Goal: Task Accomplishment & Management: Manage account settings

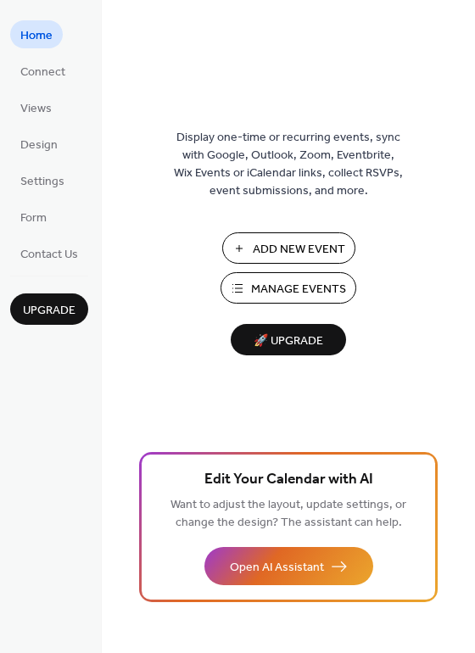
click at [297, 291] on span "Manage Events" at bounding box center [298, 290] width 95 height 18
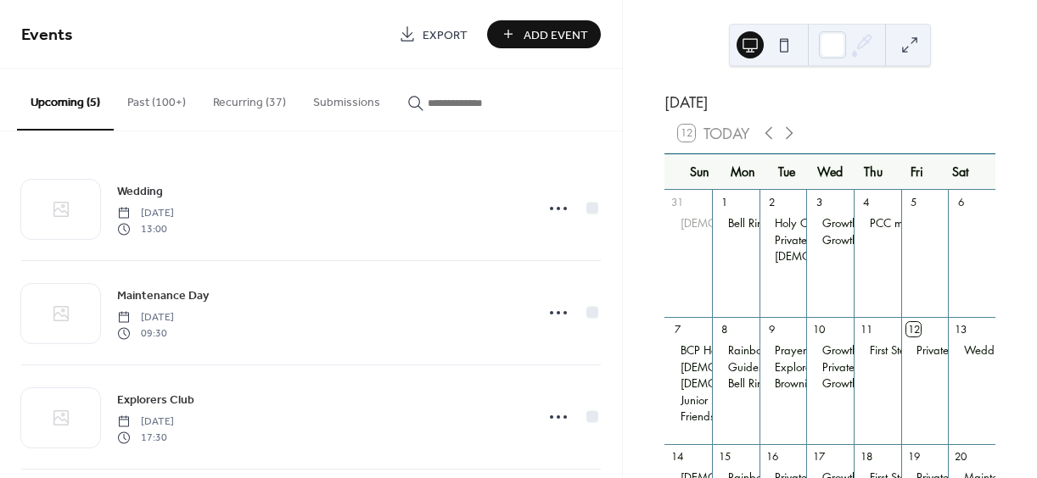
click at [145, 102] on button "Past (100+)" at bounding box center [157, 99] width 86 height 60
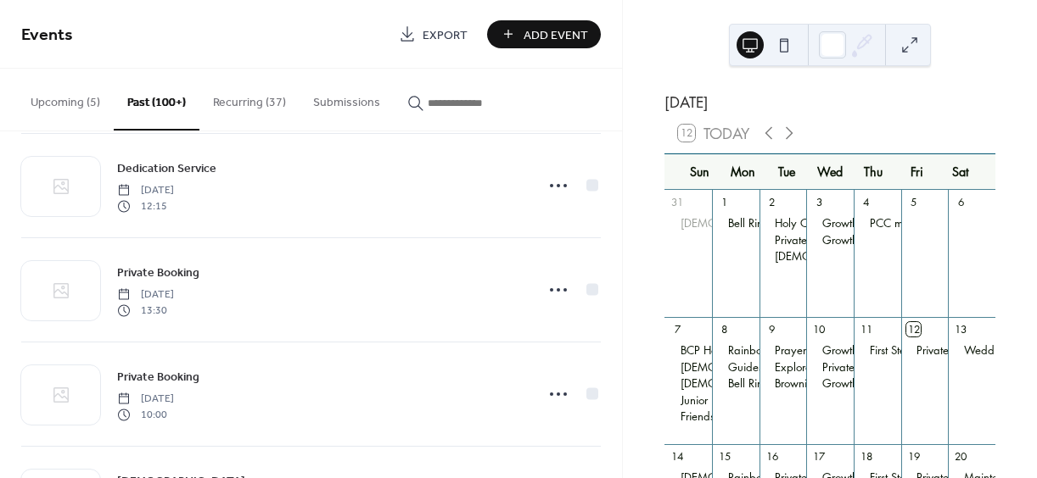
scroll to position [4555, 0]
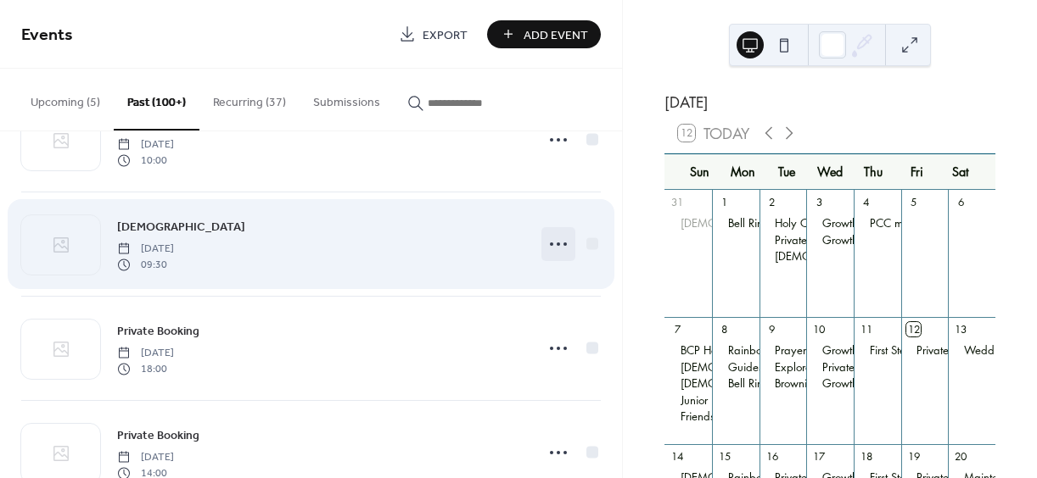
click at [551, 243] on icon at bounding box center [558, 244] width 27 height 27
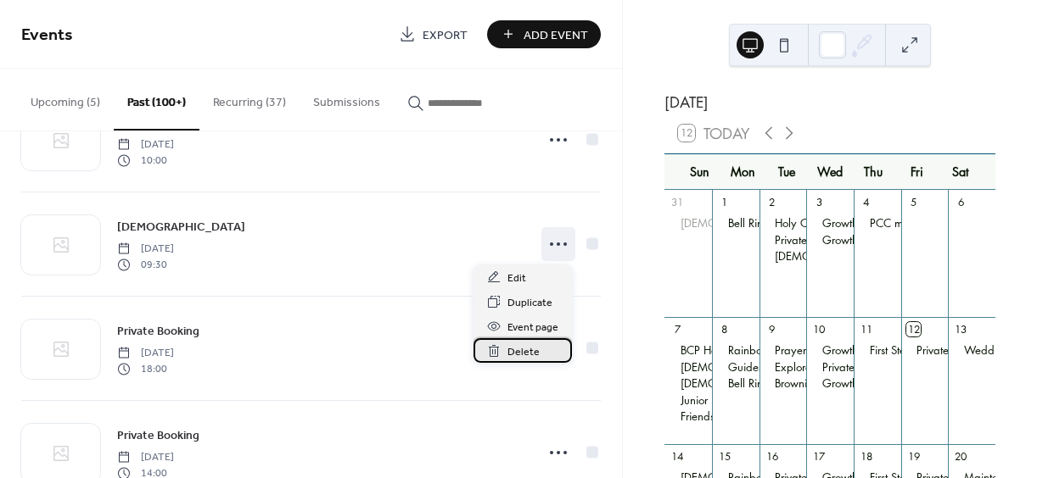
click at [520, 353] on span "Delete" at bounding box center [523, 353] width 32 height 18
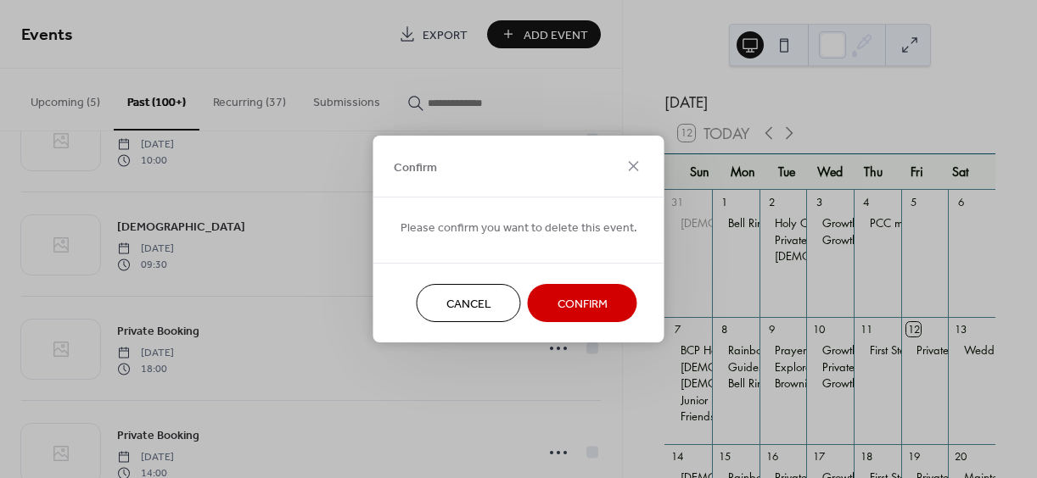
click at [561, 303] on span "Confirm" at bounding box center [582, 305] width 50 height 18
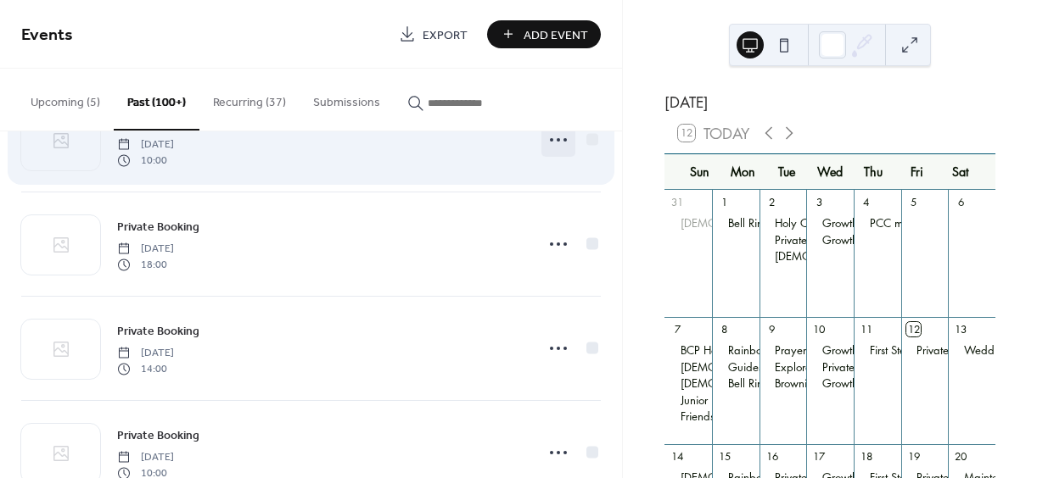
click at [552, 154] on icon at bounding box center [558, 139] width 27 height 27
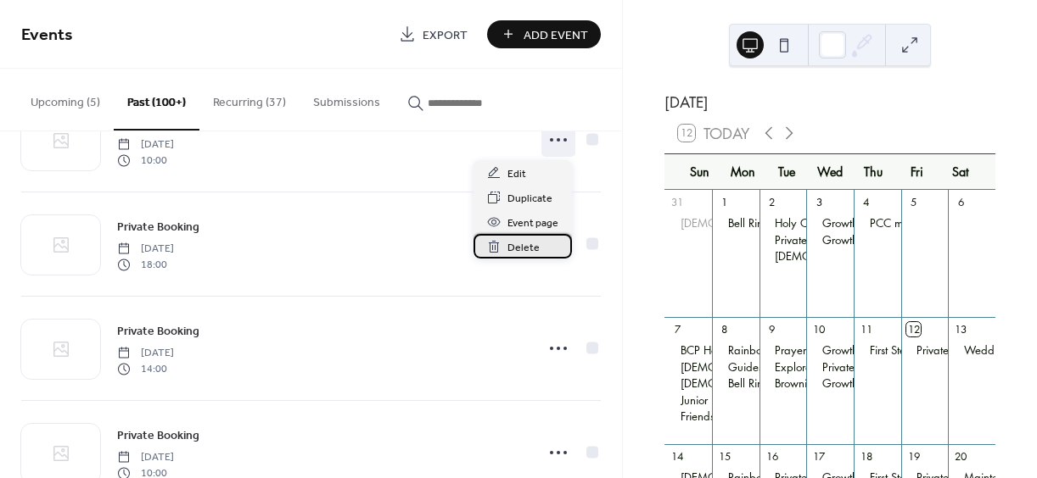
click at [519, 248] on span "Delete" at bounding box center [523, 248] width 32 height 18
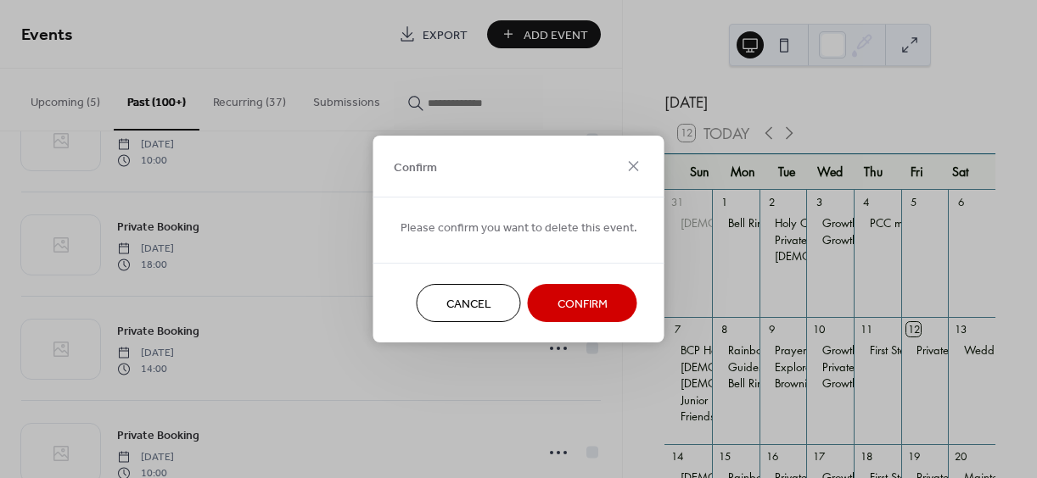
click at [562, 300] on span "Confirm" at bounding box center [582, 305] width 50 height 18
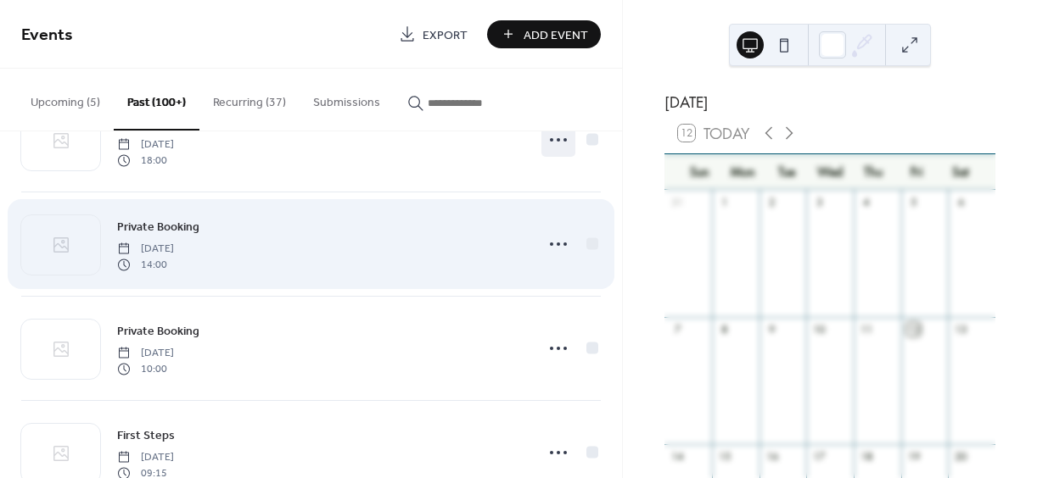
click at [556, 142] on circle at bounding box center [557, 139] width 3 height 3
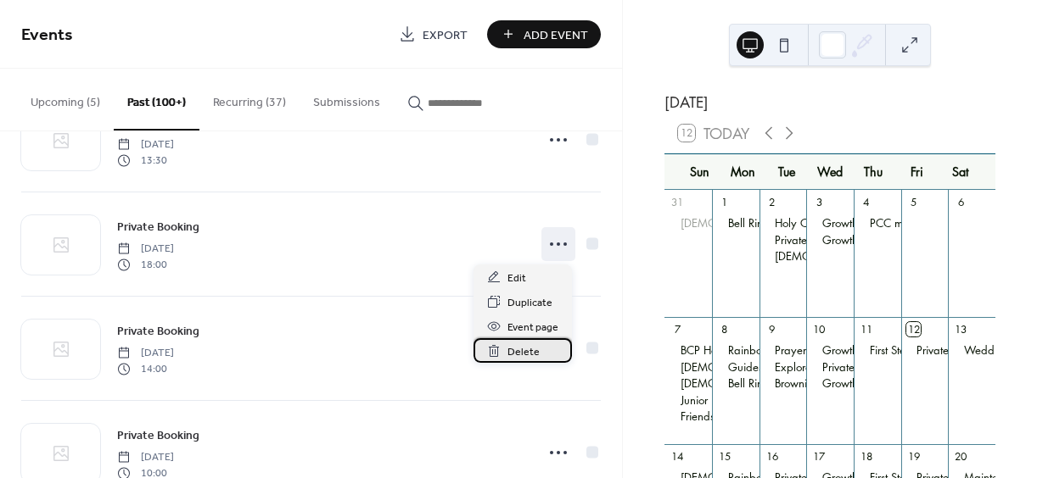
click at [518, 350] on span "Delete" at bounding box center [523, 353] width 32 height 18
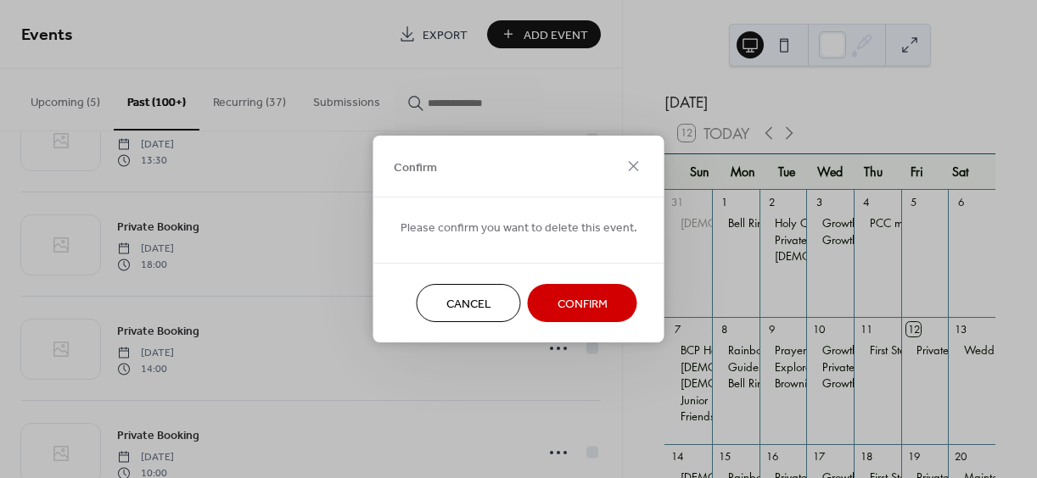
click at [578, 305] on span "Confirm" at bounding box center [582, 305] width 50 height 18
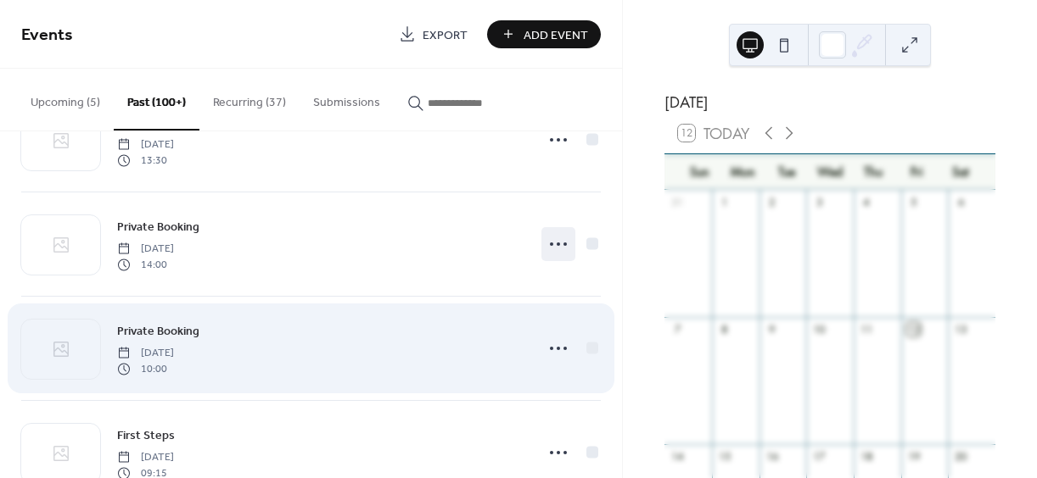
click at [556, 243] on circle at bounding box center [557, 244] width 3 height 3
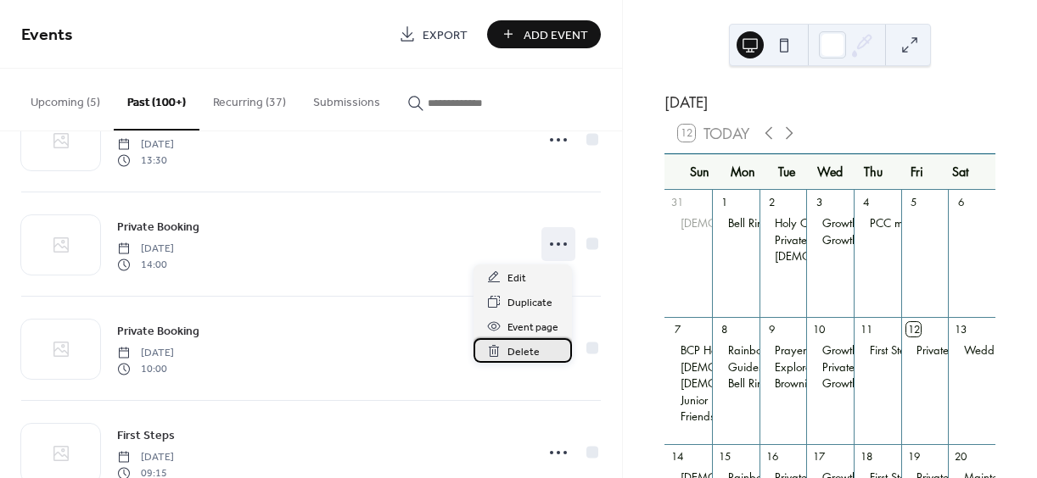
click at [522, 350] on span "Delete" at bounding box center [523, 353] width 32 height 18
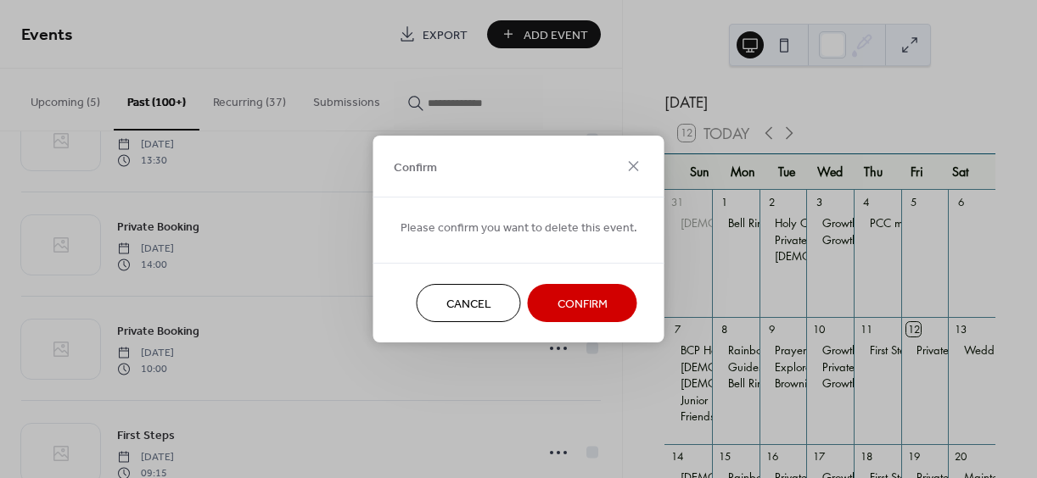
click at [562, 300] on span "Confirm" at bounding box center [582, 305] width 50 height 18
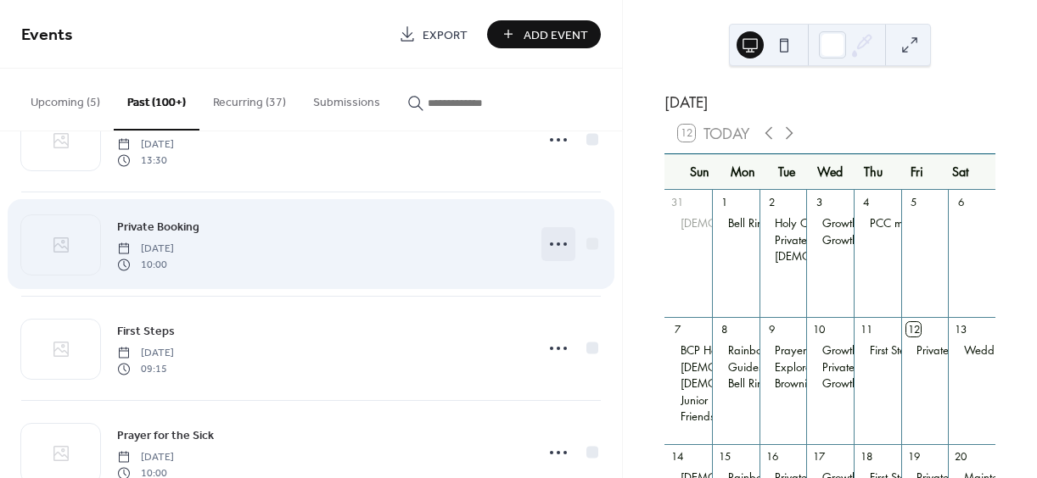
click at [549, 243] on icon at bounding box center [558, 244] width 27 height 27
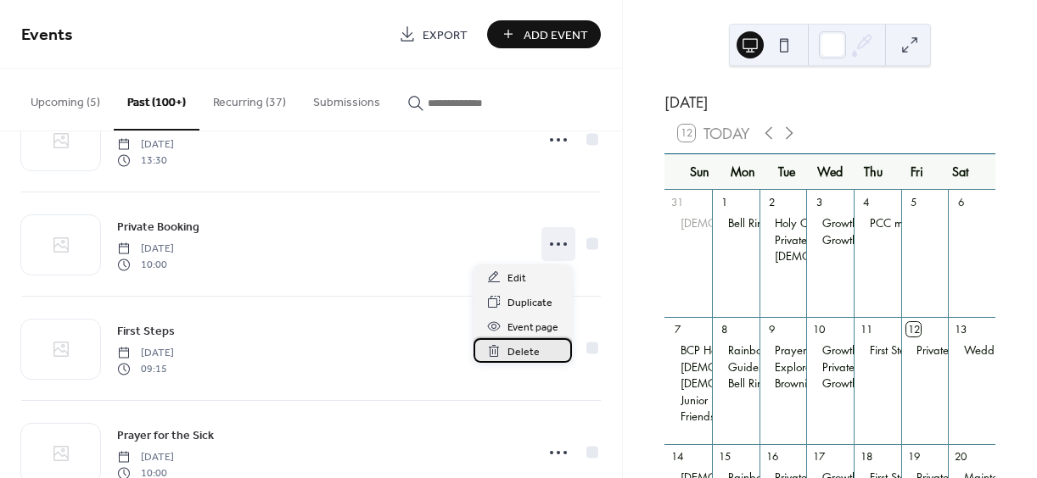
click at [529, 354] on span "Delete" at bounding box center [523, 353] width 32 height 18
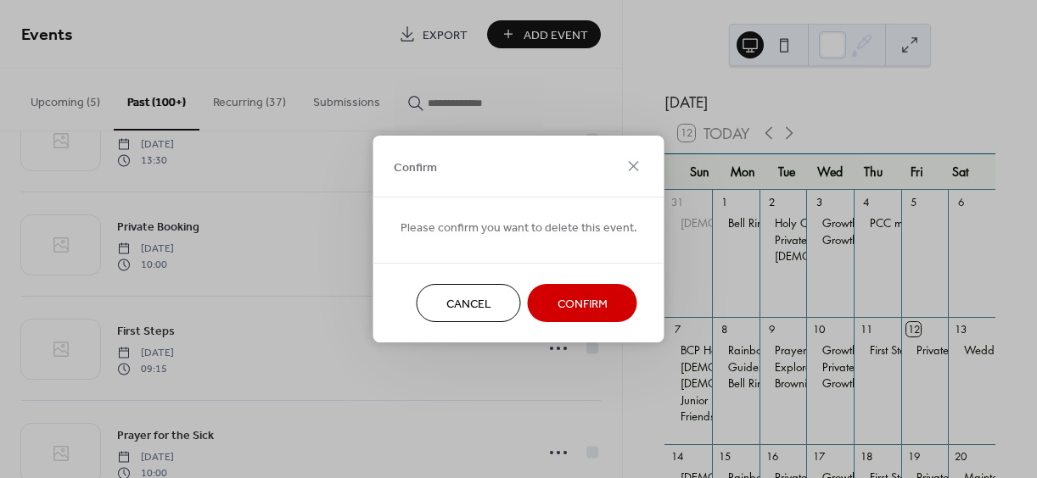
click at [568, 301] on span "Confirm" at bounding box center [582, 305] width 50 height 18
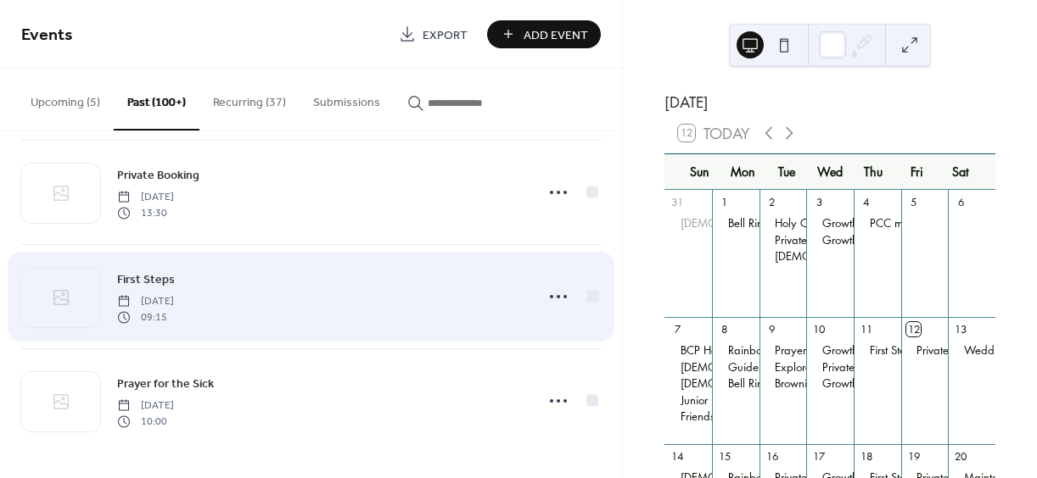
click at [547, 296] on div "First Steps [DATE] 09:15" at bounding box center [310, 296] width 579 height 103
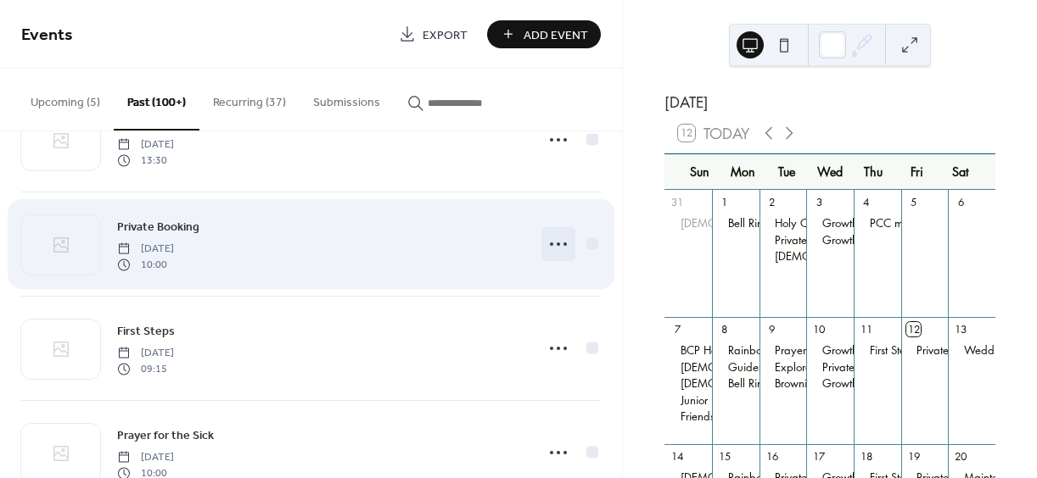
click at [555, 244] on icon at bounding box center [558, 244] width 27 height 27
click at [556, 243] on circle at bounding box center [557, 244] width 3 height 3
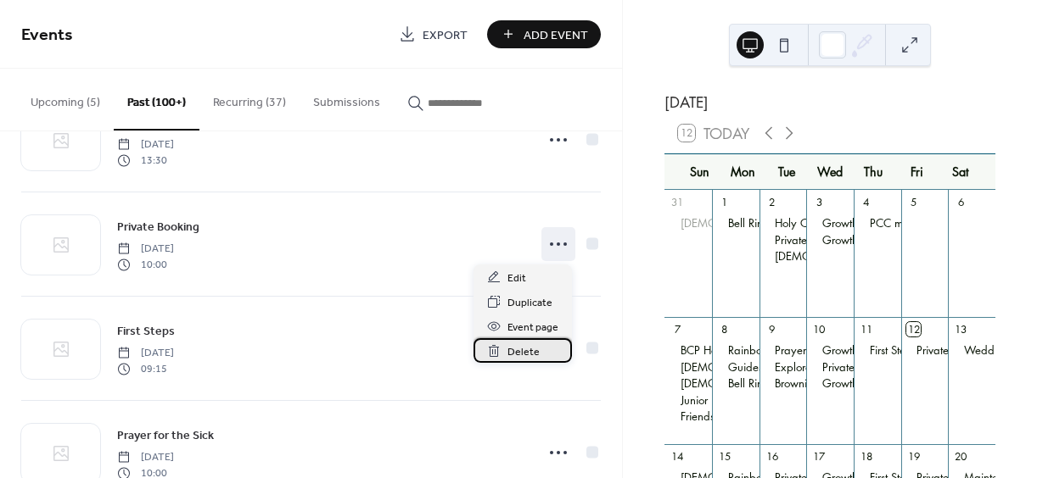
click at [522, 351] on span "Delete" at bounding box center [523, 353] width 32 height 18
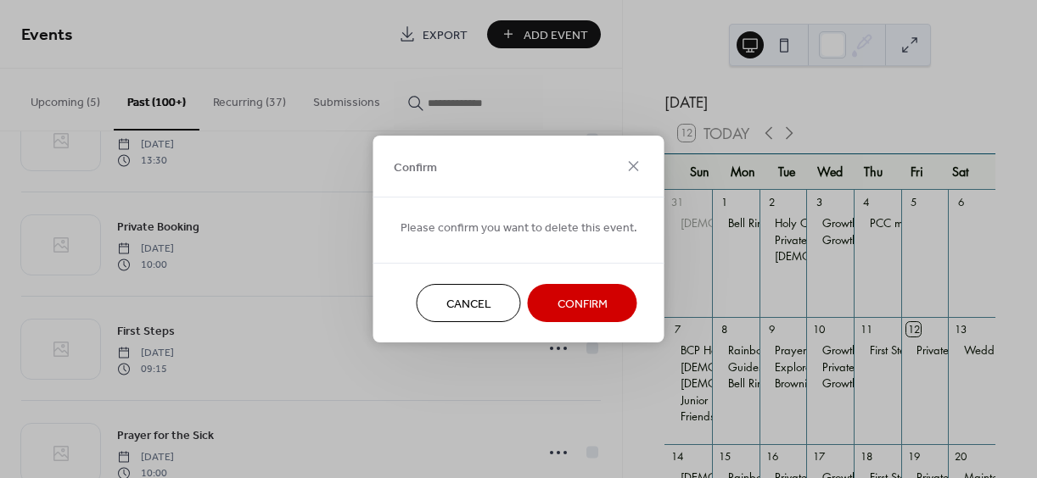
click at [559, 299] on span "Confirm" at bounding box center [582, 305] width 50 height 18
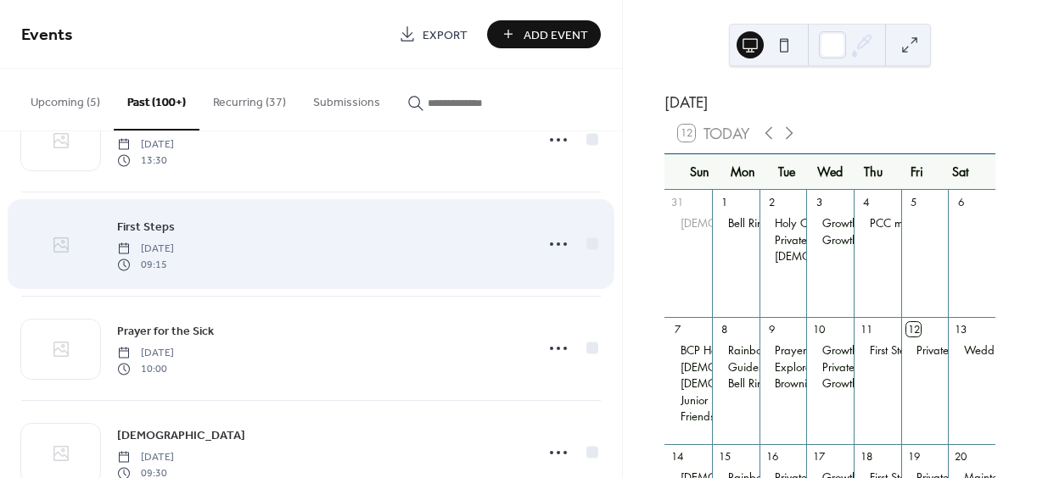
click at [66, 246] on icon at bounding box center [61, 245] width 20 height 20
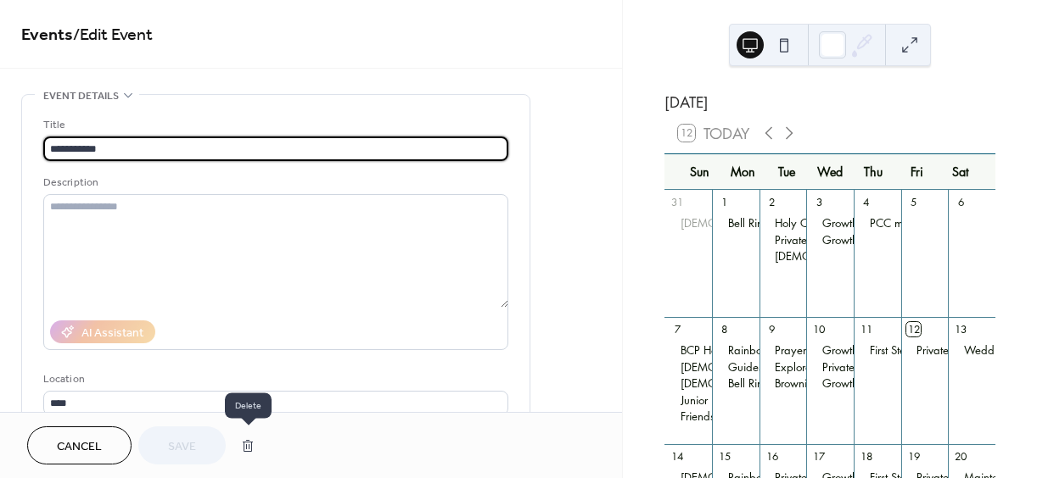
click at [247, 444] on button "button" at bounding box center [247, 446] width 31 height 34
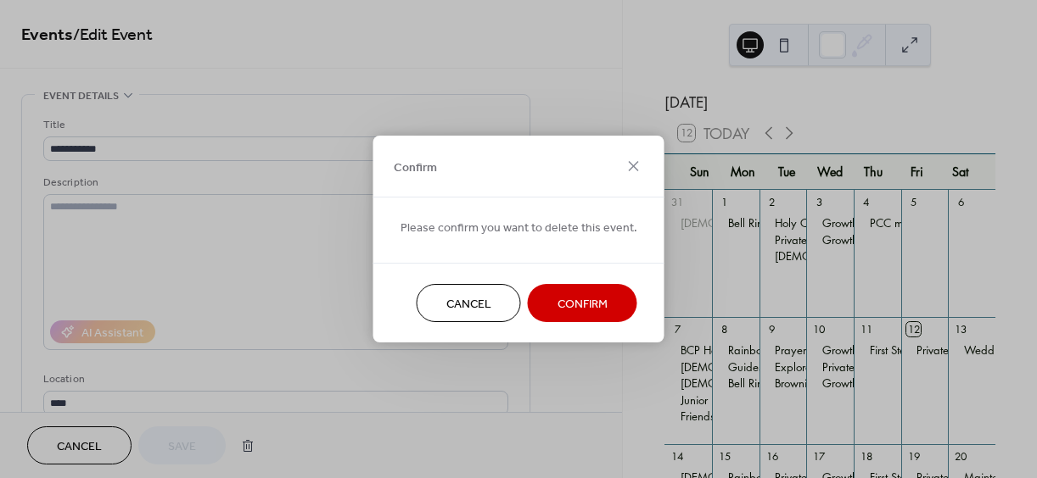
click at [573, 299] on span "Confirm" at bounding box center [582, 305] width 50 height 18
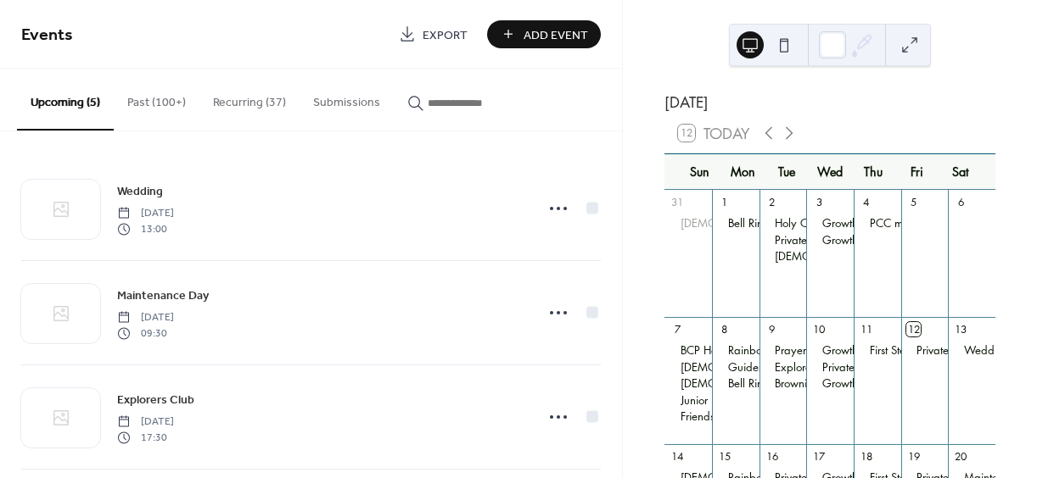
click at [154, 99] on button "Past (100+)" at bounding box center [157, 99] width 86 height 60
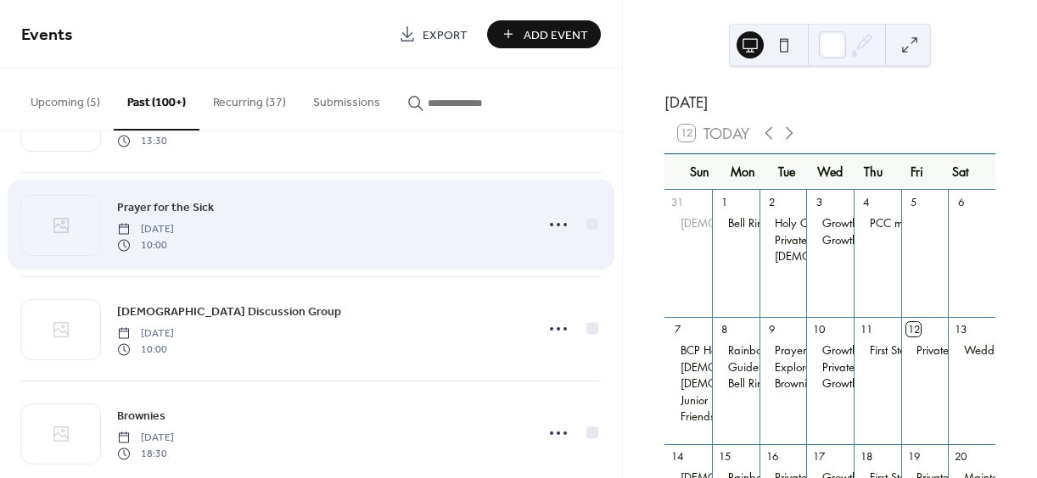
scroll to position [4301, 0]
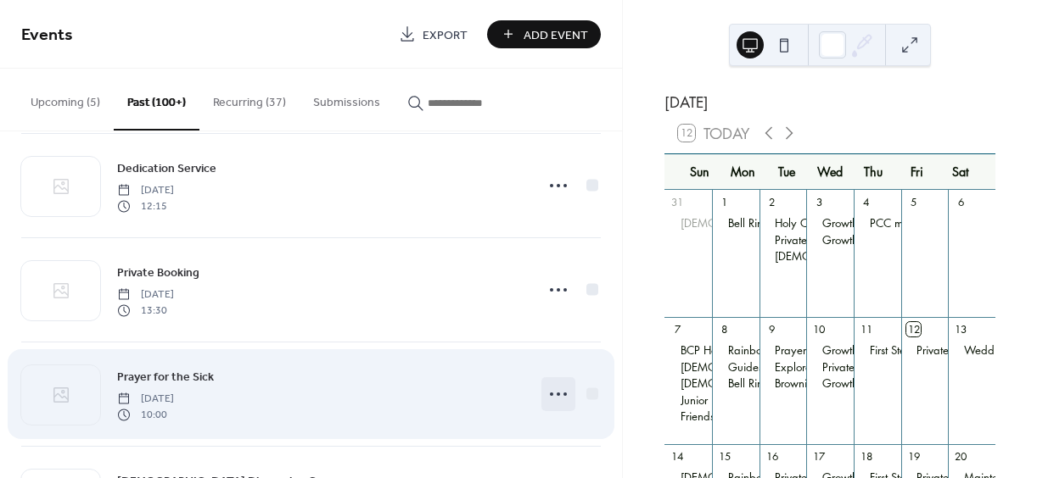
click at [556, 394] on circle at bounding box center [557, 394] width 3 height 3
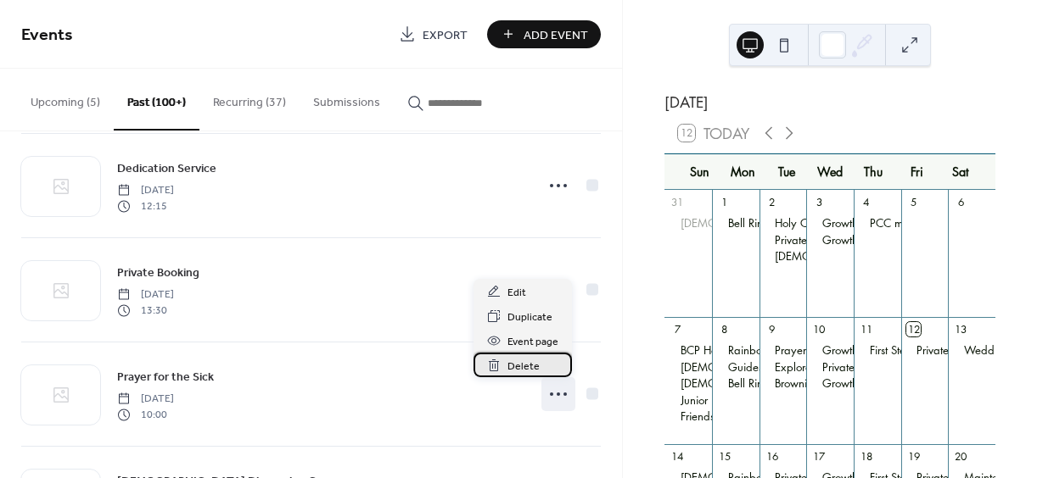
click at [520, 363] on span "Delete" at bounding box center [523, 367] width 32 height 18
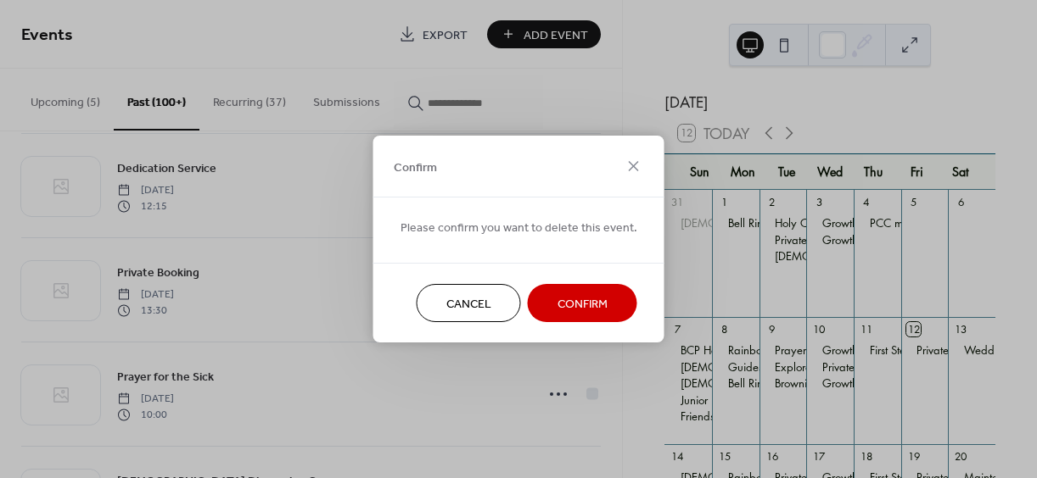
click at [579, 300] on span "Confirm" at bounding box center [582, 305] width 50 height 18
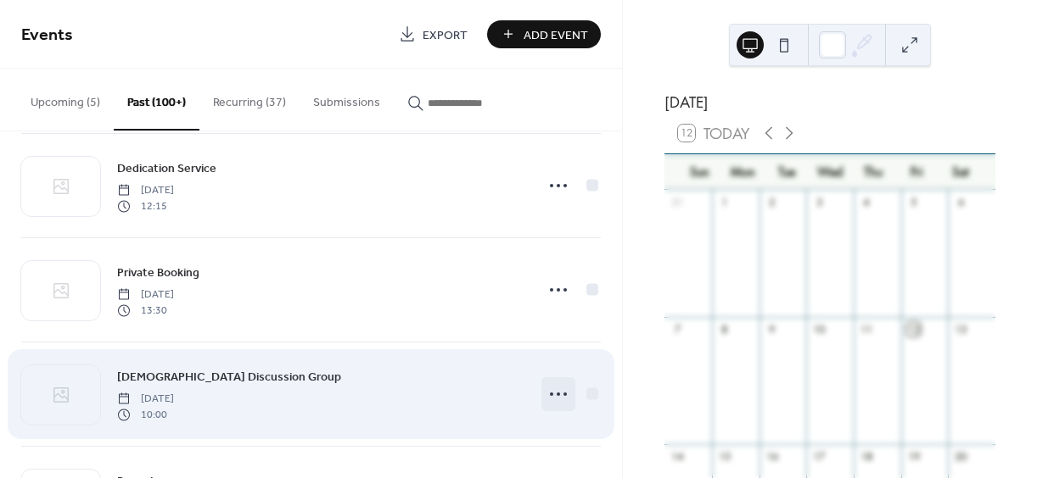
click at [556, 394] on circle at bounding box center [557, 394] width 3 height 3
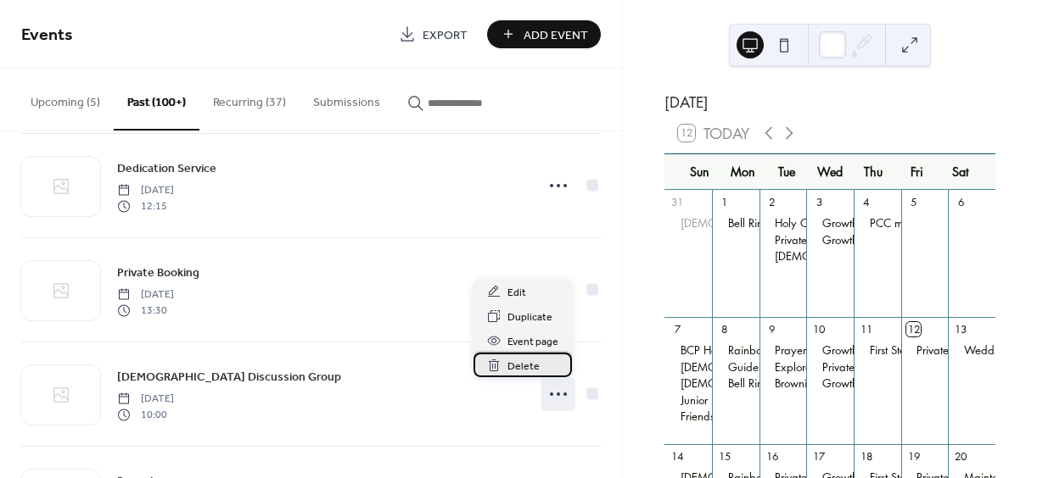
click at [522, 364] on span "Delete" at bounding box center [523, 367] width 32 height 18
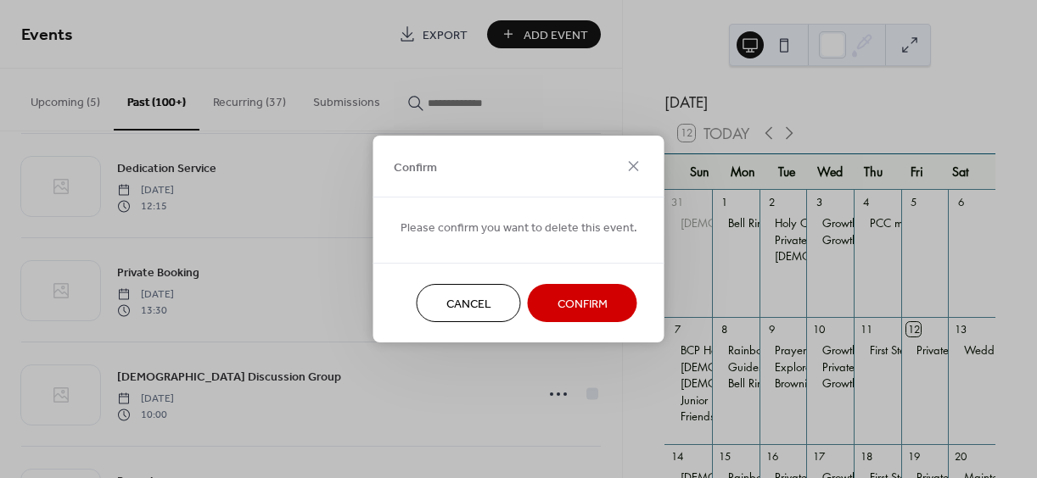
click at [577, 300] on span "Confirm" at bounding box center [582, 305] width 50 height 18
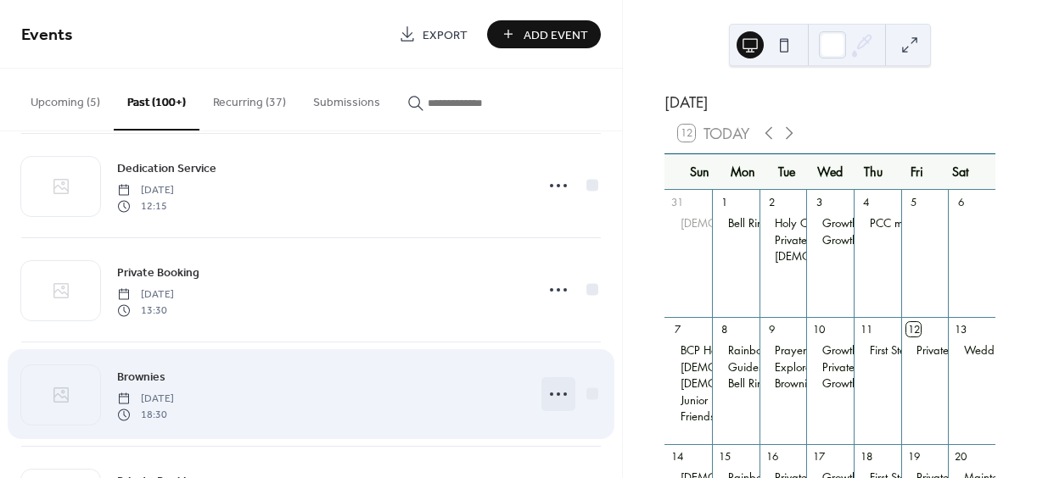
click at [551, 393] on icon at bounding box center [558, 394] width 27 height 27
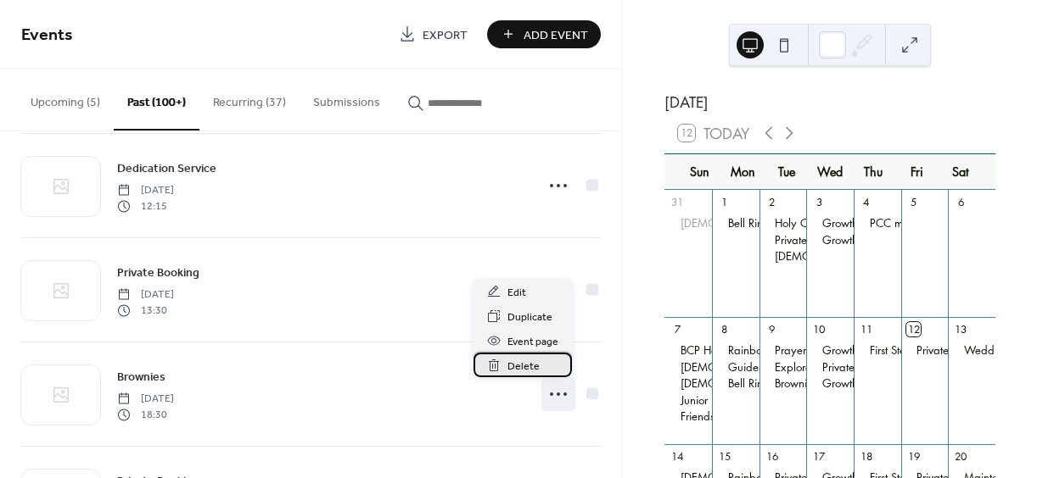
click at [517, 366] on span "Delete" at bounding box center [523, 367] width 32 height 18
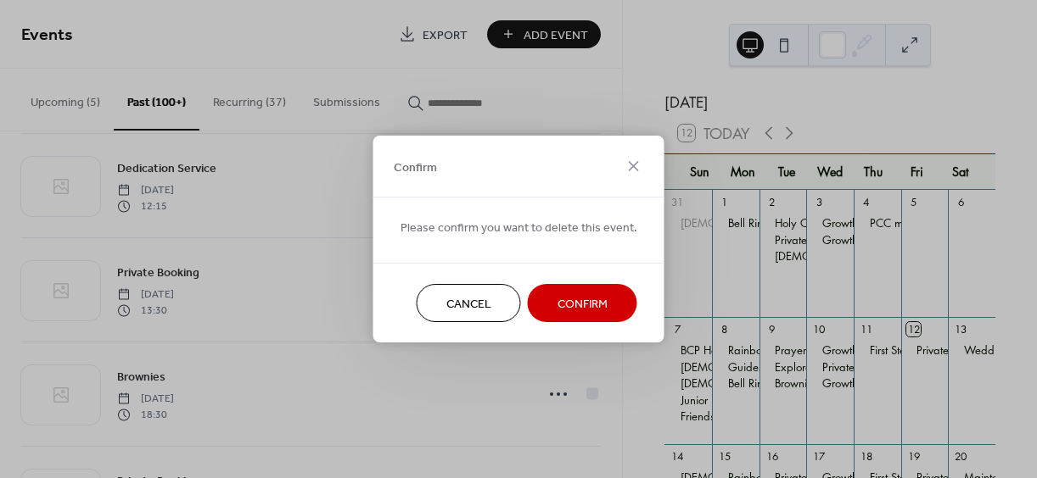
click at [576, 311] on span "Confirm" at bounding box center [582, 305] width 50 height 18
click at [579, 298] on div "Cancel Confirm" at bounding box center [518, 303] width 291 height 80
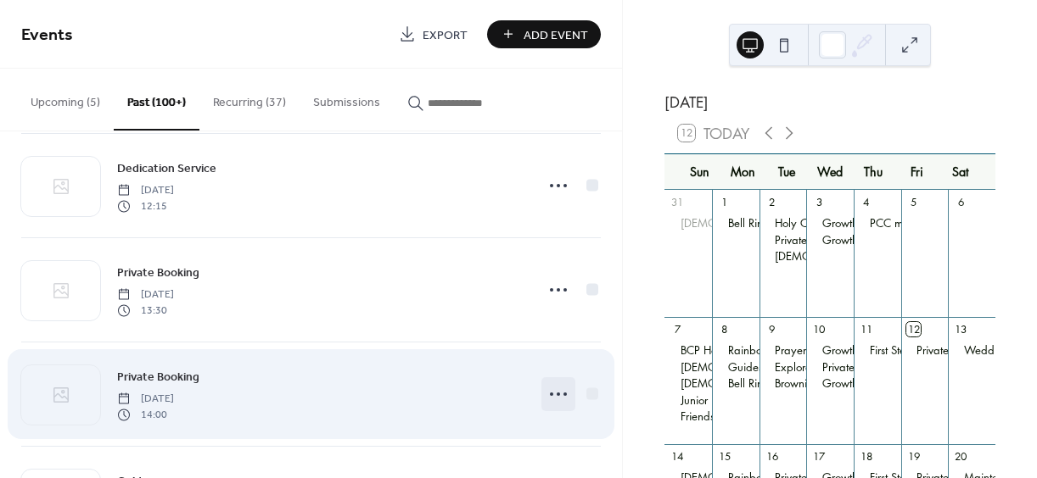
click at [552, 392] on icon at bounding box center [558, 394] width 27 height 27
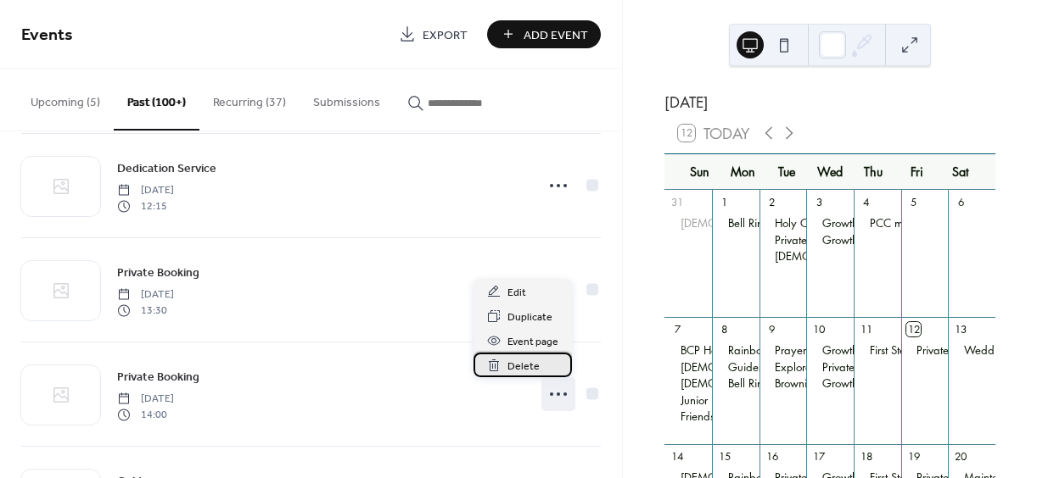
click at [518, 365] on span "Delete" at bounding box center [523, 367] width 32 height 18
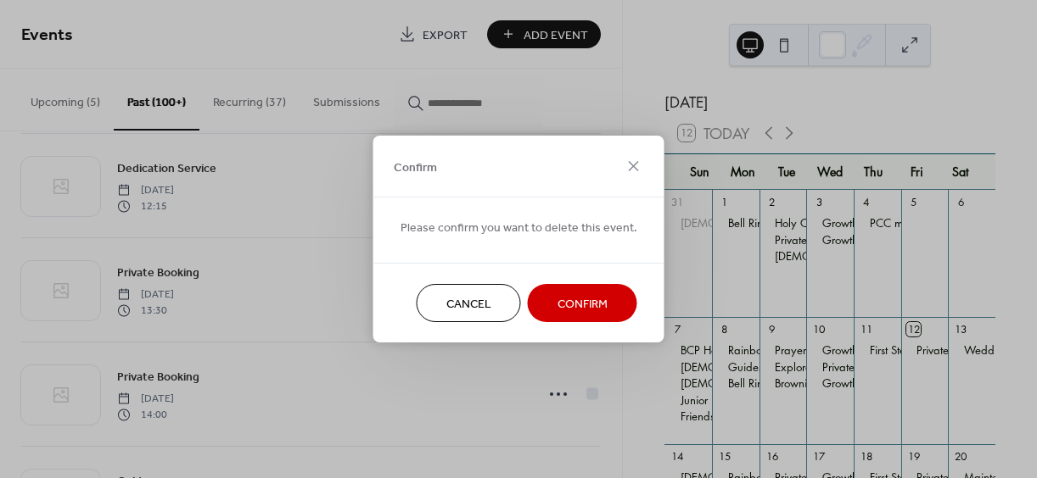
click at [565, 299] on span "Confirm" at bounding box center [582, 305] width 50 height 18
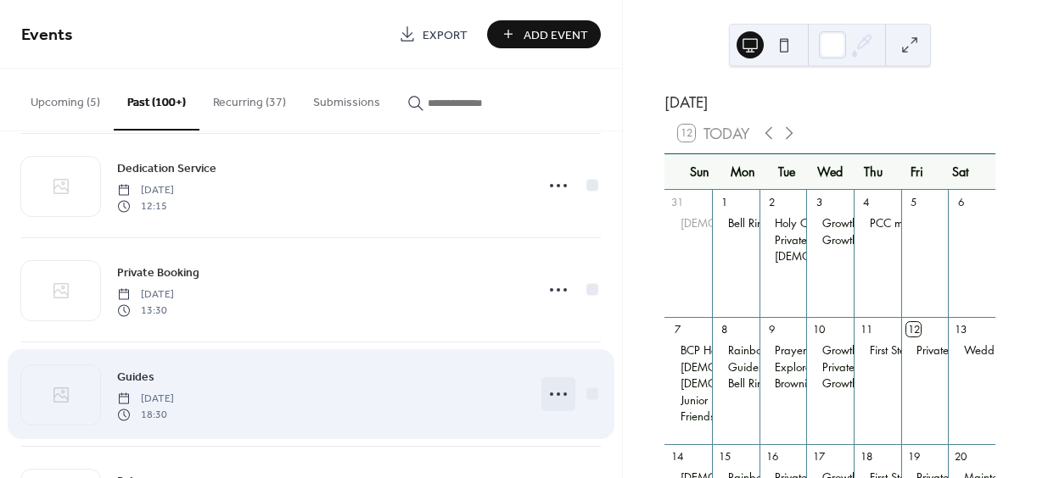
click at [552, 391] on icon at bounding box center [558, 394] width 27 height 27
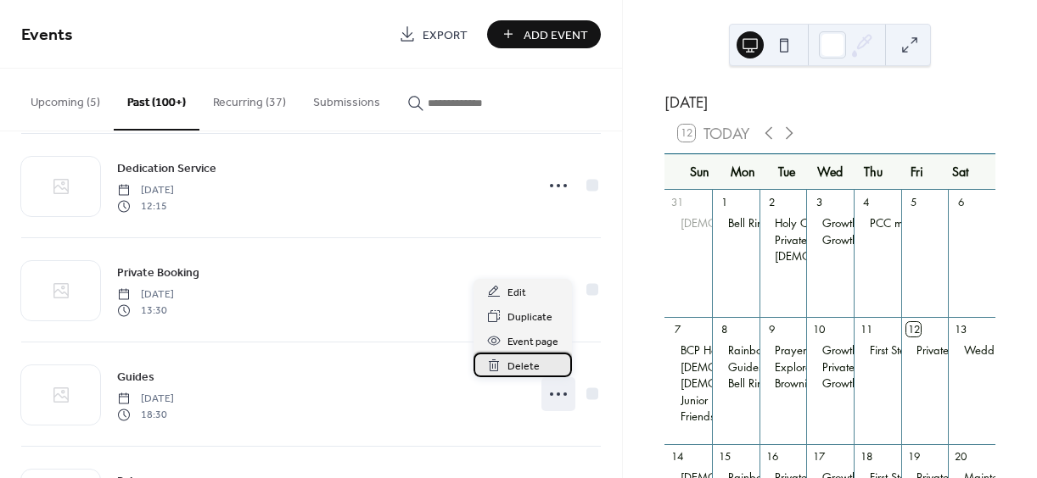
click at [523, 367] on span "Delete" at bounding box center [523, 367] width 32 height 18
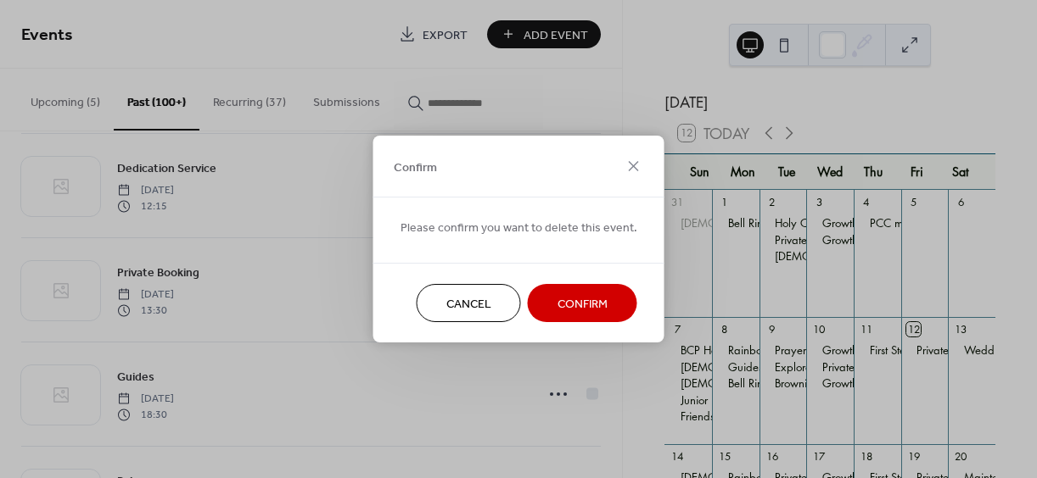
click at [575, 299] on span "Confirm" at bounding box center [582, 305] width 50 height 18
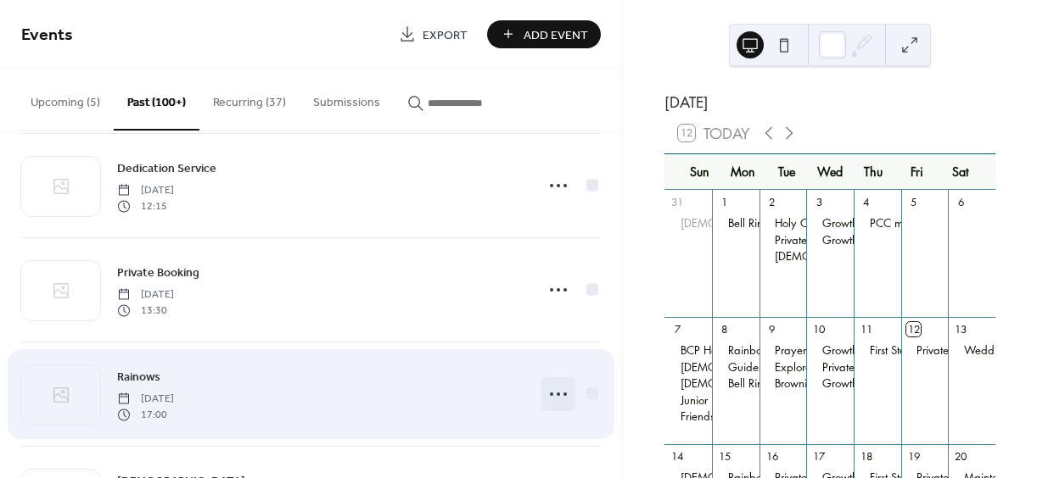
click at [556, 393] on circle at bounding box center [557, 394] width 3 height 3
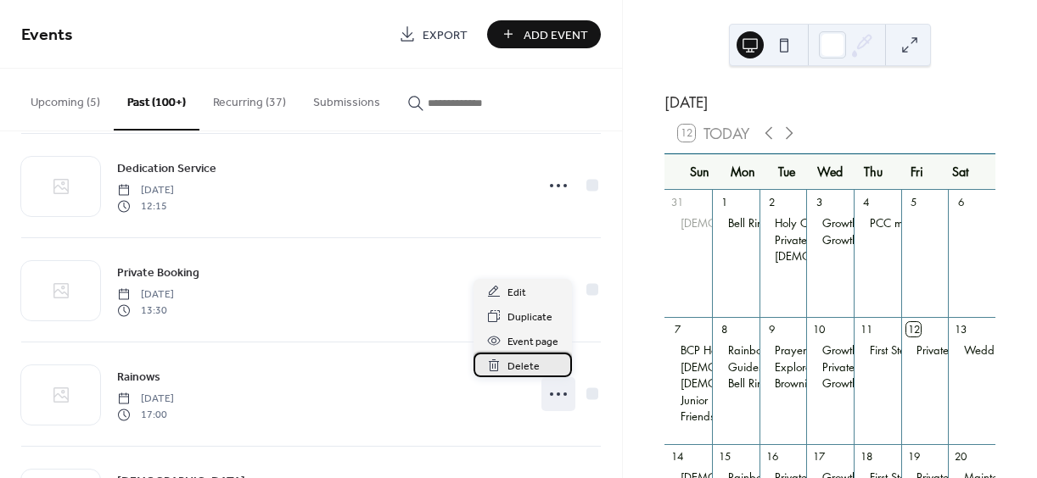
click at [521, 366] on span "Delete" at bounding box center [523, 367] width 32 height 18
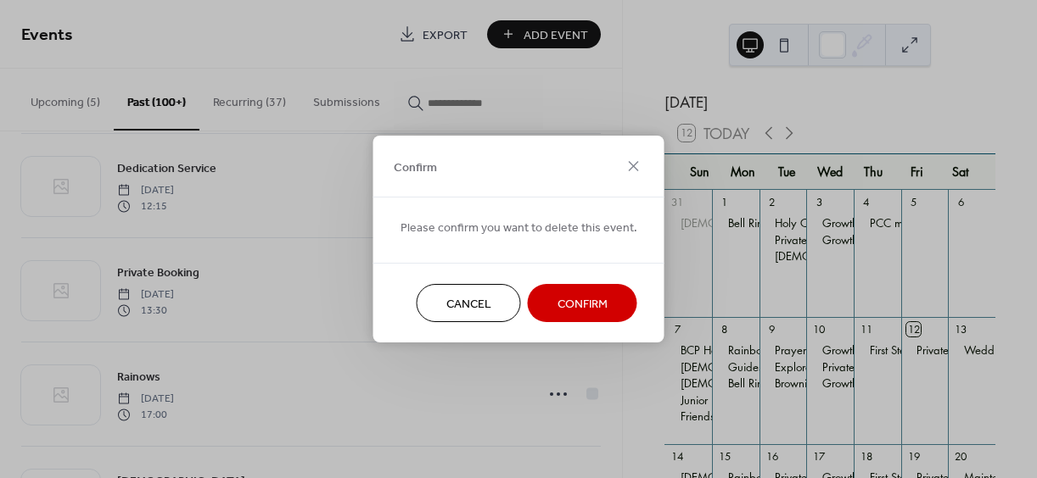
click at [566, 299] on span "Confirm" at bounding box center [582, 305] width 50 height 18
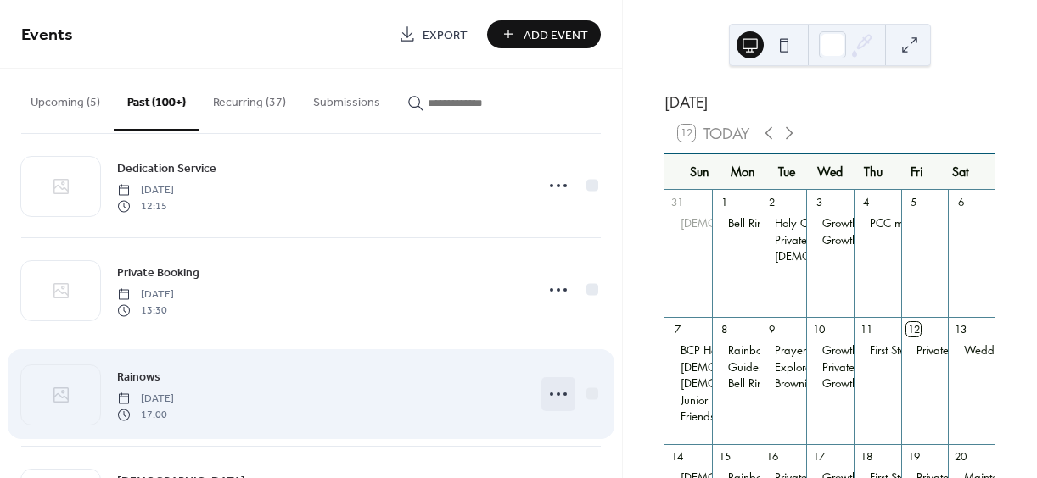
click at [551, 392] on icon at bounding box center [558, 394] width 27 height 27
click at [556, 391] on icon at bounding box center [558, 394] width 27 height 27
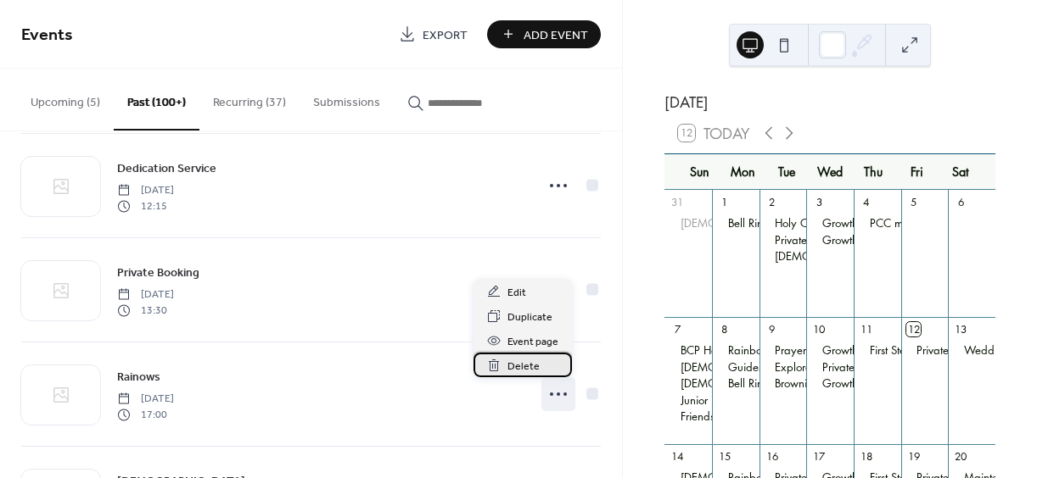
click at [517, 362] on span "Delete" at bounding box center [523, 367] width 32 height 18
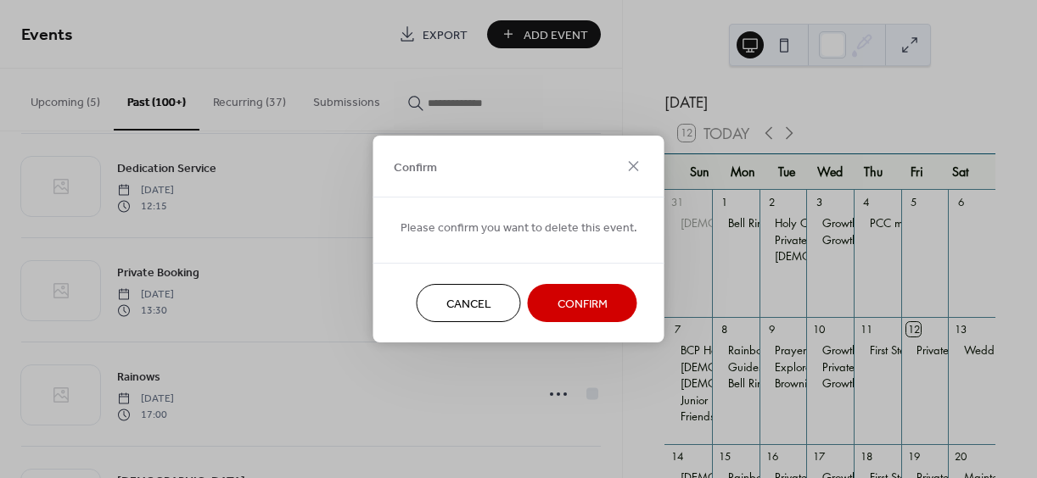
click at [561, 300] on span "Confirm" at bounding box center [582, 305] width 50 height 18
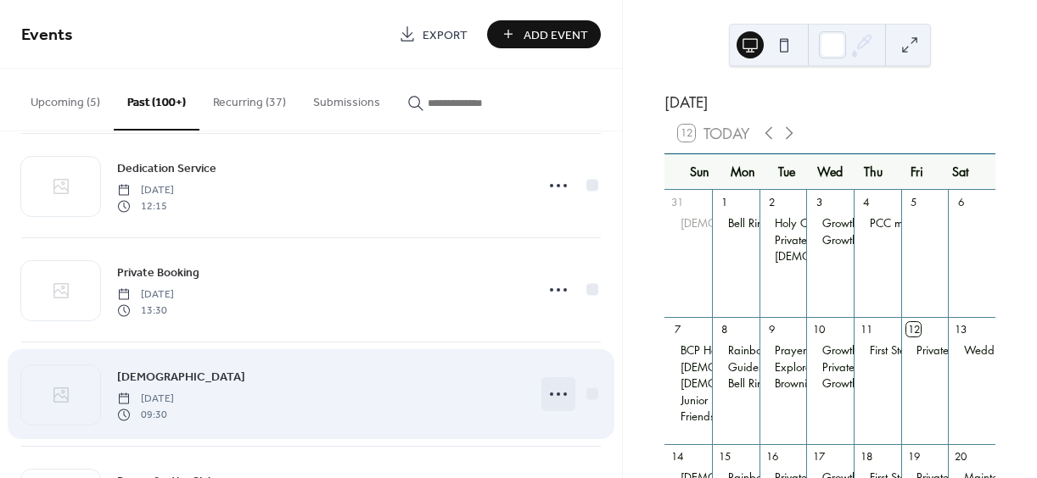
click at [556, 393] on circle at bounding box center [557, 394] width 3 height 3
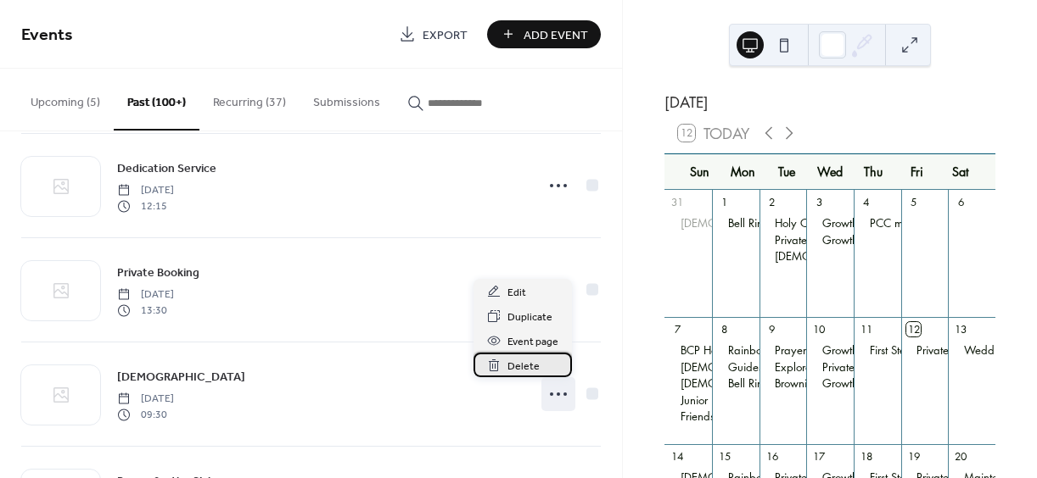
click at [514, 365] on span "Delete" at bounding box center [523, 367] width 32 height 18
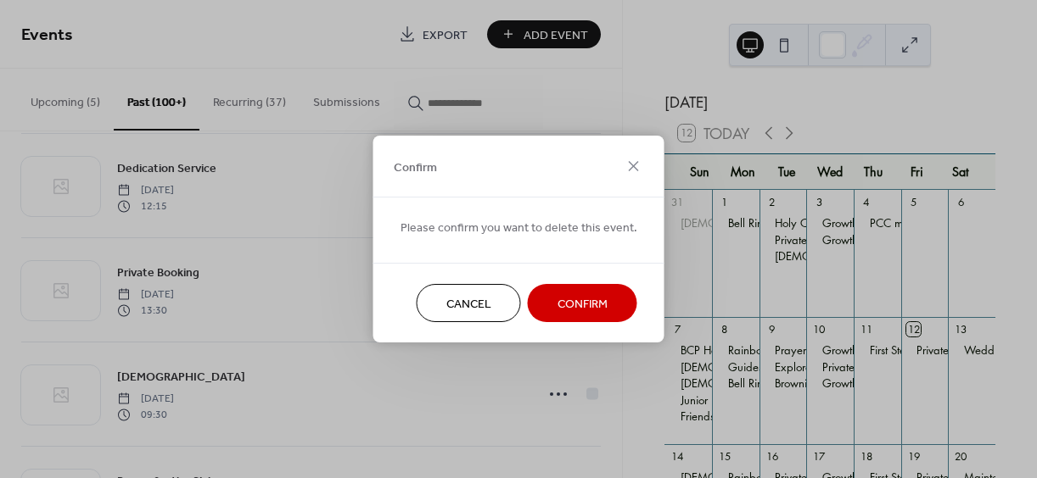
click at [579, 304] on span "Confirm" at bounding box center [582, 305] width 50 height 18
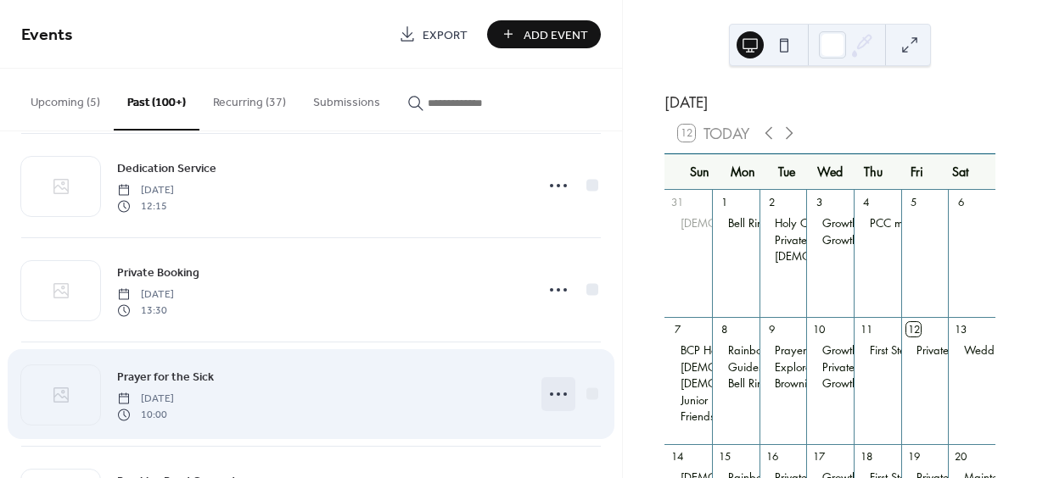
click at [556, 393] on icon at bounding box center [558, 394] width 27 height 27
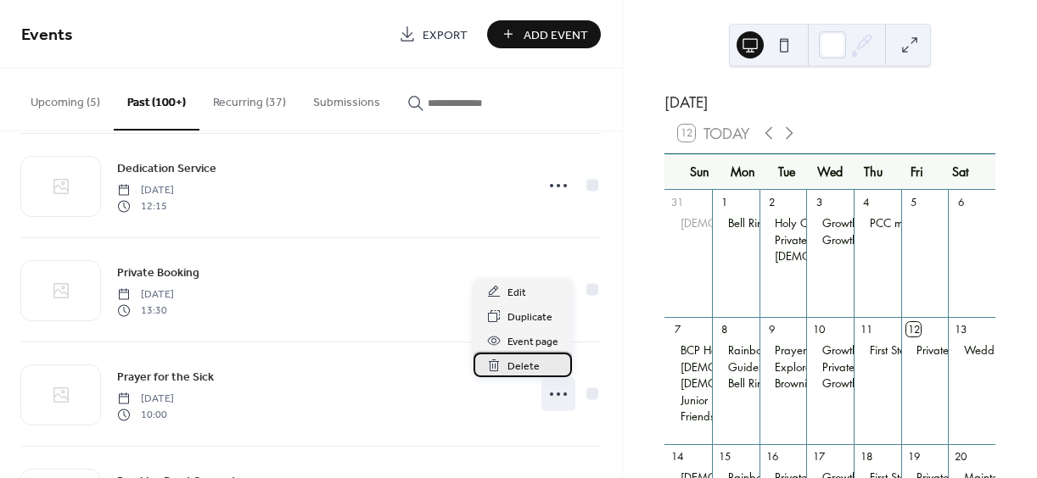
click at [511, 366] on span "Delete" at bounding box center [523, 367] width 32 height 18
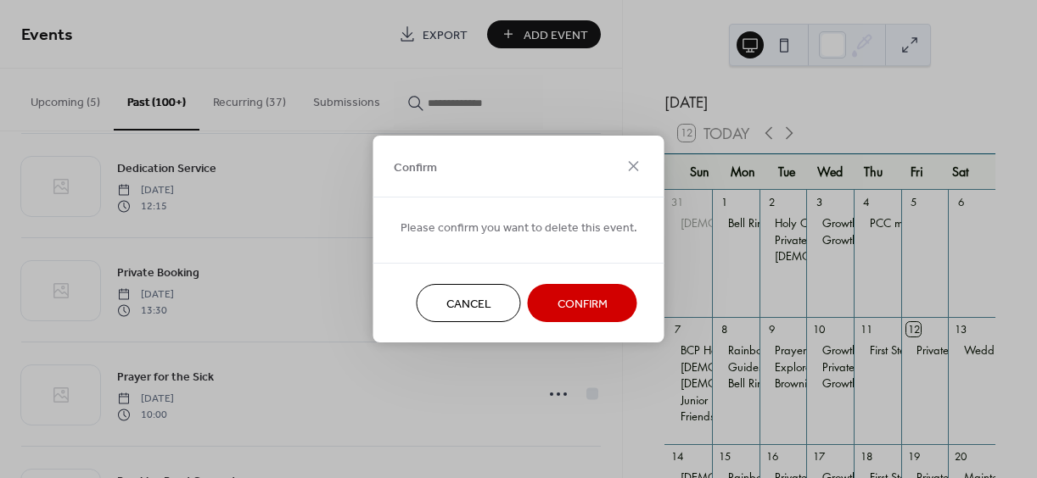
click at [577, 307] on span "Confirm" at bounding box center [582, 305] width 50 height 18
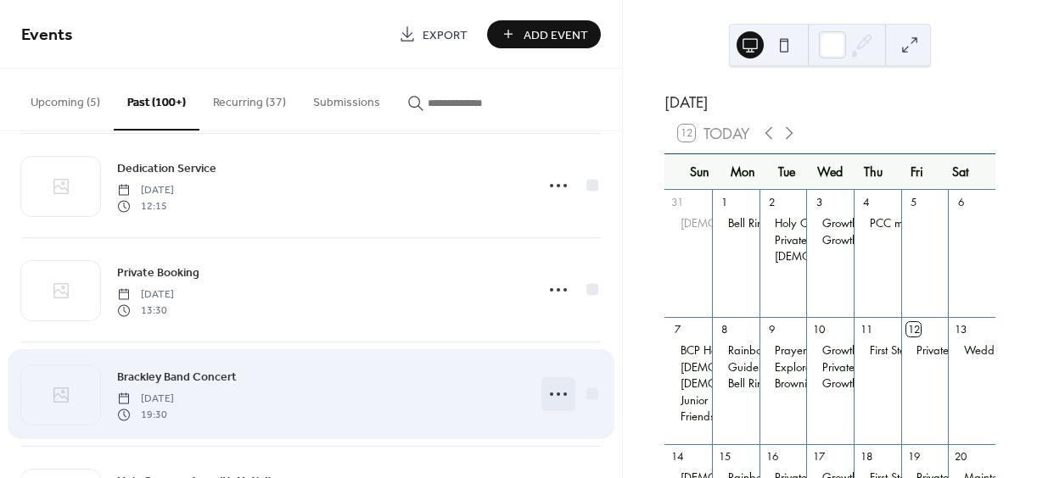
click at [556, 394] on circle at bounding box center [557, 394] width 3 height 3
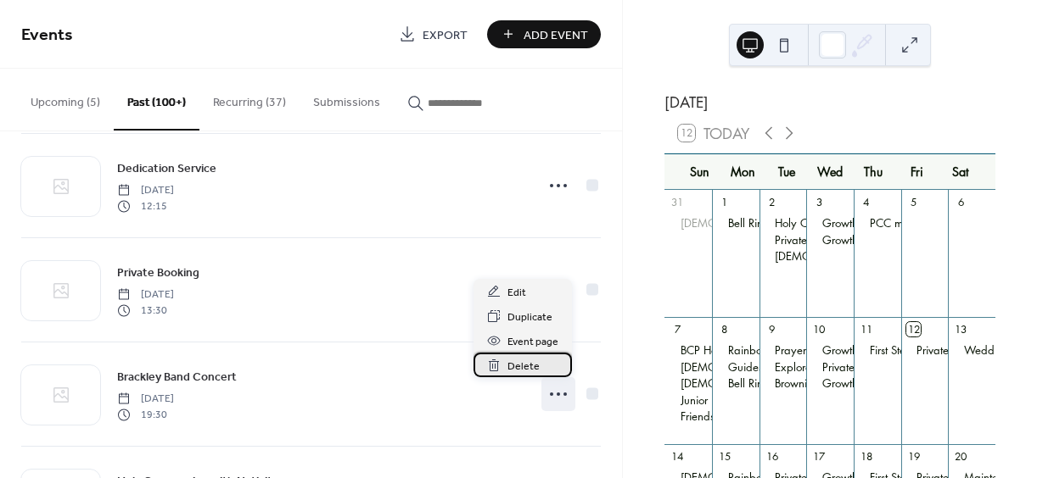
click at [512, 367] on span "Delete" at bounding box center [523, 367] width 32 height 18
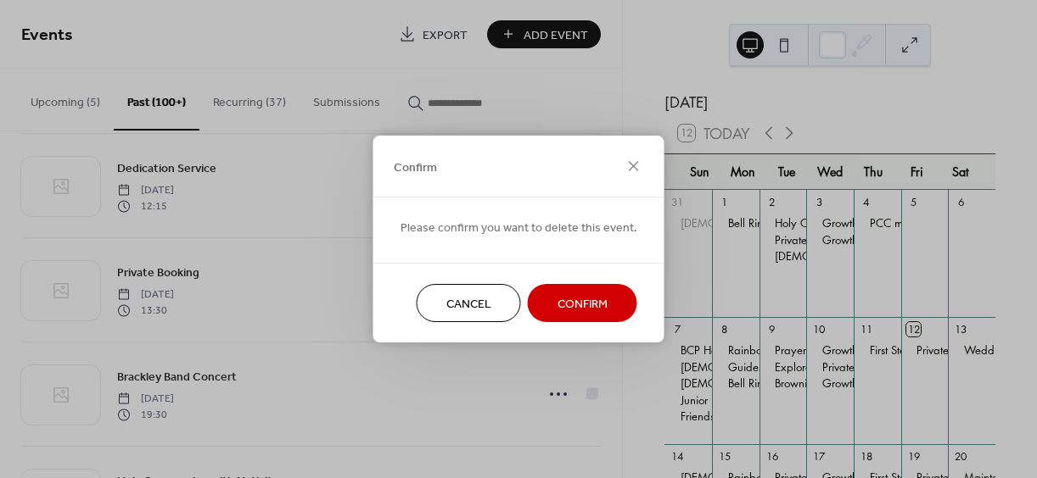
click at [579, 298] on span "Confirm" at bounding box center [582, 305] width 50 height 18
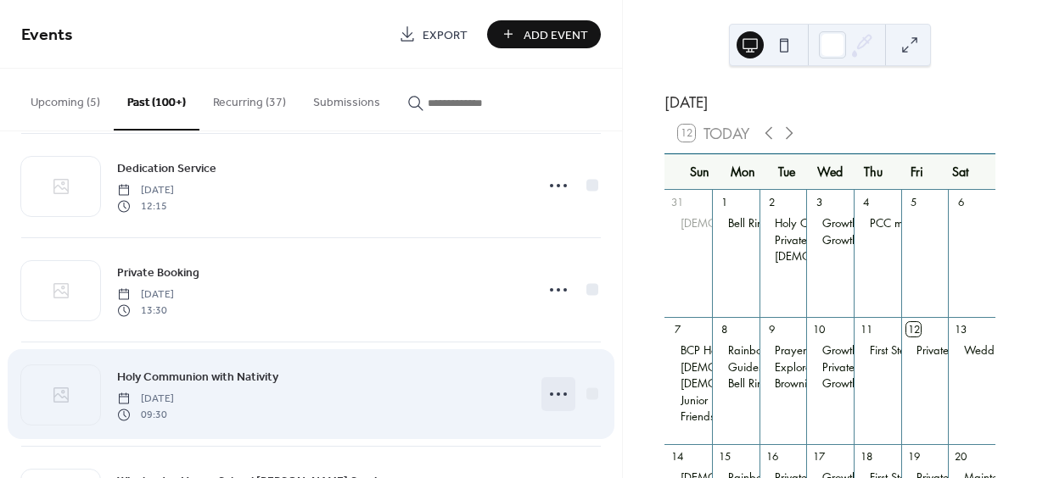
click at [556, 392] on icon at bounding box center [558, 394] width 27 height 27
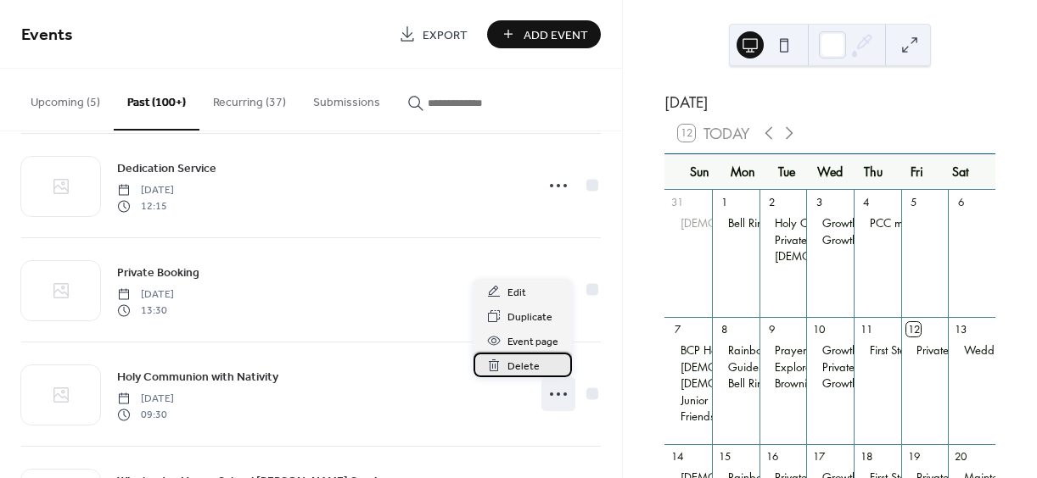
click at [527, 366] on span "Delete" at bounding box center [523, 367] width 32 height 18
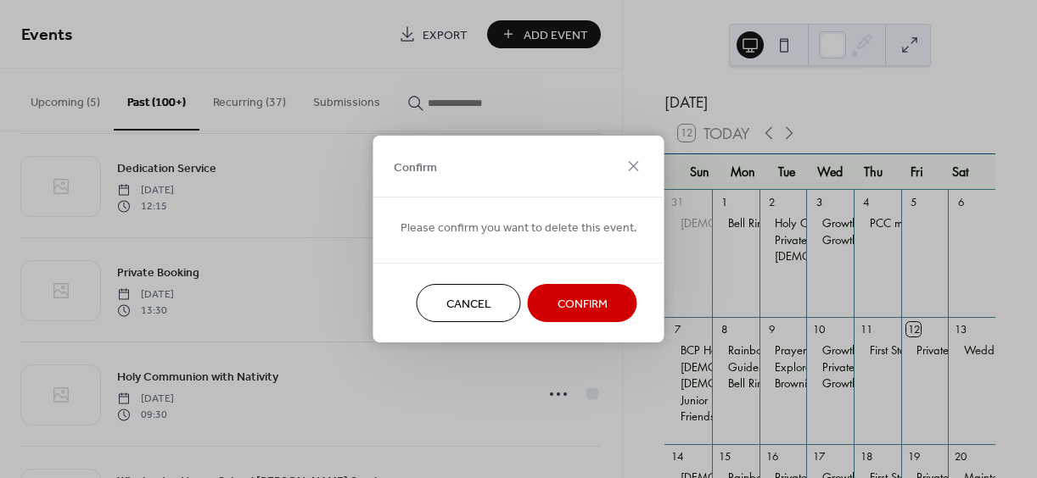
click at [583, 301] on span "Confirm" at bounding box center [582, 305] width 50 height 18
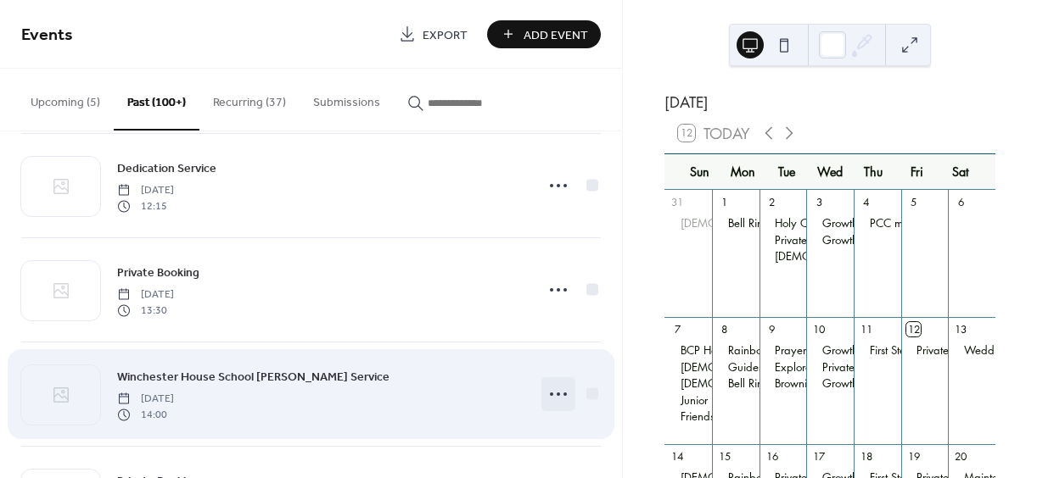
click at [556, 394] on circle at bounding box center [557, 394] width 3 height 3
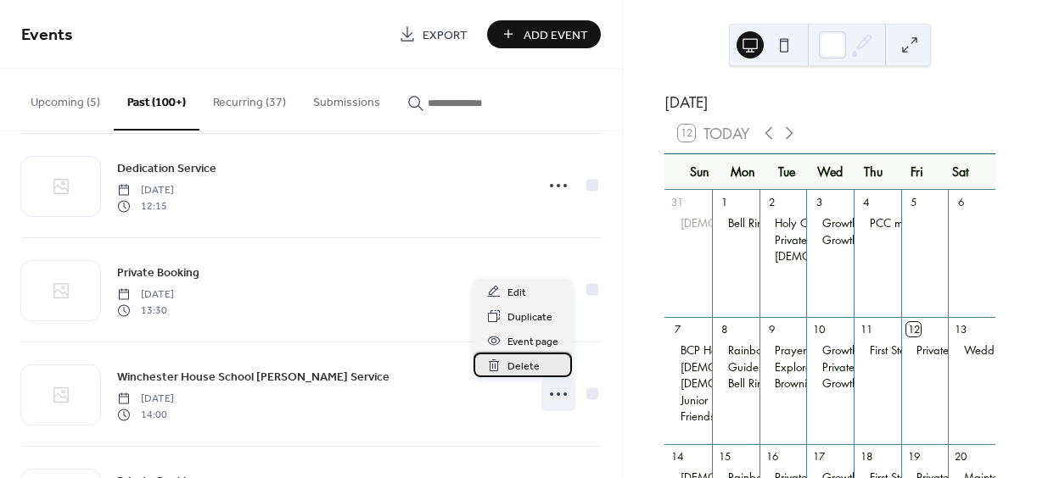
click at [522, 370] on span "Delete" at bounding box center [523, 367] width 32 height 18
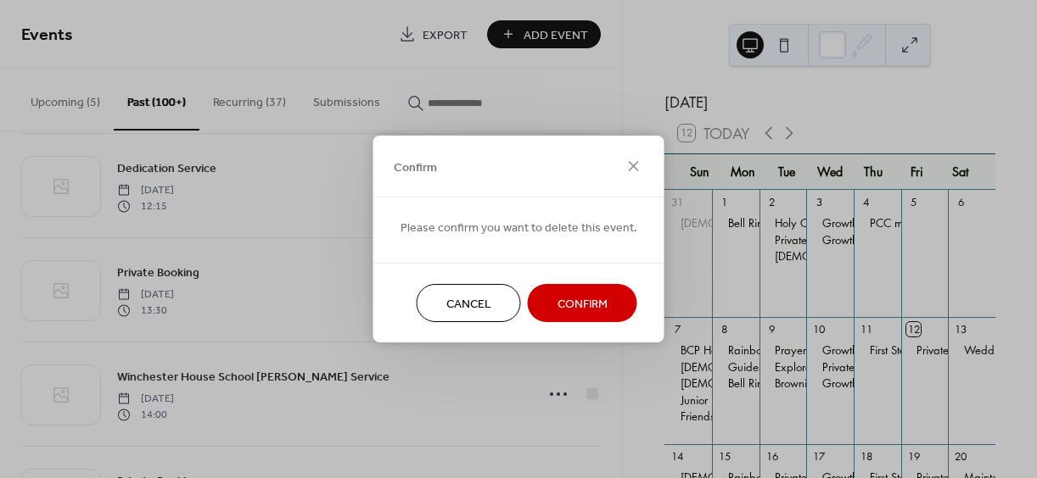
click at [583, 302] on span "Confirm" at bounding box center [582, 305] width 50 height 18
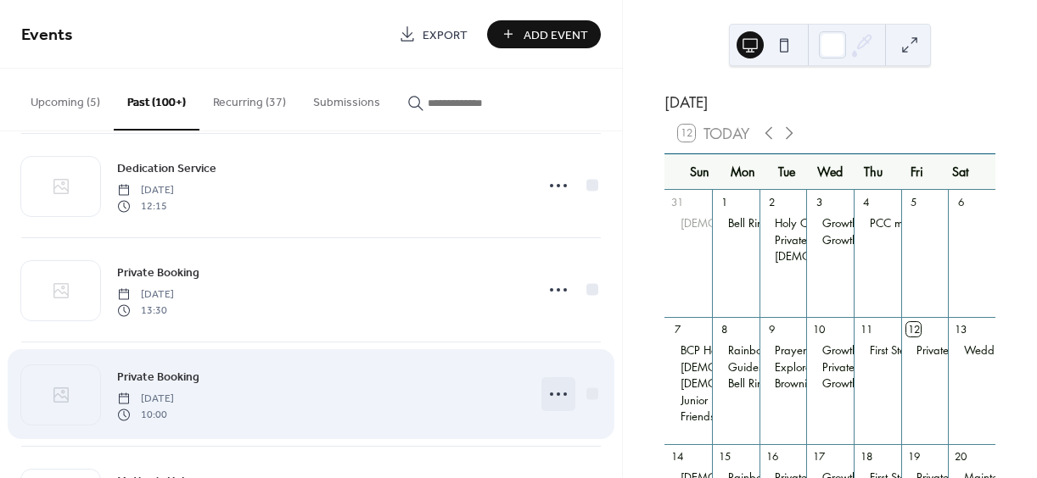
click at [556, 394] on circle at bounding box center [557, 394] width 3 height 3
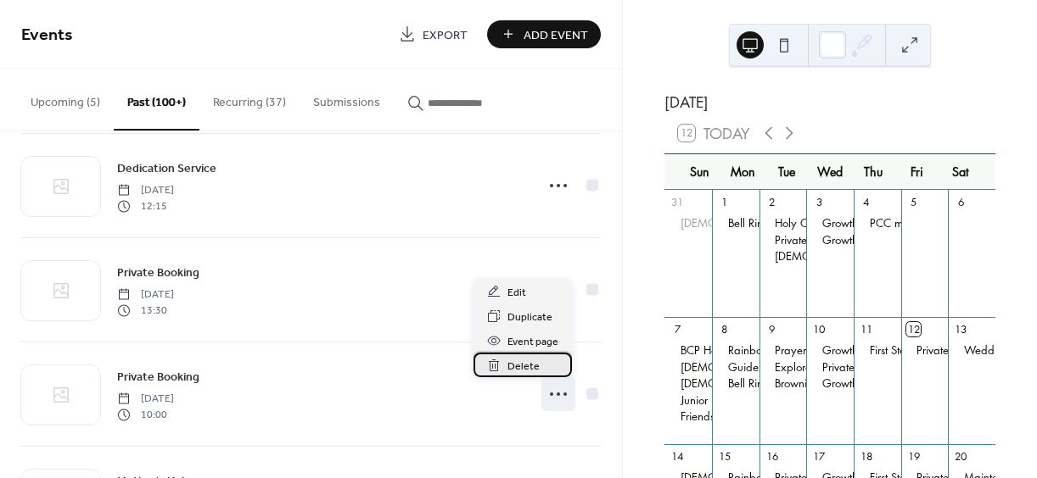
click at [520, 365] on span "Delete" at bounding box center [523, 367] width 32 height 18
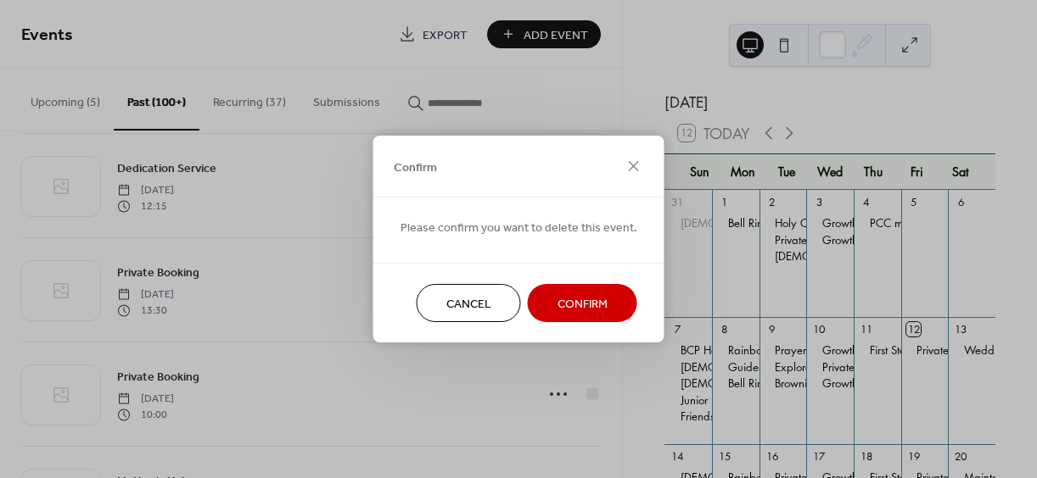
click at [567, 298] on span "Confirm" at bounding box center [582, 305] width 50 height 18
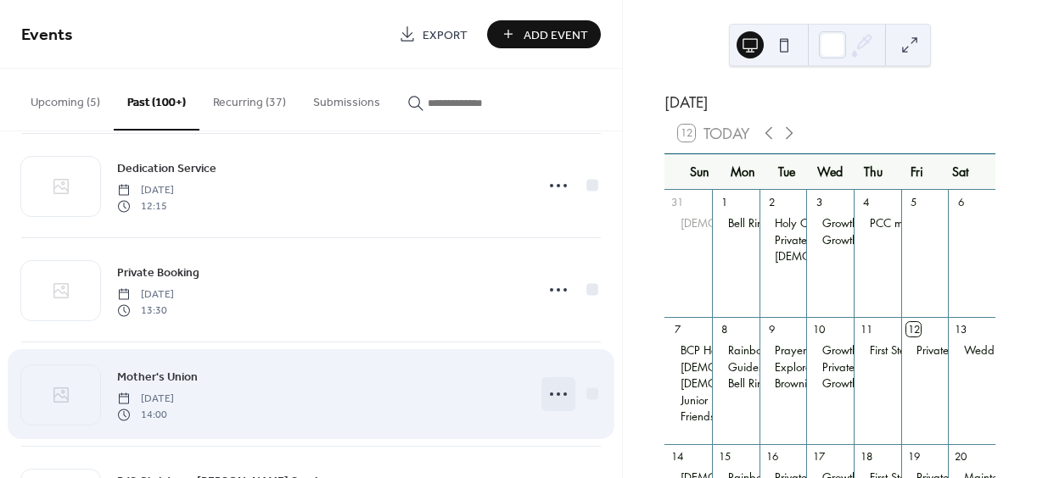
click at [551, 392] on icon at bounding box center [558, 394] width 27 height 27
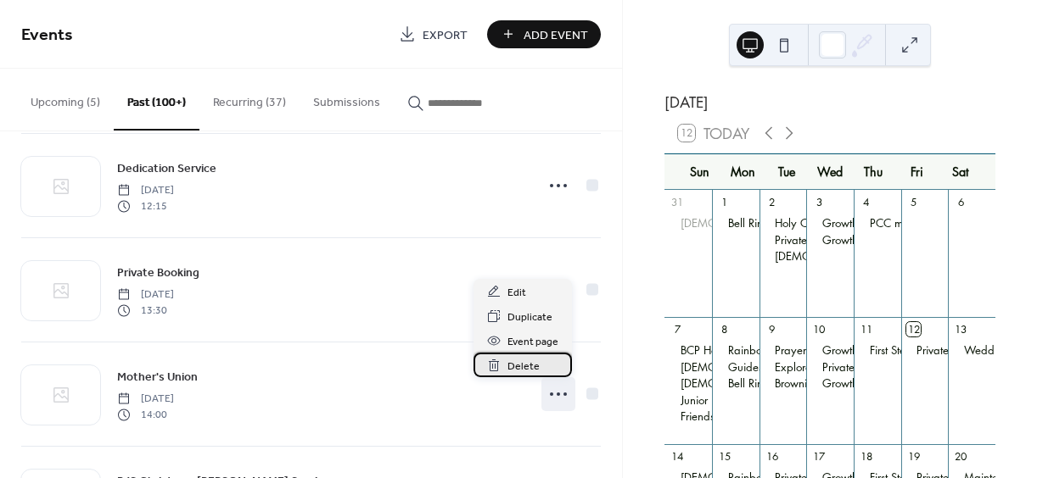
click at [521, 361] on span "Delete" at bounding box center [523, 367] width 32 height 18
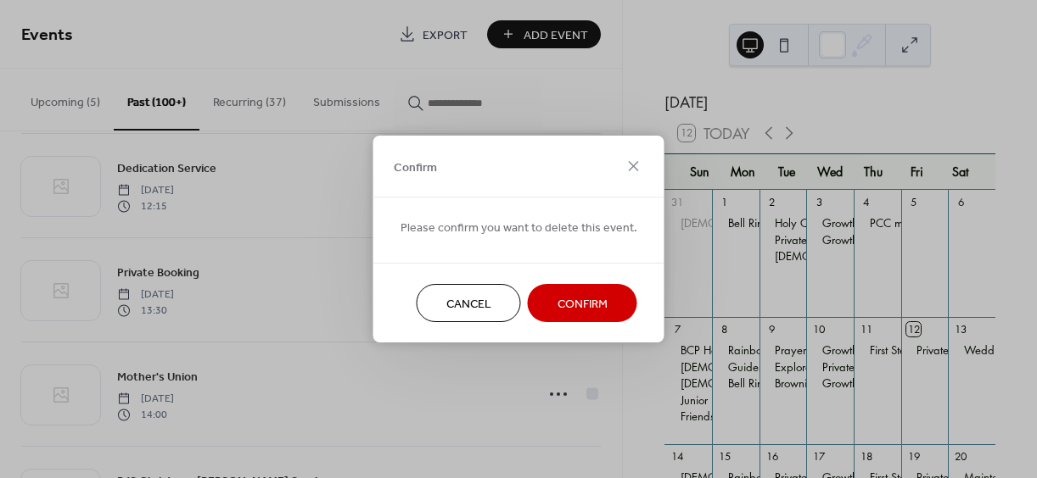
click at [572, 302] on span "Confirm" at bounding box center [582, 305] width 50 height 18
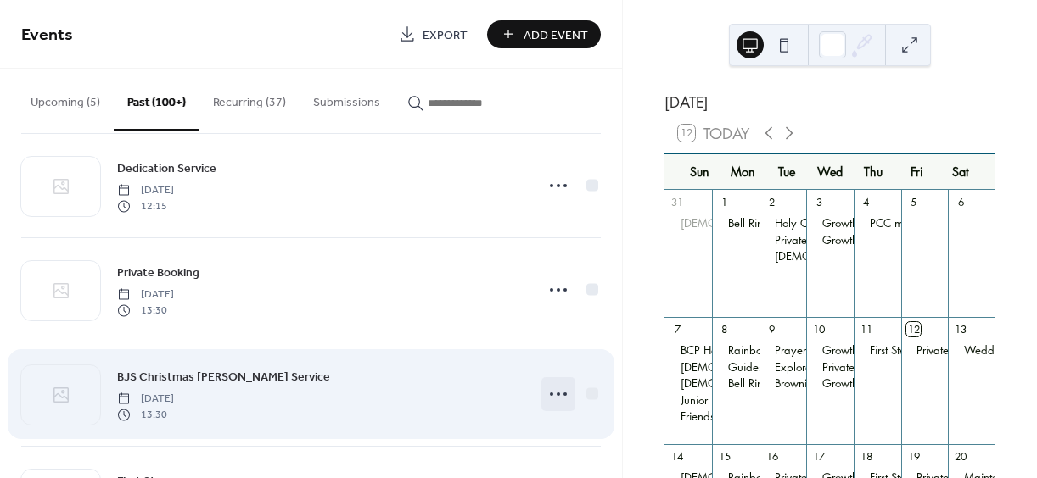
click at [550, 391] on icon at bounding box center [558, 394] width 27 height 27
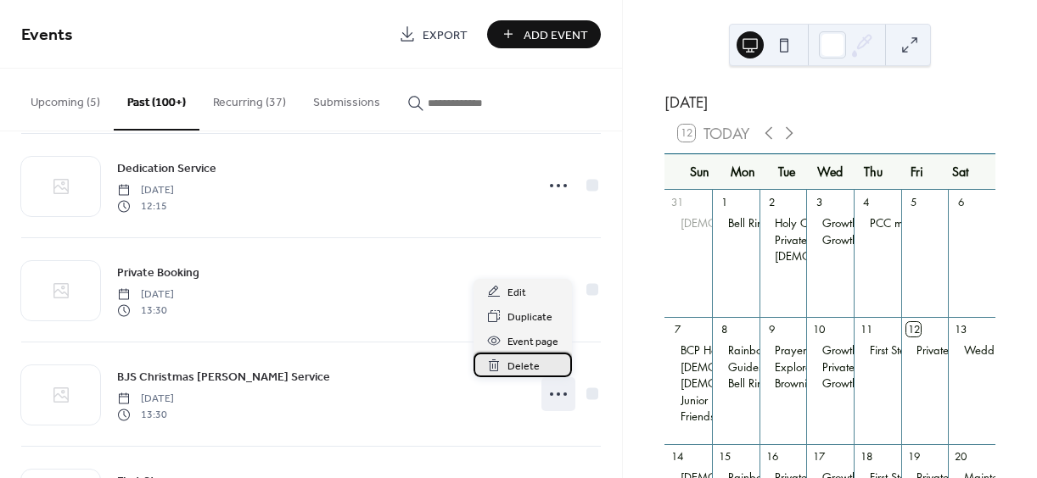
click at [510, 363] on span "Delete" at bounding box center [523, 367] width 32 height 18
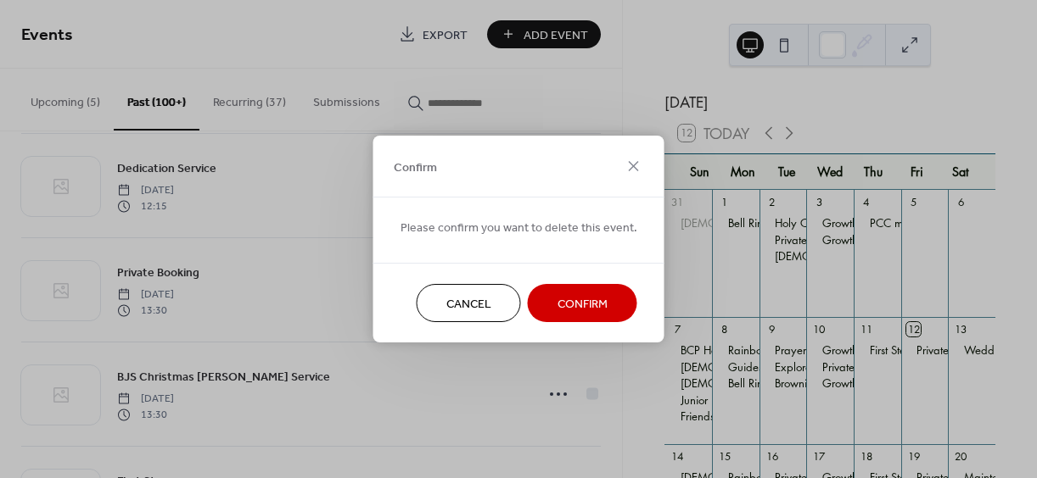
click at [573, 298] on span "Confirm" at bounding box center [582, 305] width 50 height 18
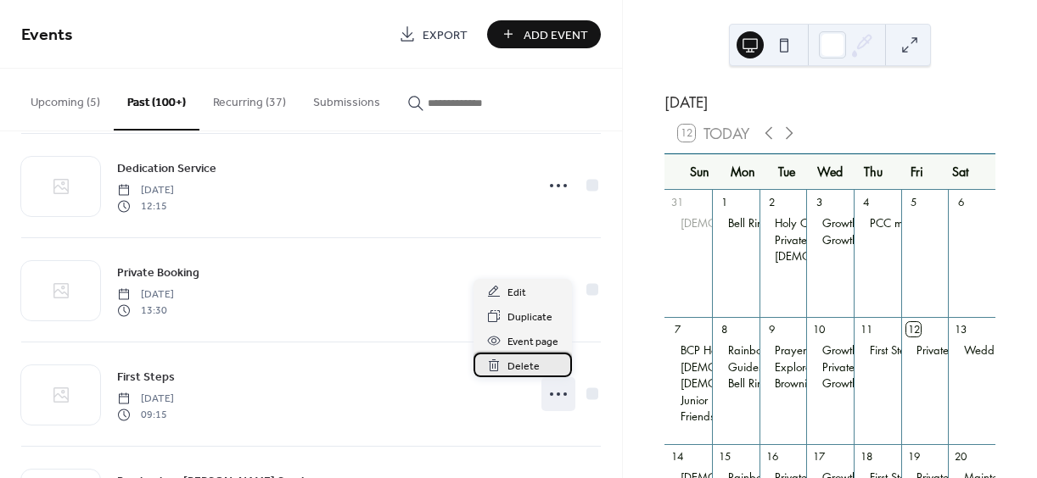
click at [518, 361] on span "Delete" at bounding box center [523, 367] width 32 height 18
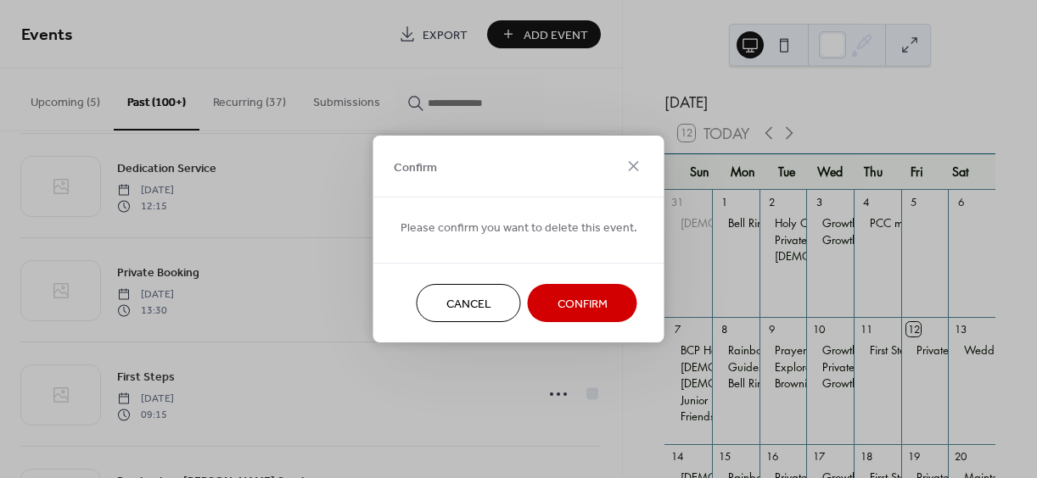
click at [579, 296] on span "Confirm" at bounding box center [582, 305] width 50 height 18
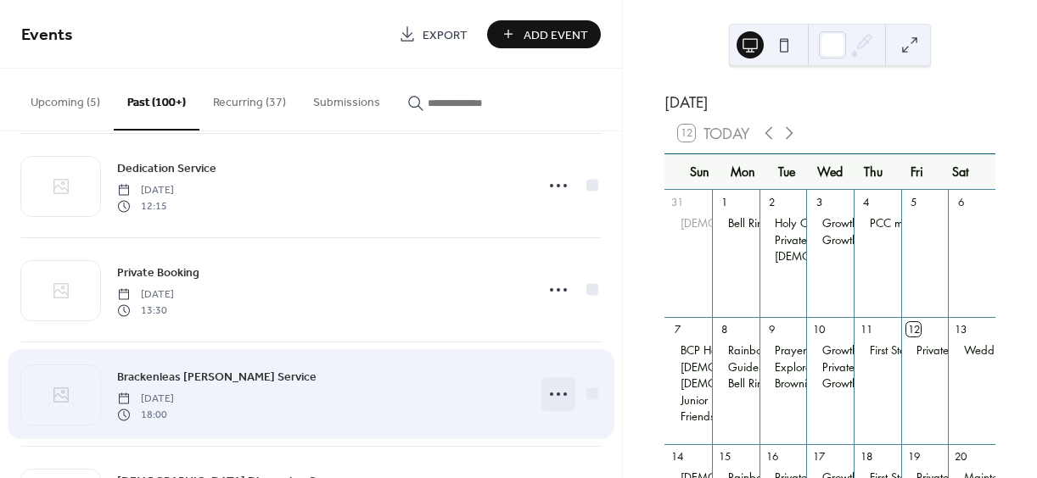
click at [551, 392] on icon at bounding box center [558, 394] width 27 height 27
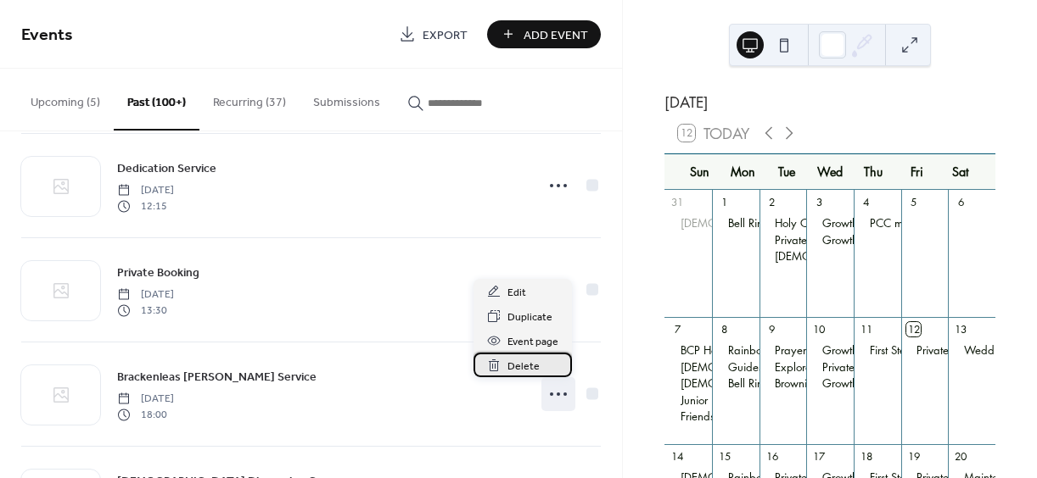
click at [519, 362] on span "Delete" at bounding box center [523, 367] width 32 height 18
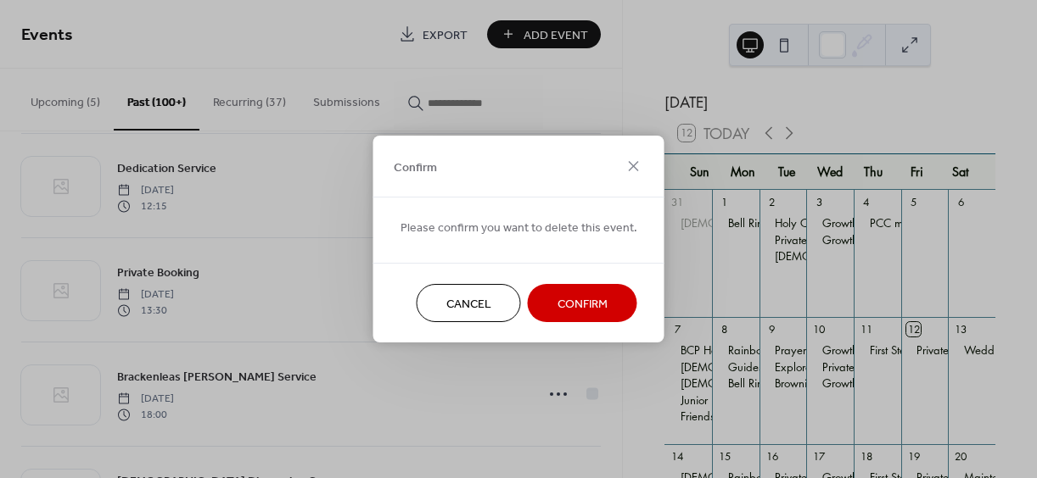
click at [583, 299] on span "Confirm" at bounding box center [582, 305] width 50 height 18
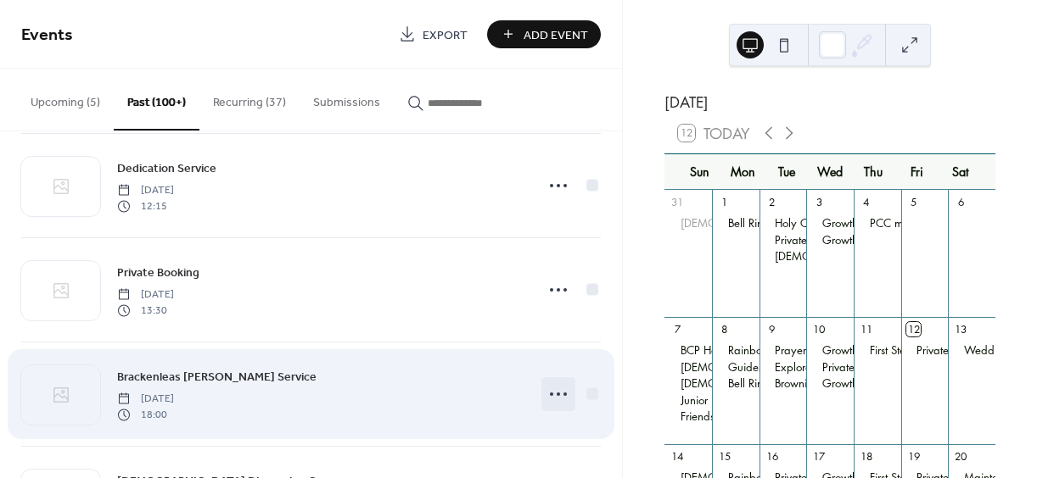
click at [554, 391] on icon at bounding box center [558, 394] width 27 height 27
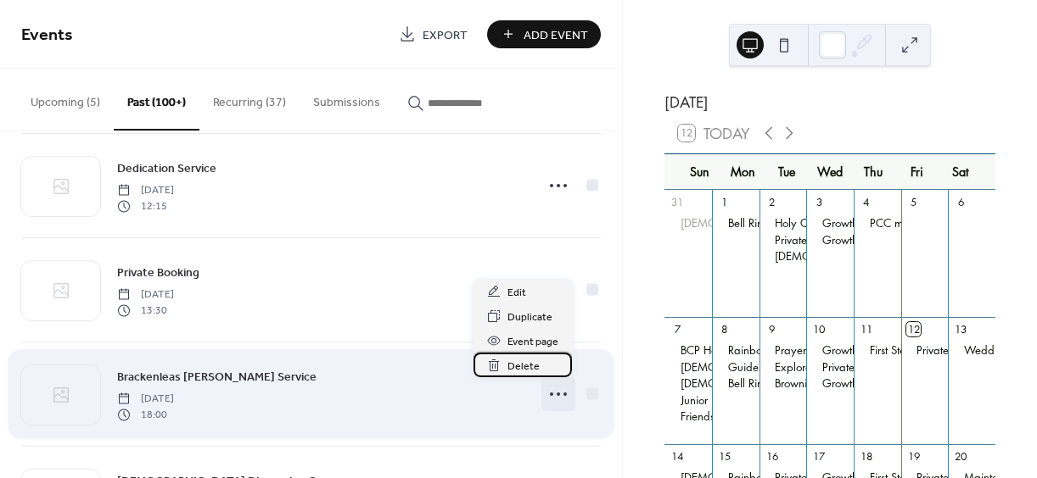
click at [517, 366] on span "Delete" at bounding box center [523, 367] width 32 height 18
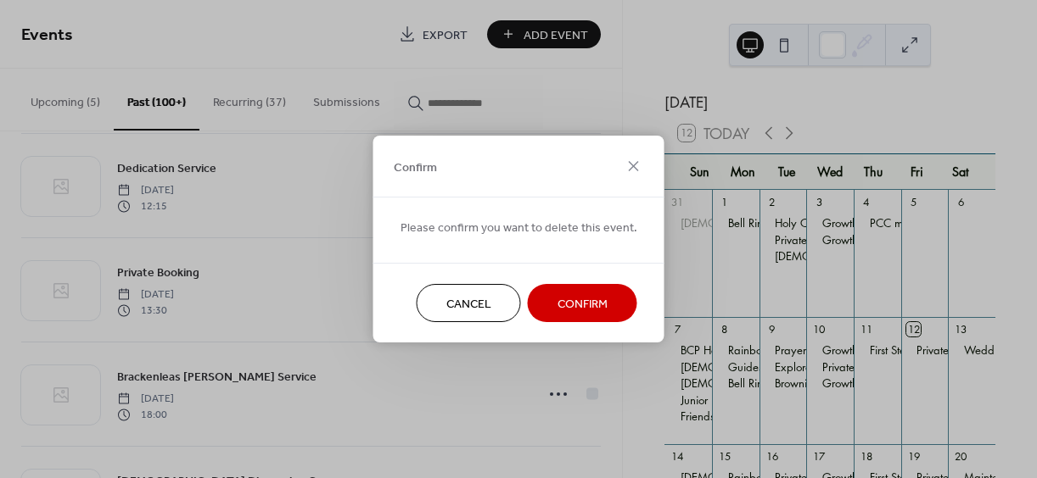
click at [582, 297] on span "Confirm" at bounding box center [582, 305] width 50 height 18
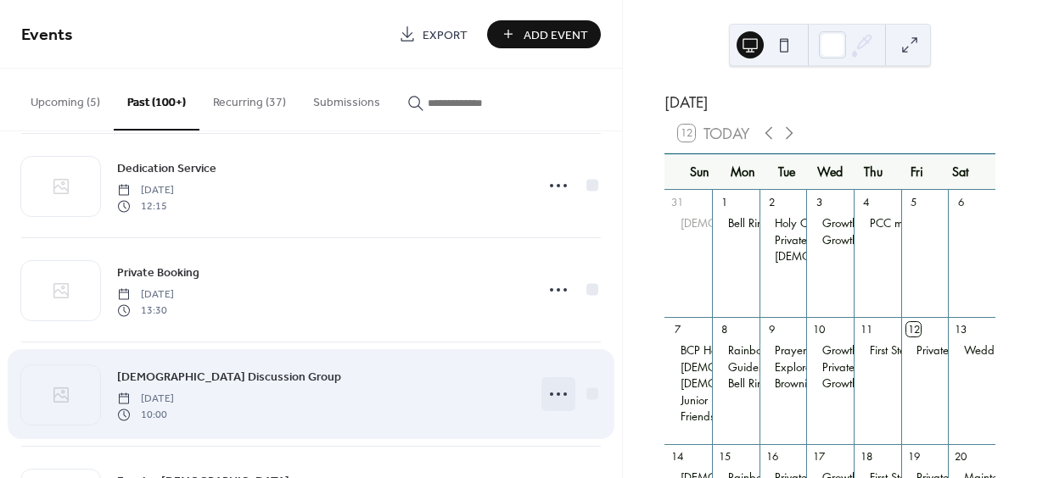
click at [554, 390] on icon at bounding box center [558, 394] width 27 height 27
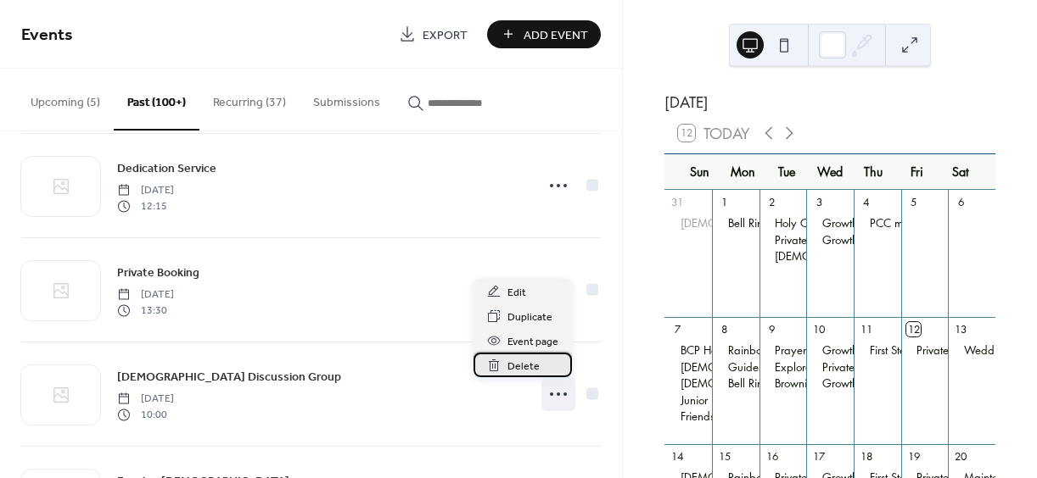
click at [522, 361] on span "Delete" at bounding box center [523, 367] width 32 height 18
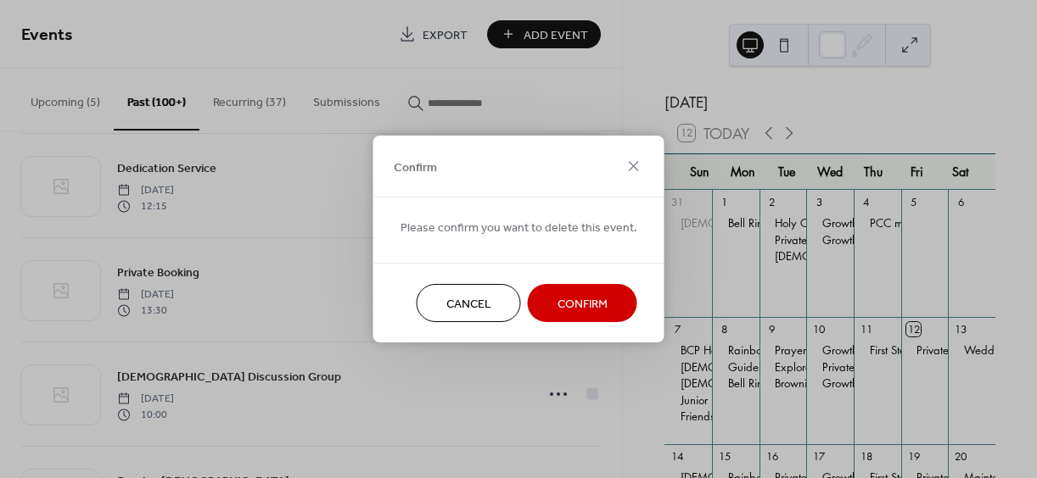
click at [583, 300] on span "Confirm" at bounding box center [582, 305] width 50 height 18
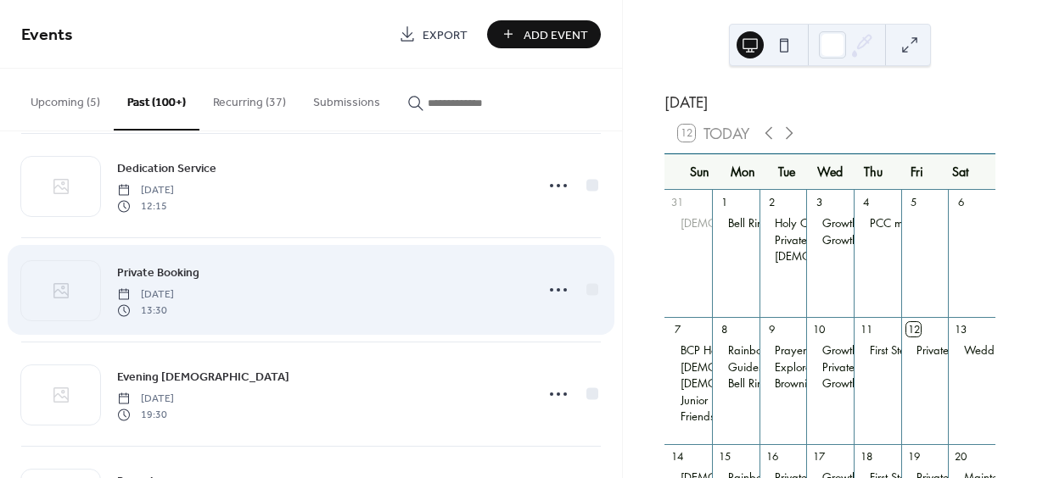
click at [556, 393] on circle at bounding box center [557, 394] width 3 height 3
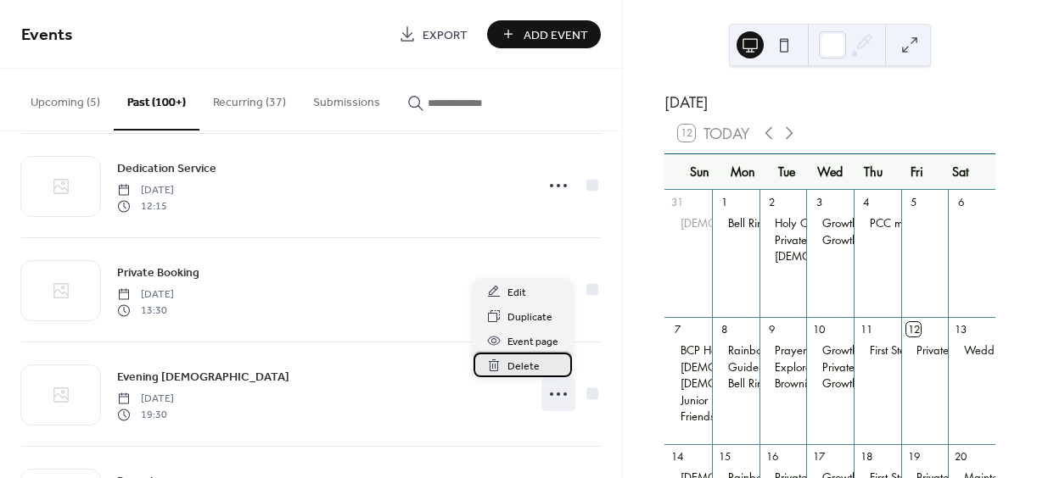
click at [529, 366] on span "Delete" at bounding box center [523, 367] width 32 height 18
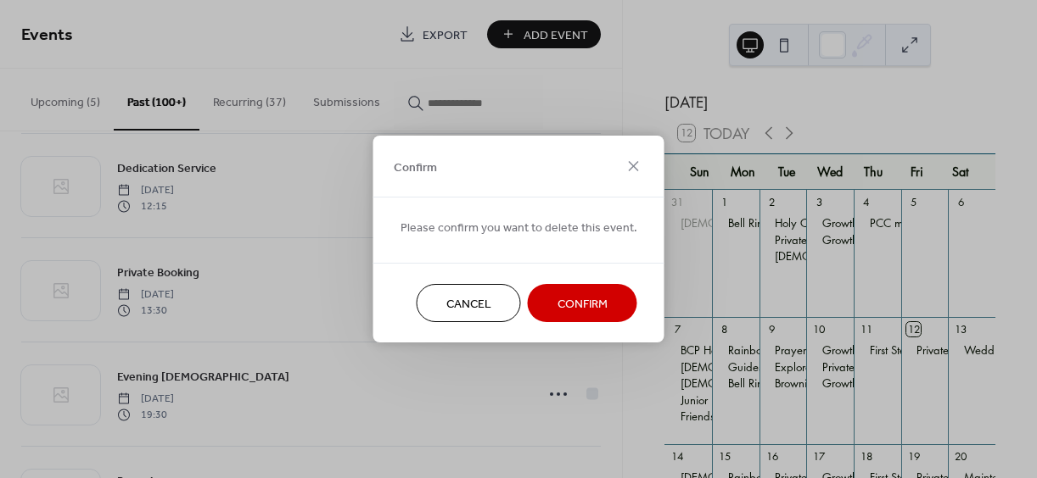
click at [573, 303] on span "Confirm" at bounding box center [582, 305] width 50 height 18
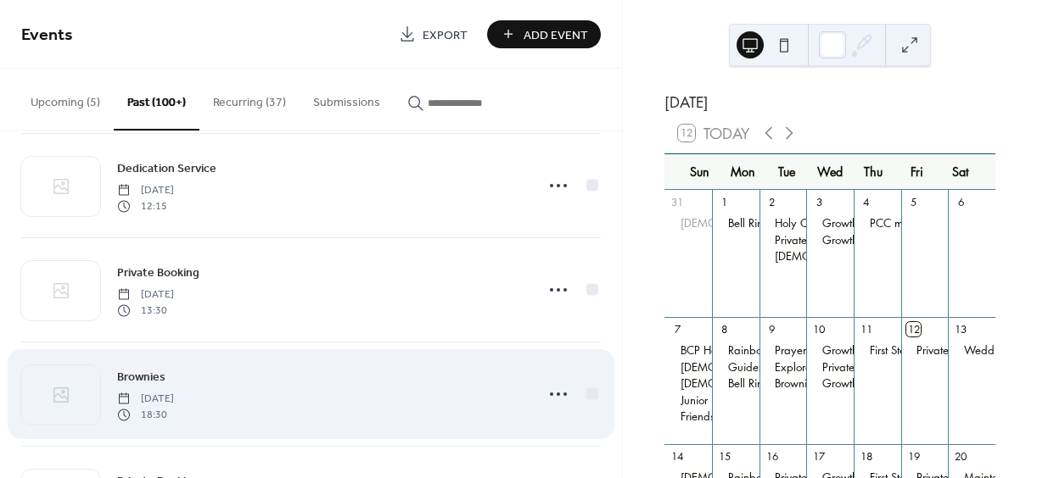
click at [556, 393] on circle at bounding box center [557, 394] width 3 height 3
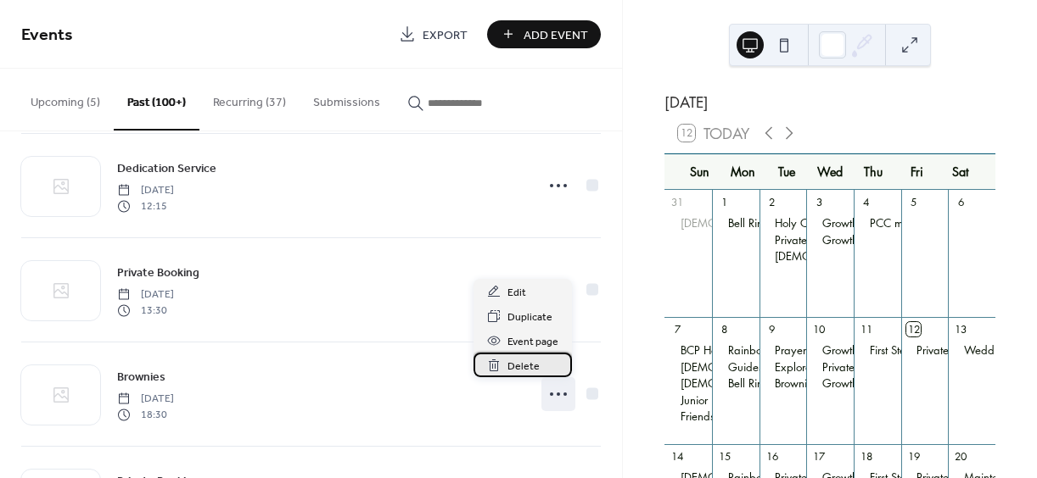
click at [521, 366] on span "Delete" at bounding box center [523, 367] width 32 height 18
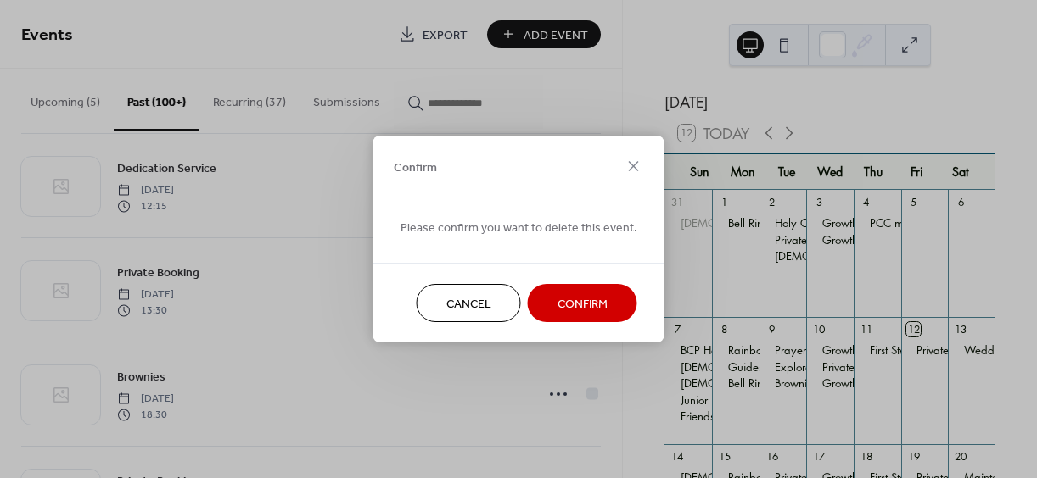
click at [564, 299] on span "Confirm" at bounding box center [582, 305] width 50 height 18
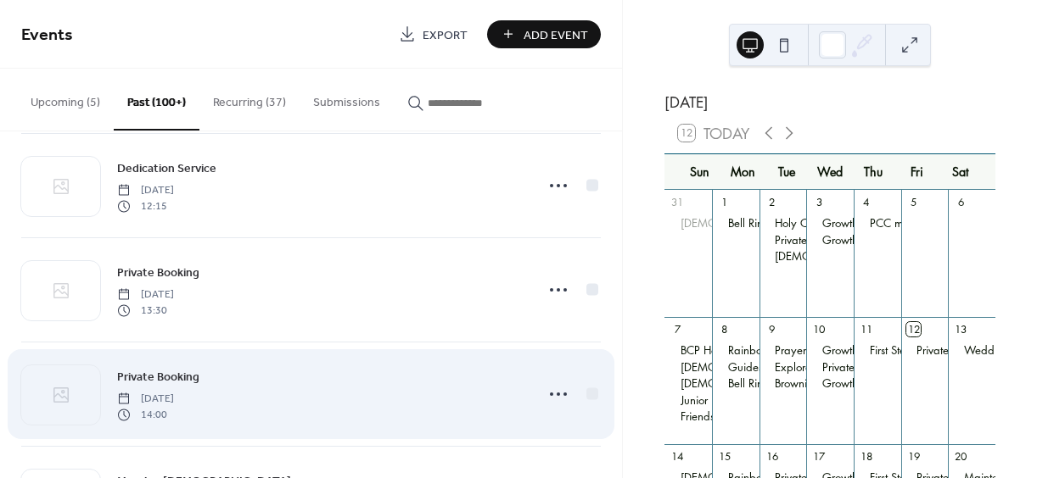
click at [550, 392] on icon at bounding box center [558, 394] width 27 height 27
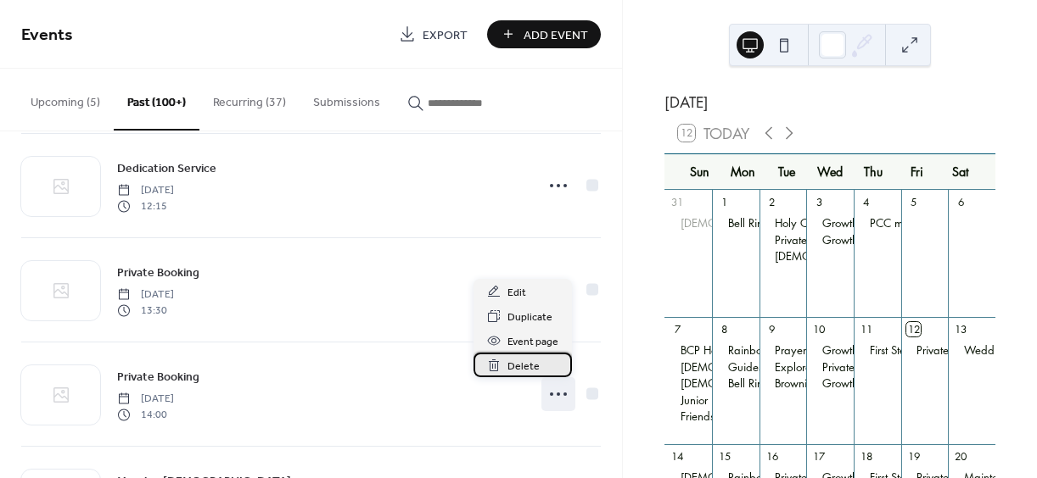
click at [527, 368] on span "Delete" at bounding box center [523, 367] width 32 height 18
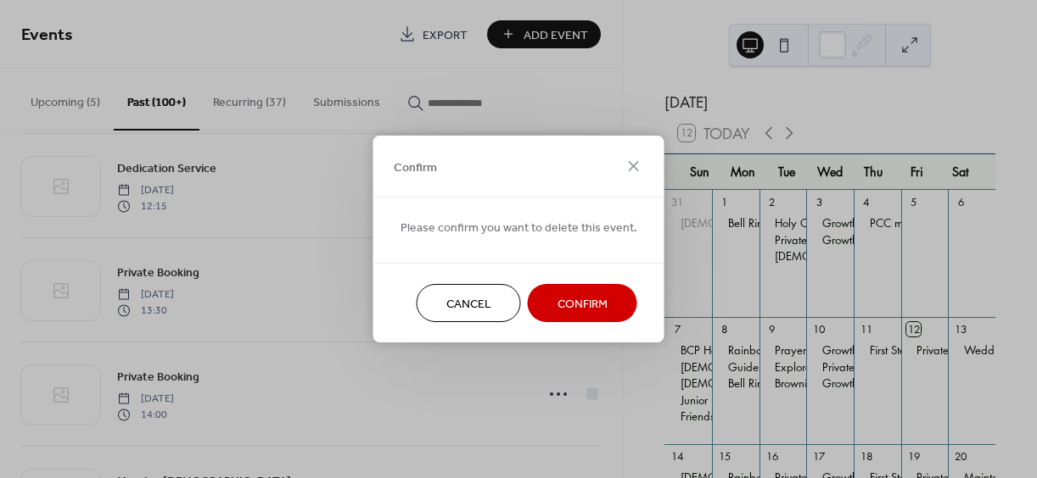
click at [580, 299] on span "Confirm" at bounding box center [582, 305] width 50 height 18
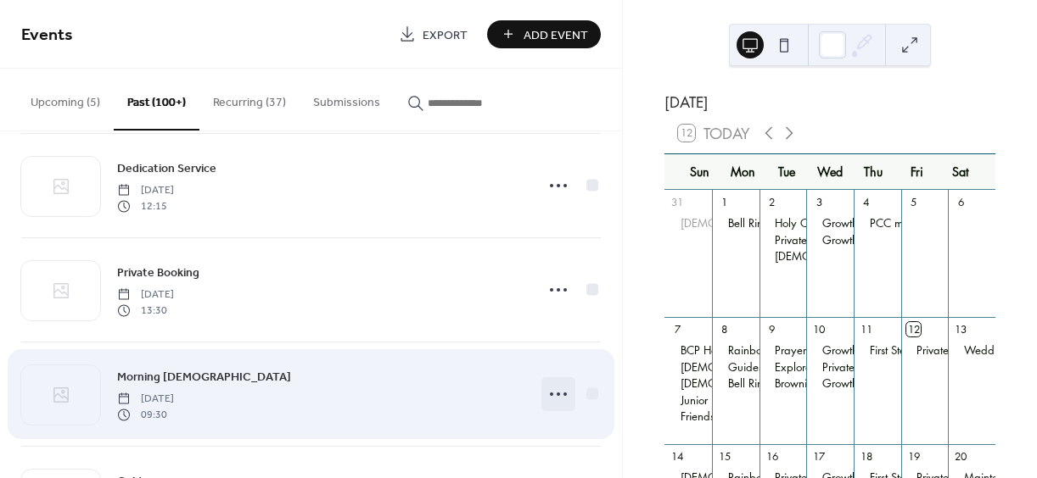
click at [554, 392] on icon at bounding box center [558, 394] width 27 height 27
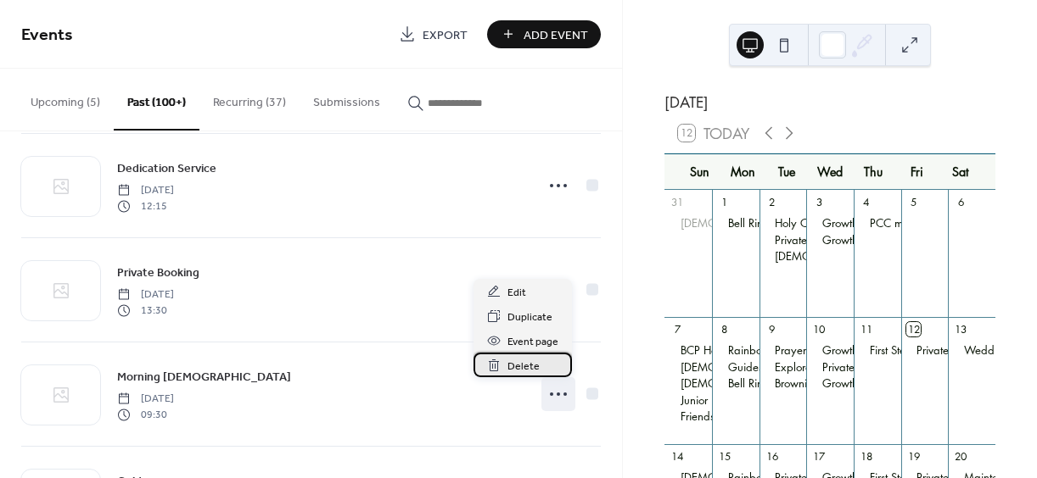
click at [512, 367] on span "Delete" at bounding box center [523, 367] width 32 height 18
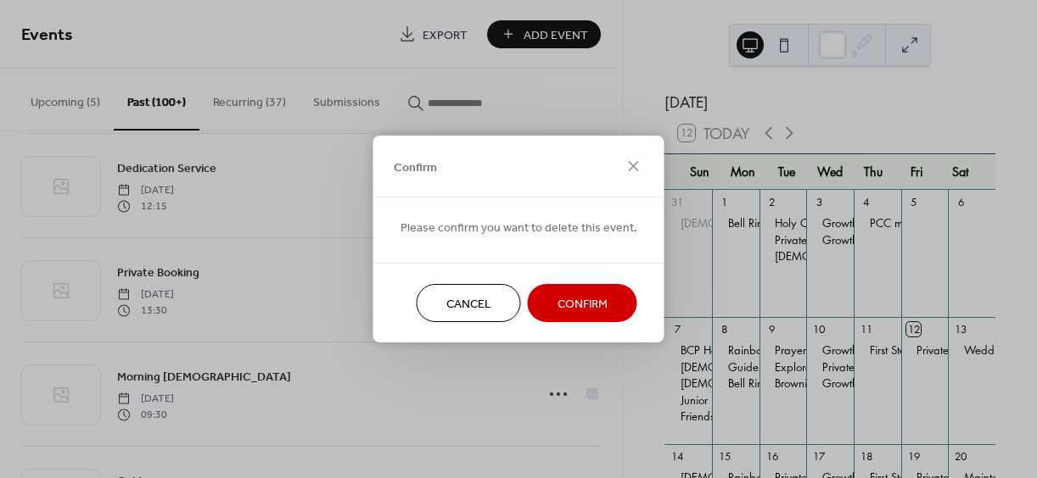
click at [567, 300] on span "Confirm" at bounding box center [582, 305] width 50 height 18
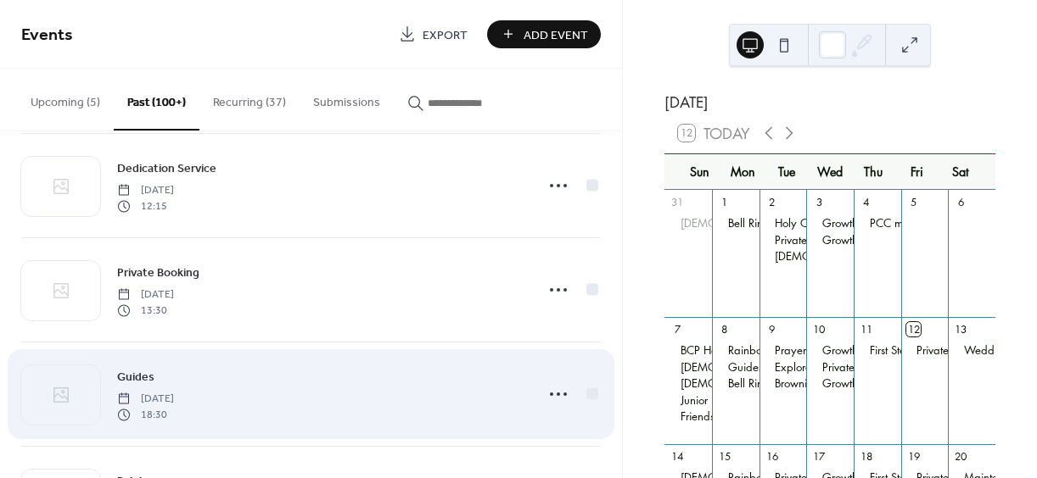
click at [556, 394] on circle at bounding box center [557, 394] width 3 height 3
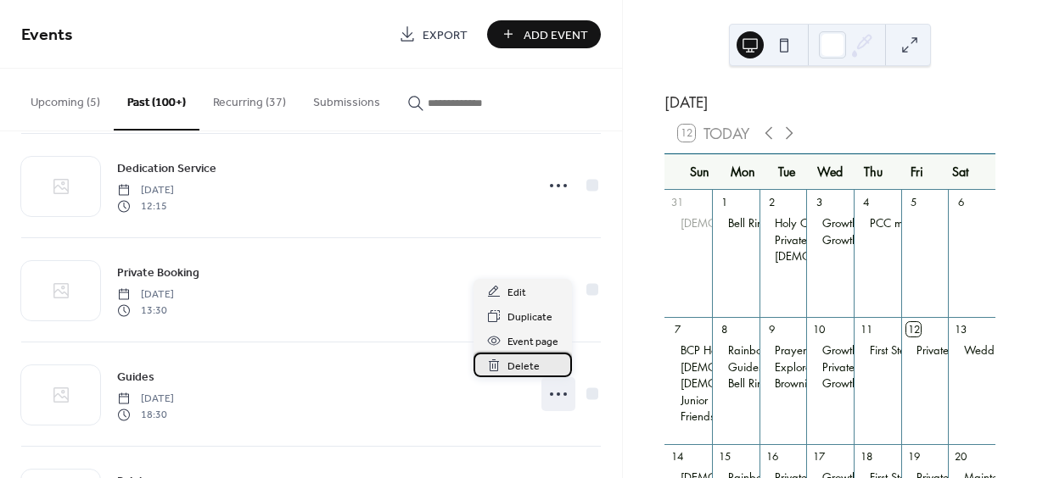
click at [523, 363] on span "Delete" at bounding box center [523, 367] width 32 height 18
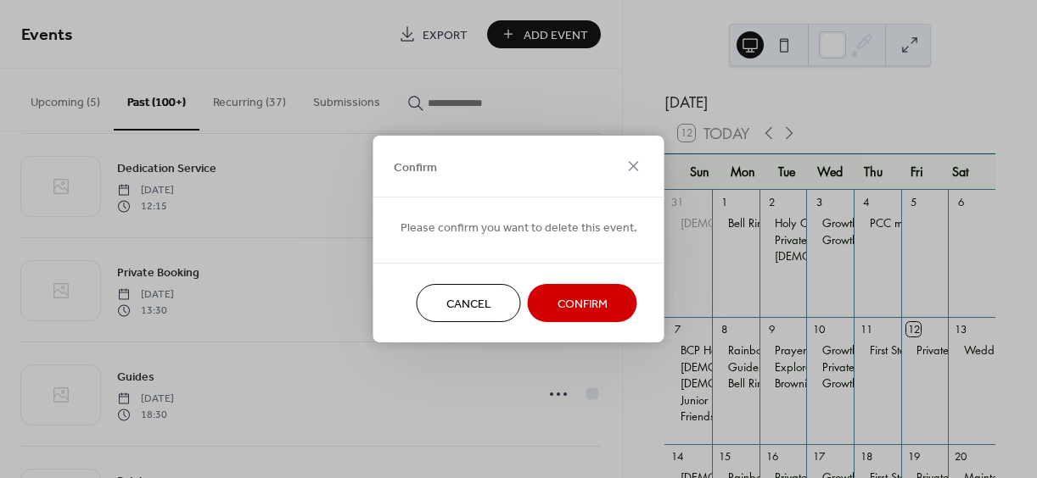
click at [573, 299] on span "Confirm" at bounding box center [582, 305] width 50 height 18
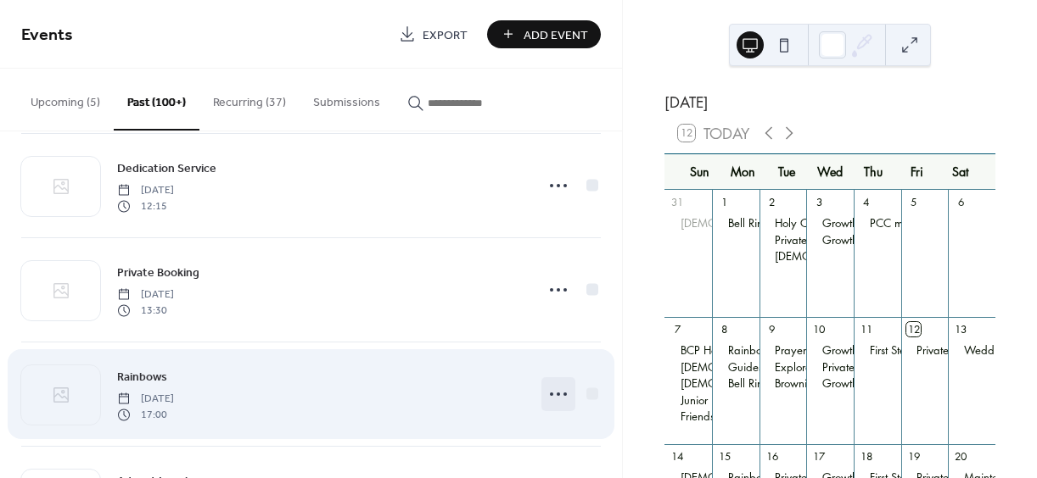
click at [554, 390] on icon at bounding box center [558, 394] width 27 height 27
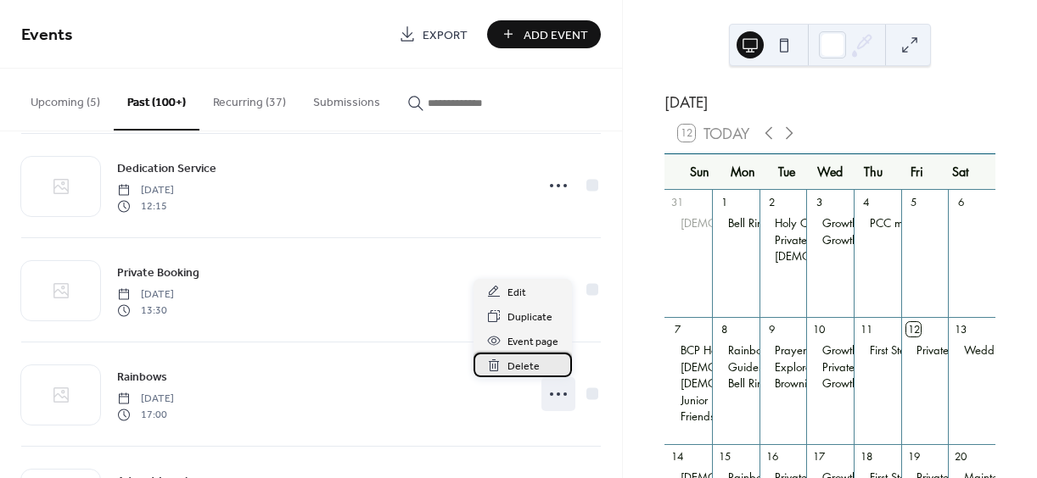
click at [516, 365] on span "Delete" at bounding box center [523, 367] width 32 height 18
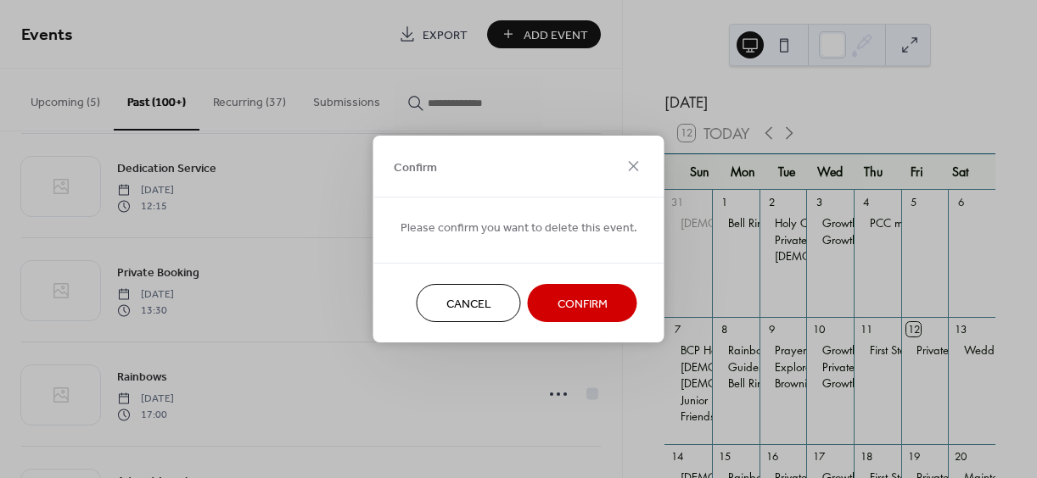
click at [574, 304] on span "Confirm" at bounding box center [582, 305] width 50 height 18
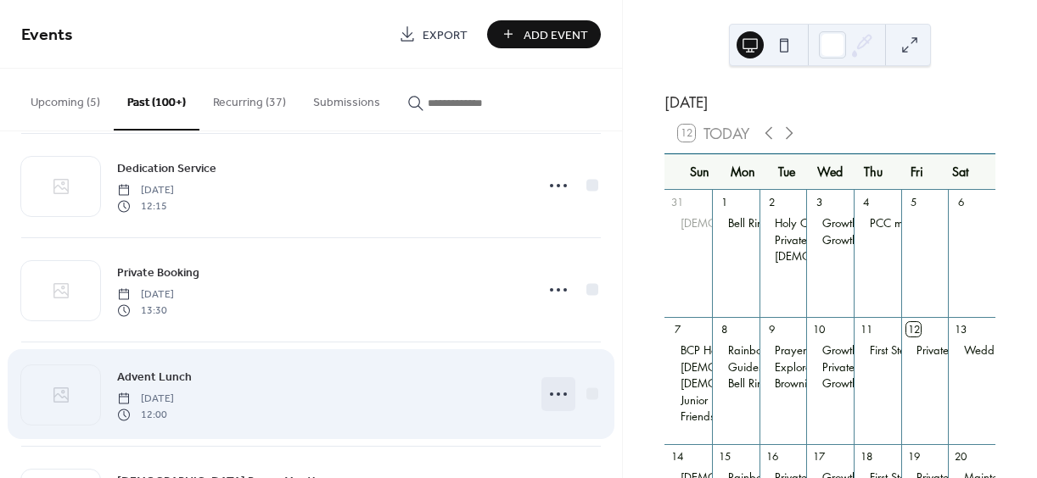
click at [550, 392] on icon at bounding box center [558, 394] width 27 height 27
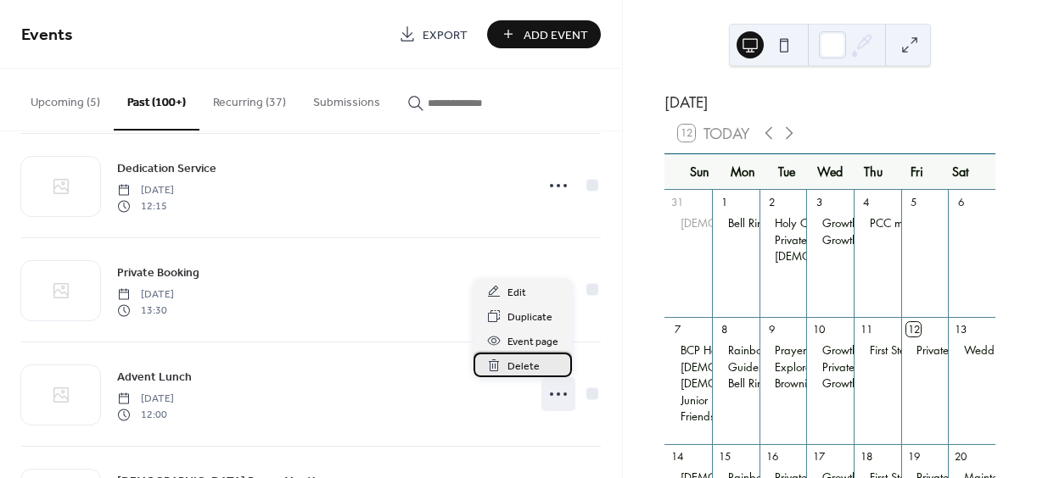
click at [515, 366] on span "Delete" at bounding box center [523, 367] width 32 height 18
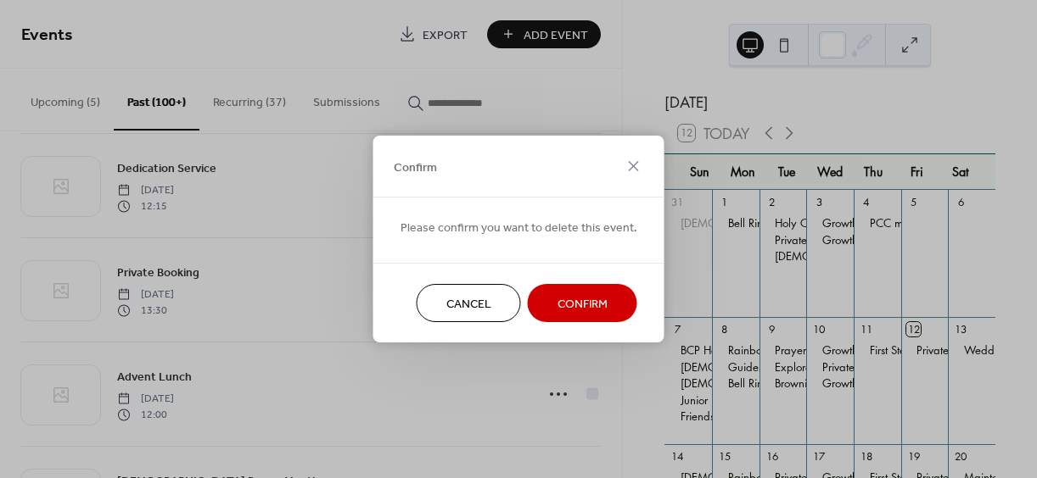
click at [574, 302] on span "Confirm" at bounding box center [582, 305] width 50 height 18
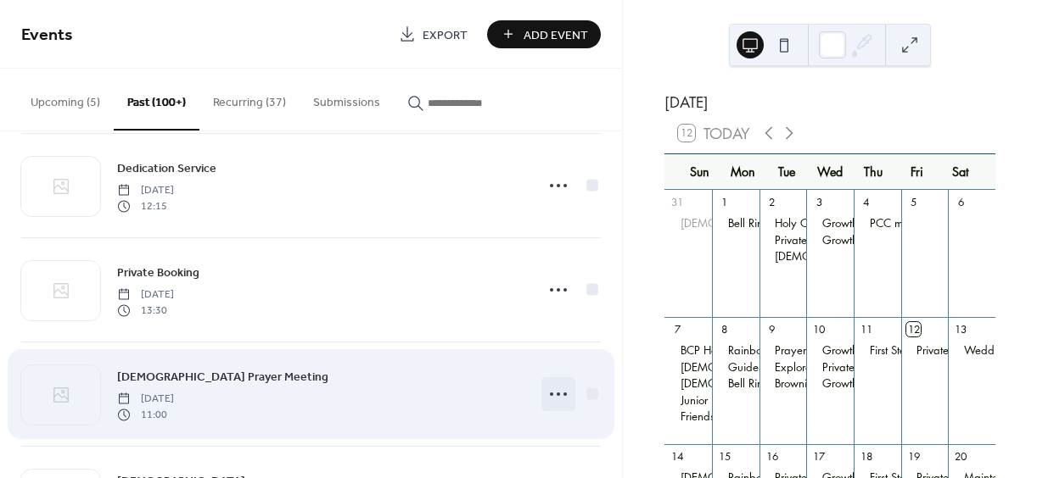
click at [556, 393] on circle at bounding box center [557, 394] width 3 height 3
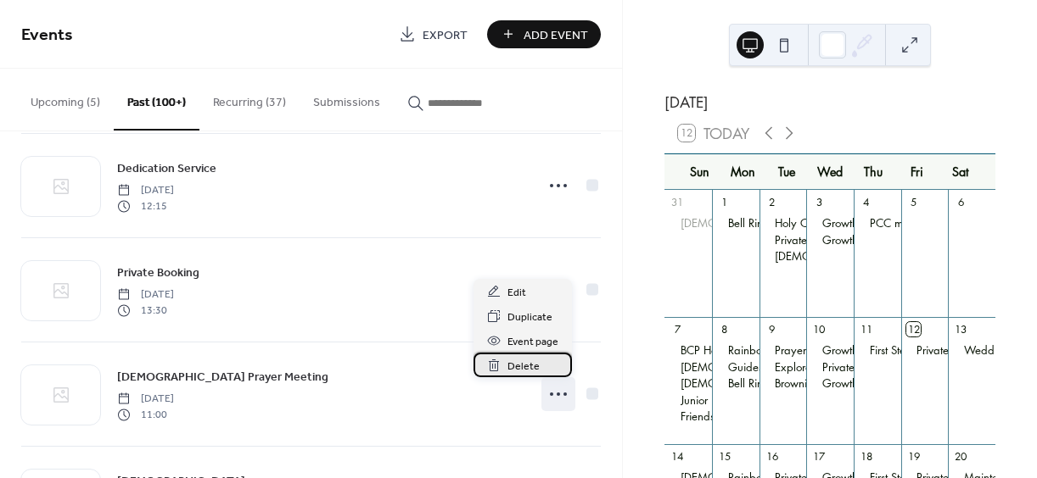
click at [523, 362] on span "Delete" at bounding box center [523, 367] width 32 height 18
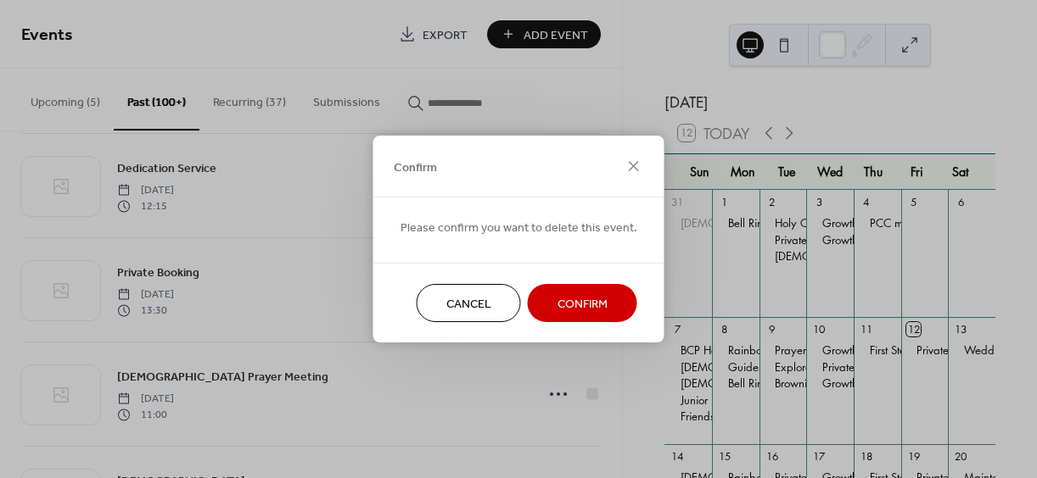
click at [571, 298] on span "Confirm" at bounding box center [582, 305] width 50 height 18
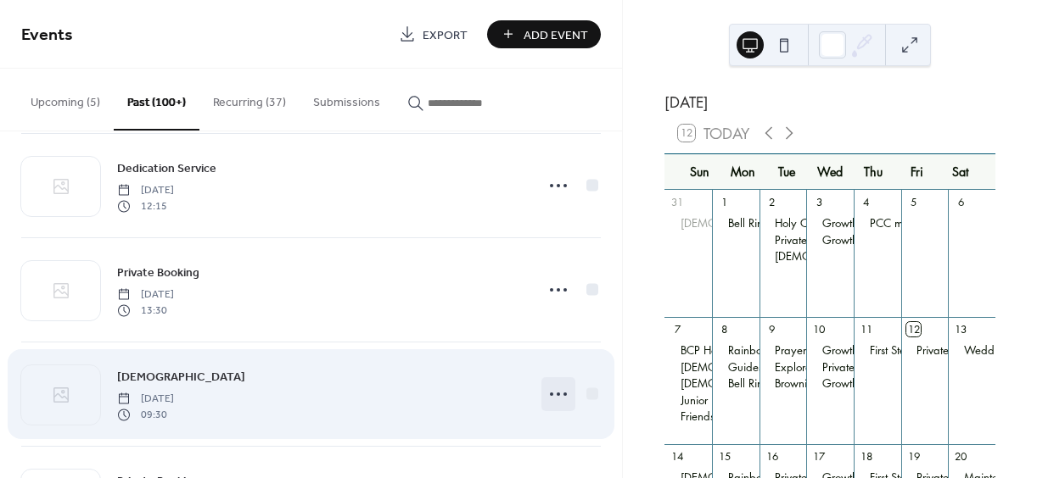
click at [552, 392] on icon at bounding box center [558, 394] width 27 height 27
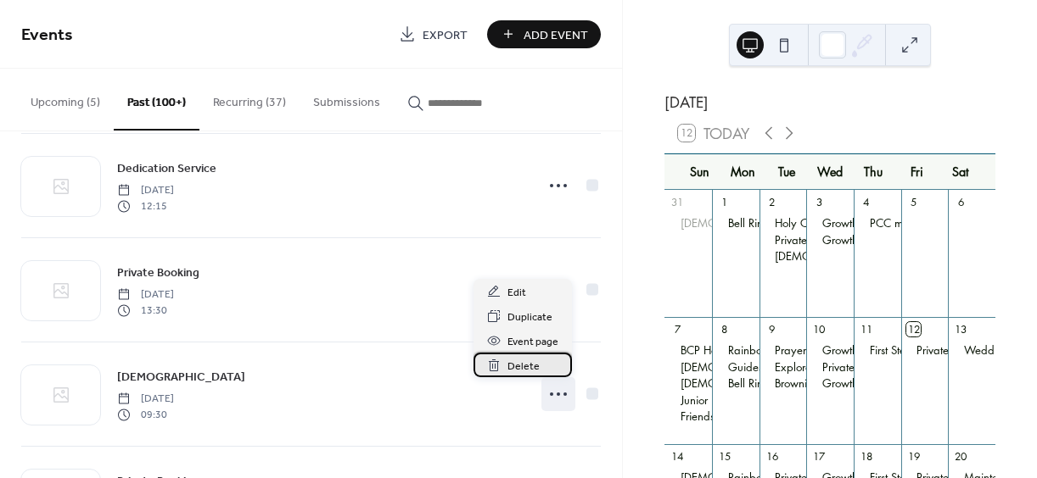
click at [523, 367] on span "Delete" at bounding box center [523, 367] width 32 height 18
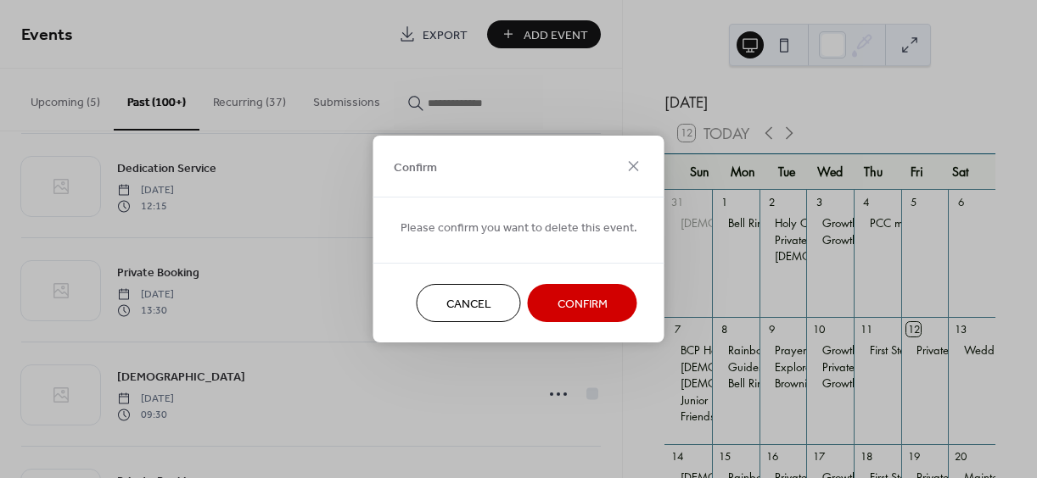
click at [567, 305] on span "Confirm" at bounding box center [582, 305] width 50 height 18
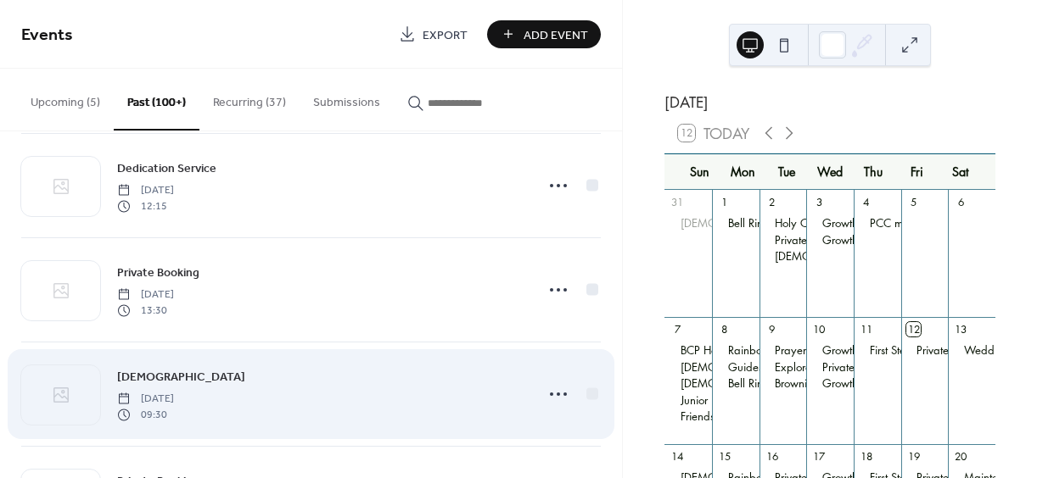
click at [556, 394] on circle at bounding box center [557, 394] width 3 height 3
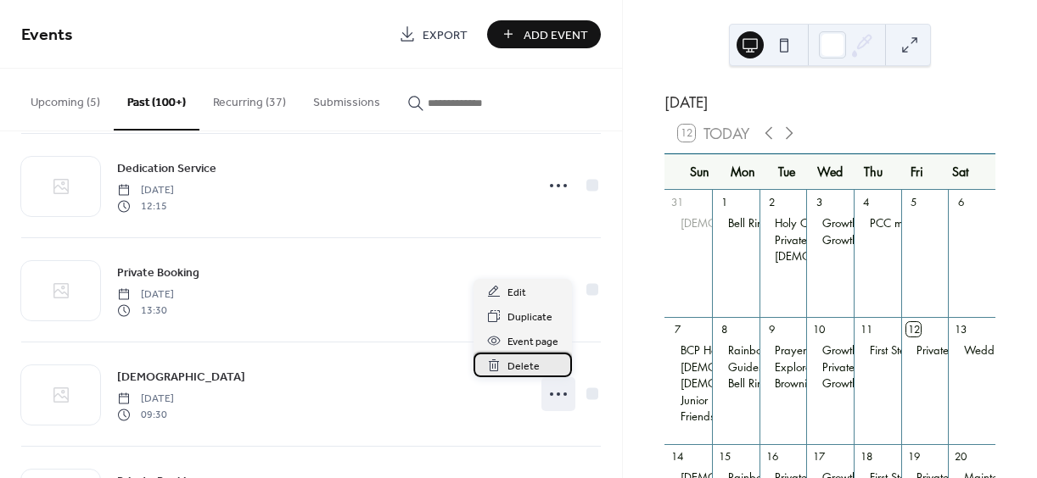
click at [518, 363] on span "Delete" at bounding box center [523, 367] width 32 height 18
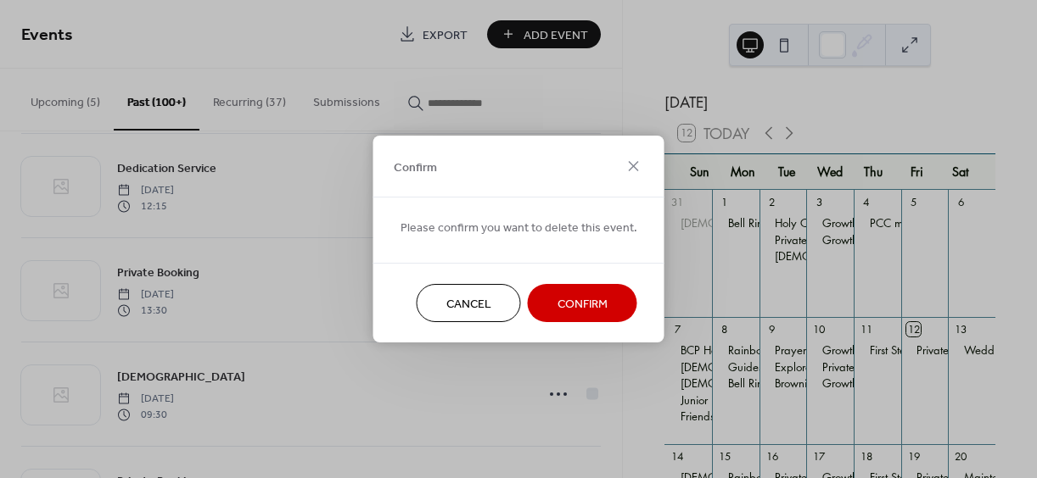
click at [559, 301] on span "Confirm" at bounding box center [582, 305] width 50 height 18
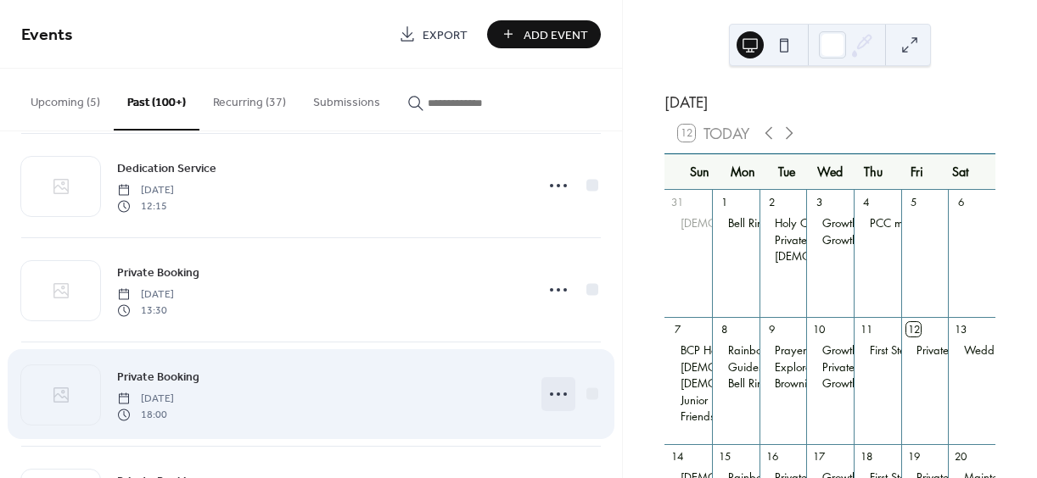
click at [556, 393] on circle at bounding box center [557, 394] width 3 height 3
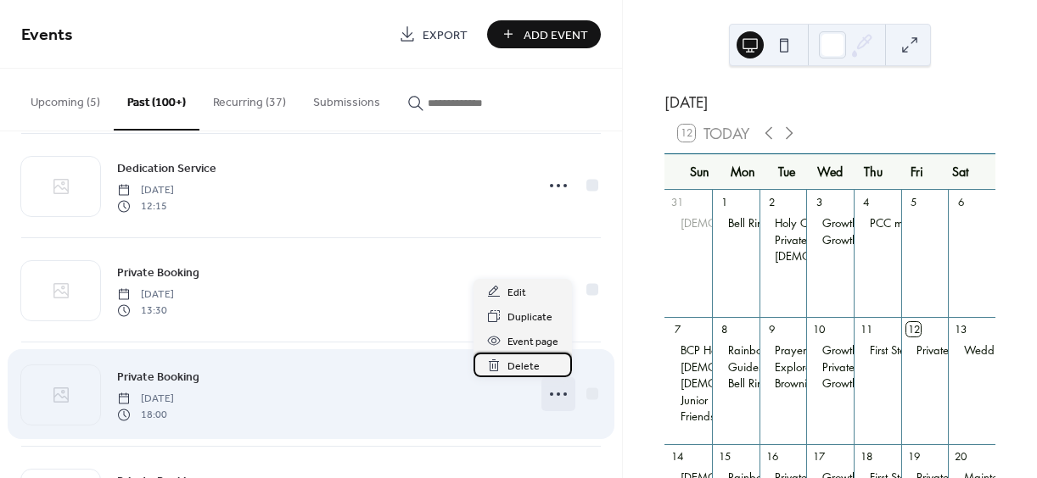
click at [525, 367] on span "Delete" at bounding box center [523, 367] width 32 height 18
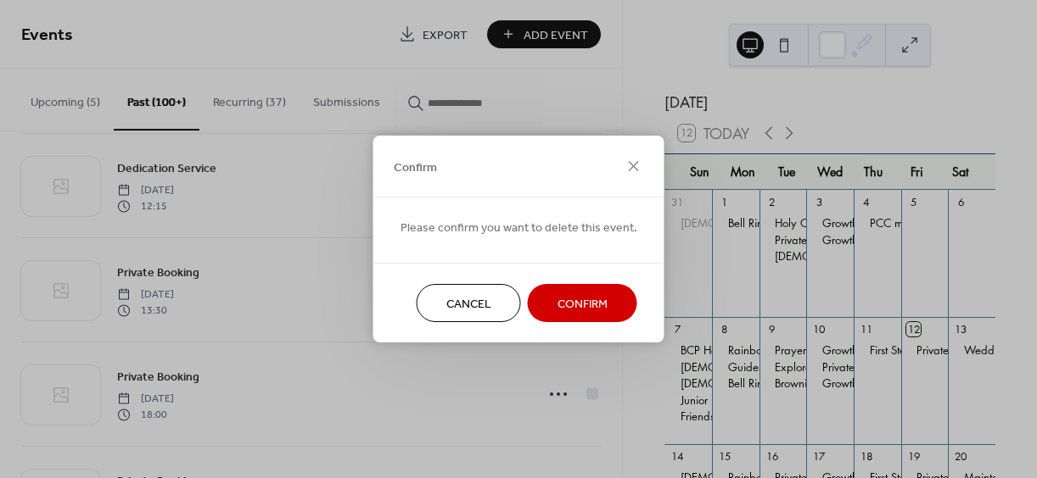
click at [578, 300] on span "Confirm" at bounding box center [582, 305] width 50 height 18
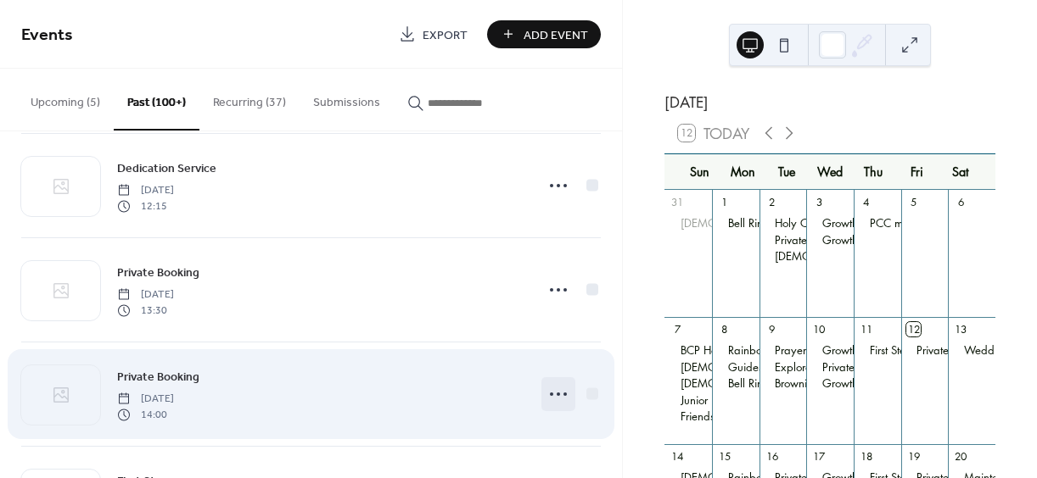
click at [552, 395] on icon at bounding box center [558, 394] width 27 height 27
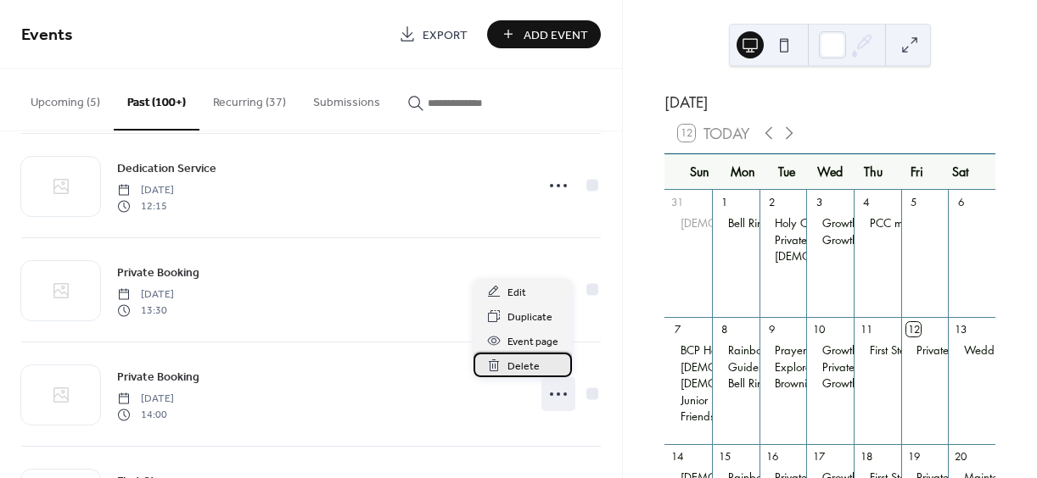
click at [516, 367] on span "Delete" at bounding box center [523, 367] width 32 height 18
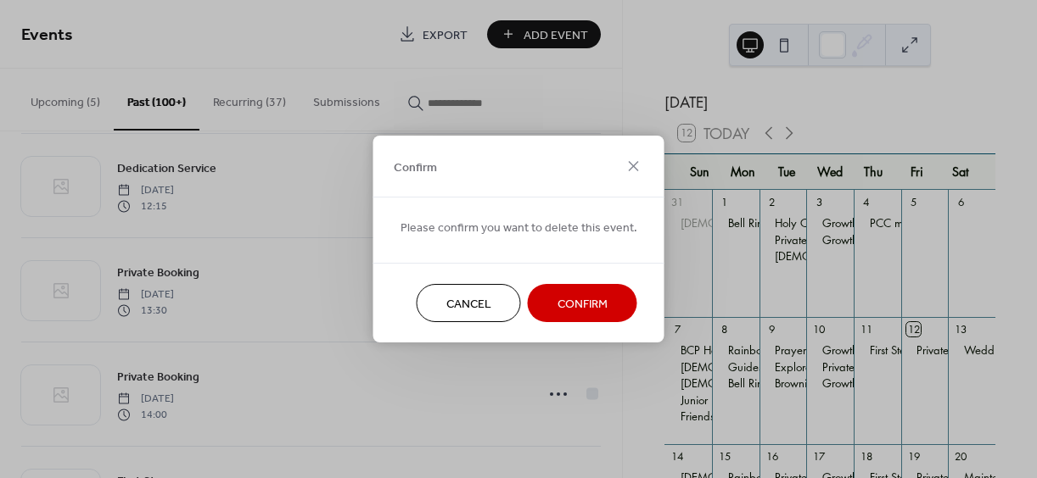
click at [577, 296] on span "Confirm" at bounding box center [582, 305] width 50 height 18
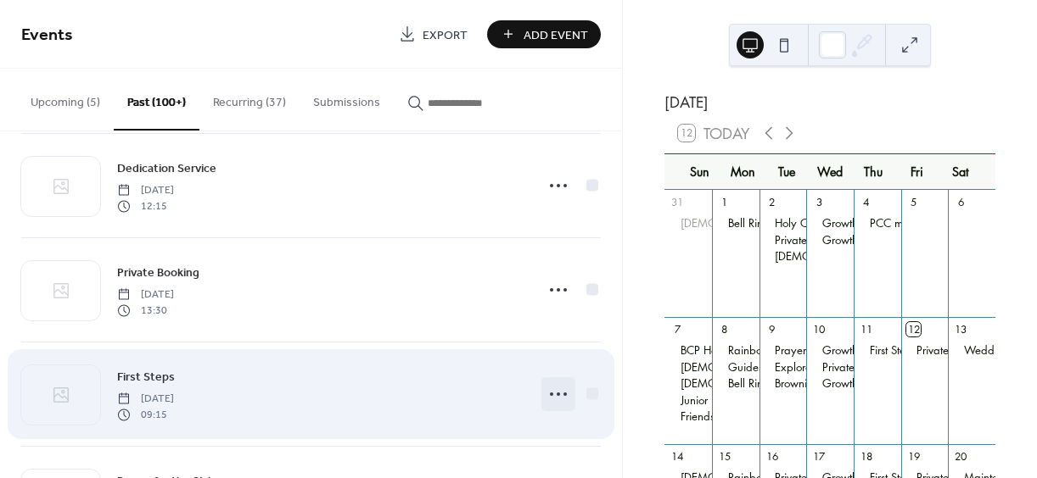
click at [556, 393] on circle at bounding box center [557, 394] width 3 height 3
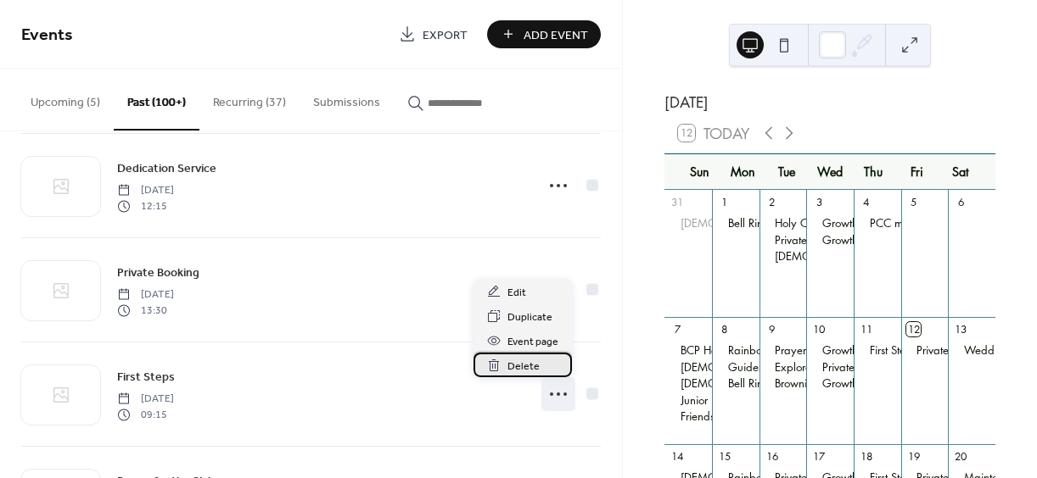
click at [530, 366] on span "Delete" at bounding box center [523, 367] width 32 height 18
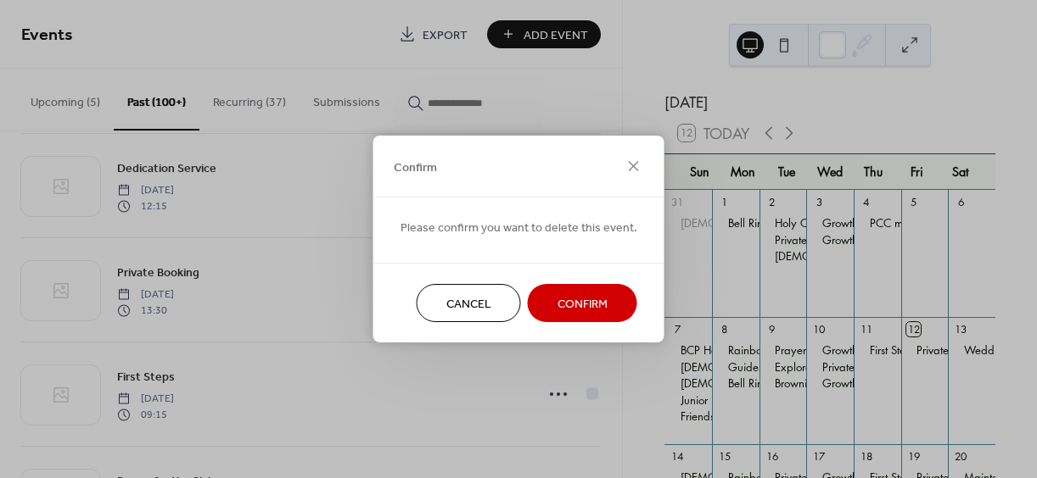
click at [570, 304] on span "Confirm" at bounding box center [582, 305] width 50 height 18
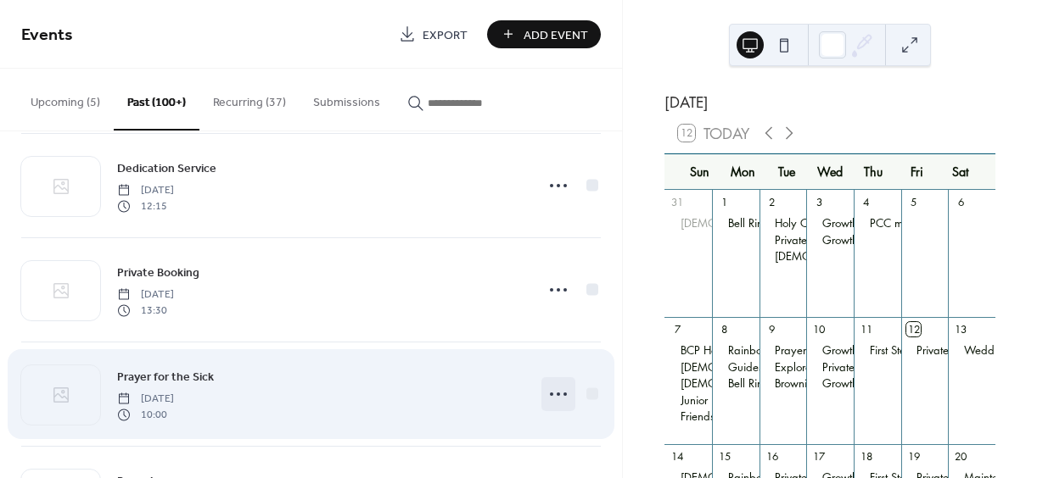
click at [552, 390] on icon at bounding box center [558, 394] width 27 height 27
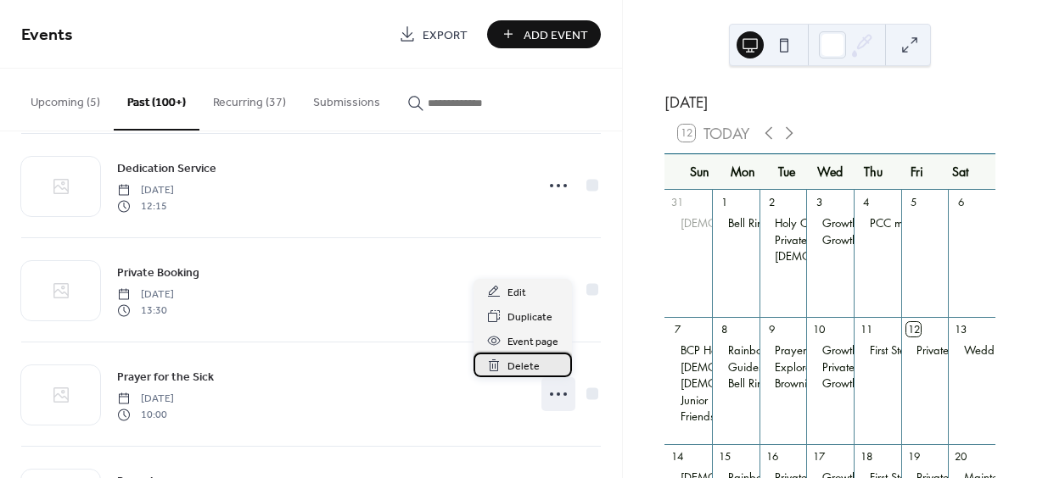
click at [526, 365] on span "Delete" at bounding box center [523, 367] width 32 height 18
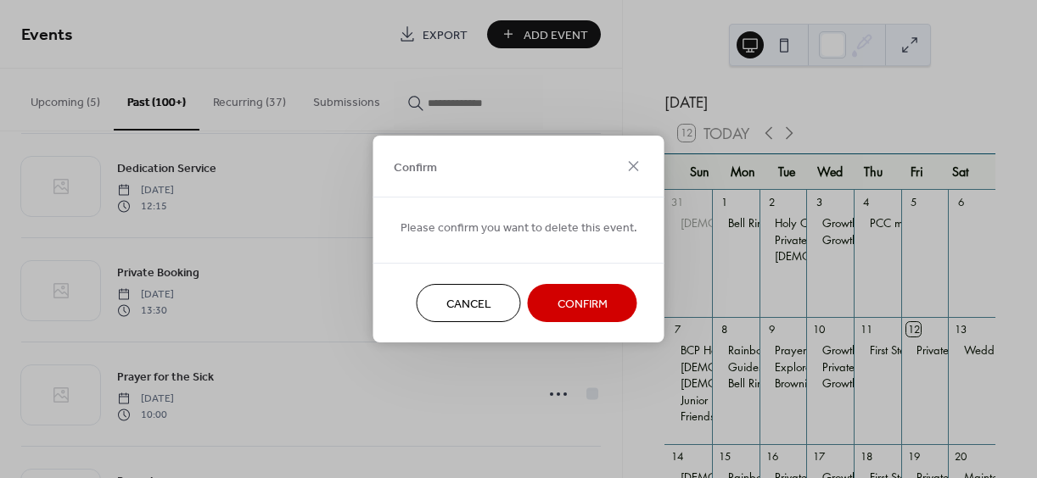
click at [575, 298] on span "Confirm" at bounding box center [582, 305] width 50 height 18
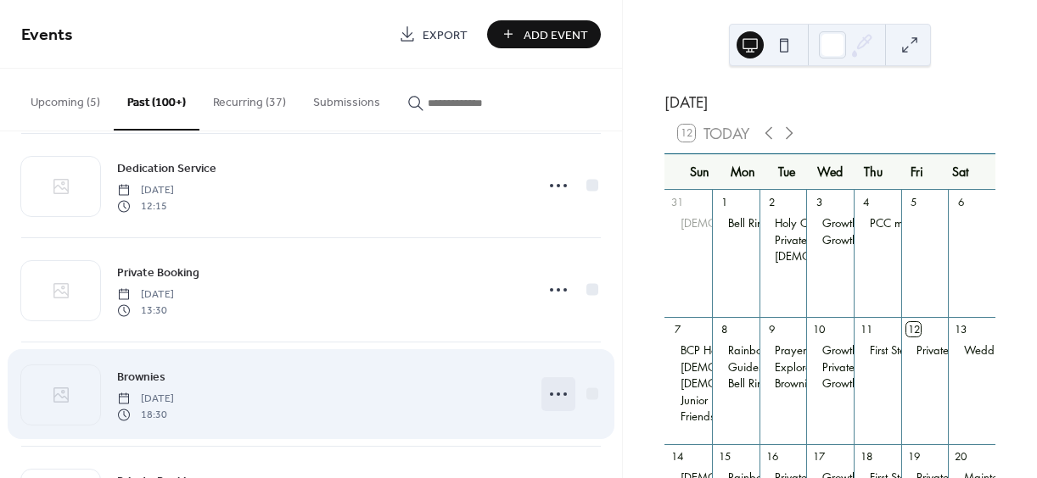
click at [552, 389] on icon at bounding box center [558, 394] width 27 height 27
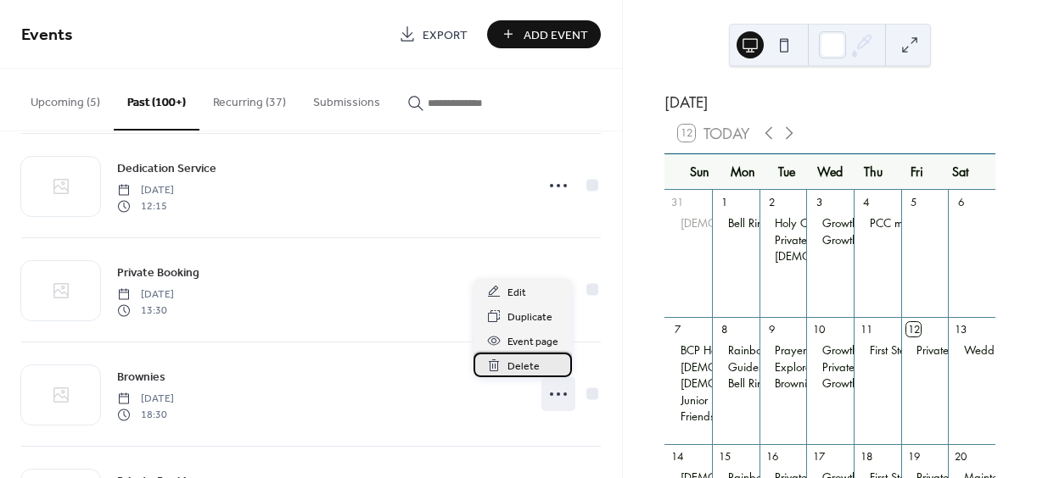
click at [518, 363] on span "Delete" at bounding box center [523, 367] width 32 height 18
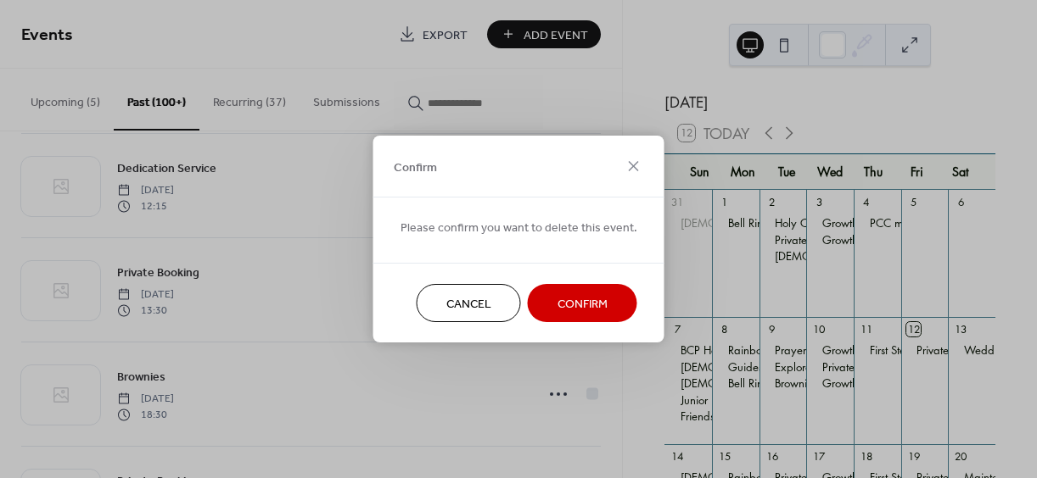
click at [567, 299] on span "Confirm" at bounding box center [582, 305] width 50 height 18
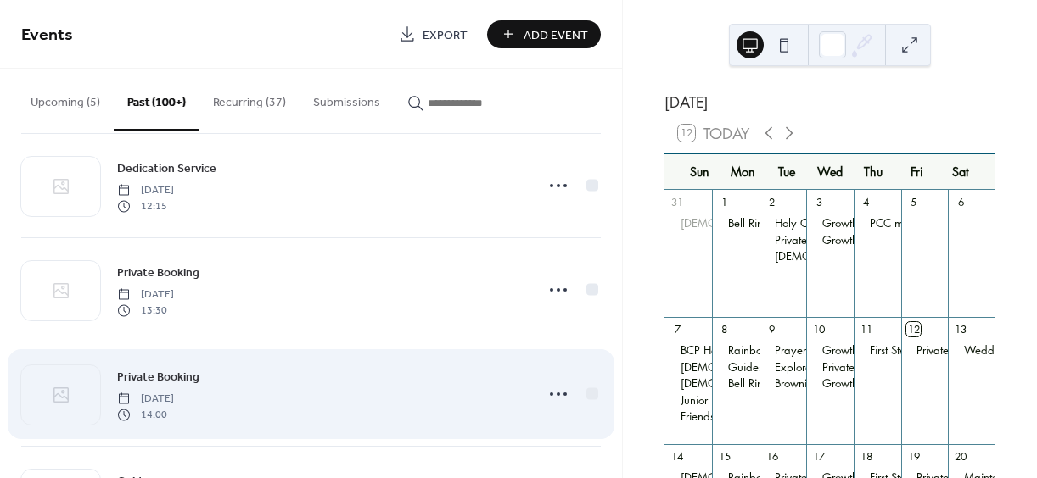
click at [556, 394] on circle at bounding box center [557, 394] width 3 height 3
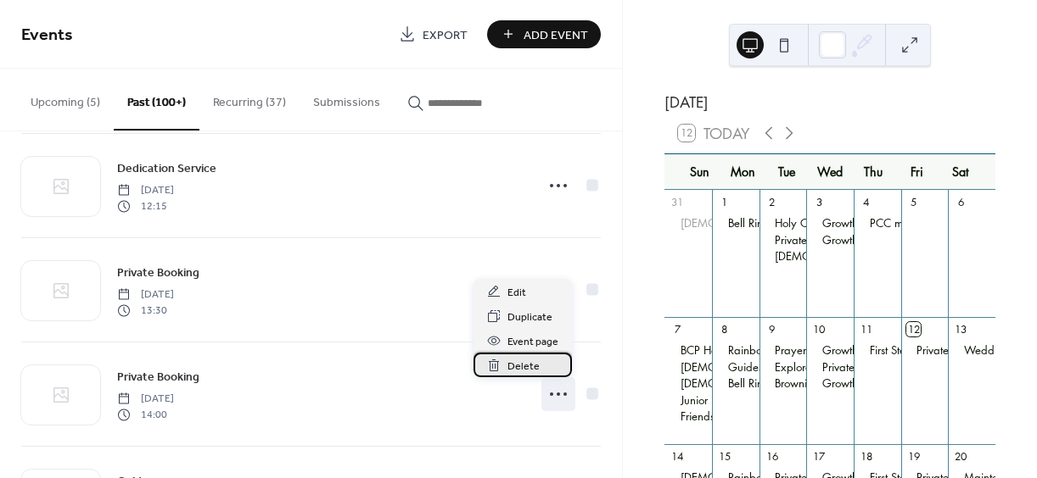
click at [518, 363] on span "Delete" at bounding box center [523, 367] width 32 height 18
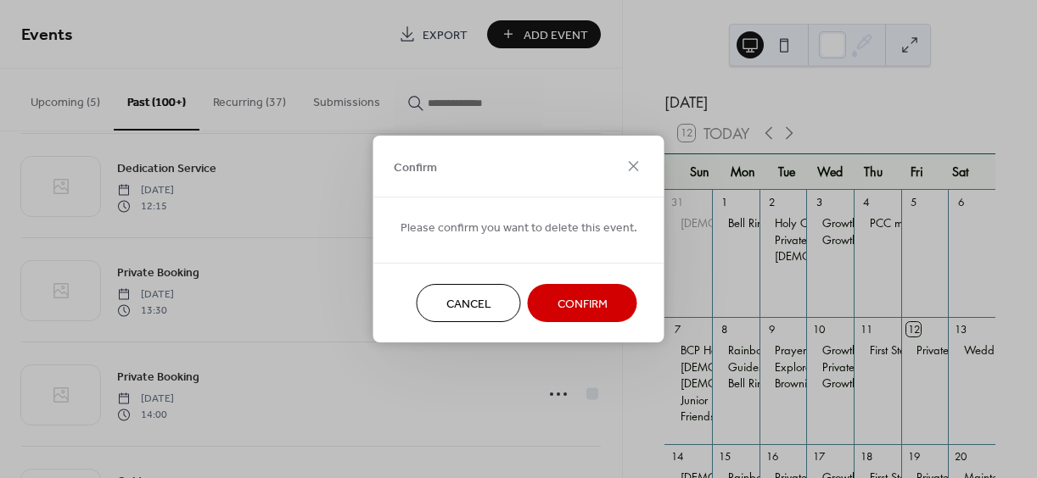
click at [570, 301] on span "Confirm" at bounding box center [582, 305] width 50 height 18
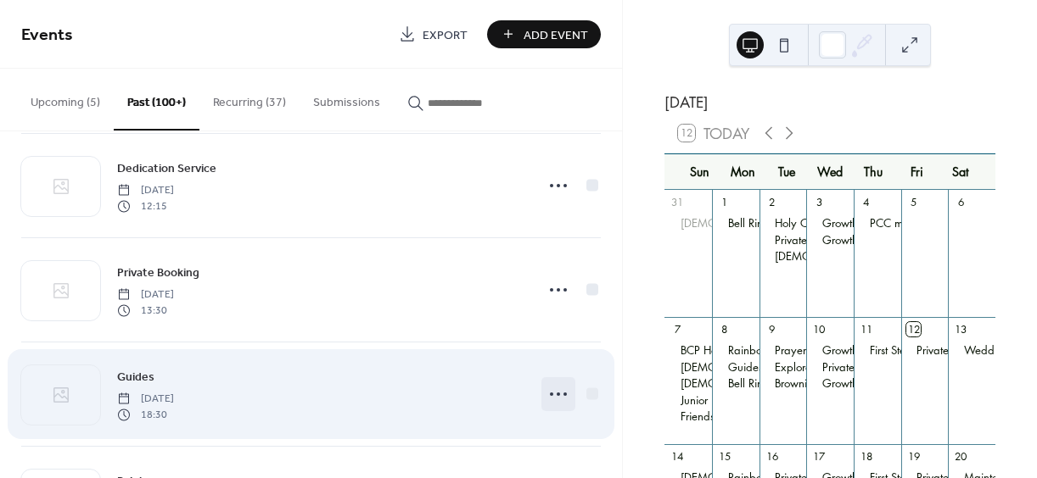
click at [554, 391] on icon at bounding box center [558, 394] width 27 height 27
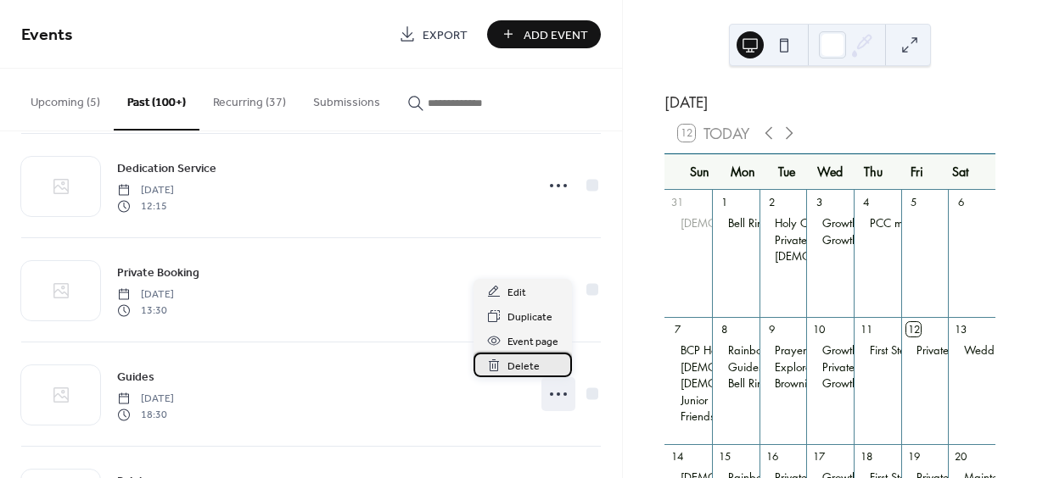
click at [533, 364] on span "Delete" at bounding box center [523, 367] width 32 height 18
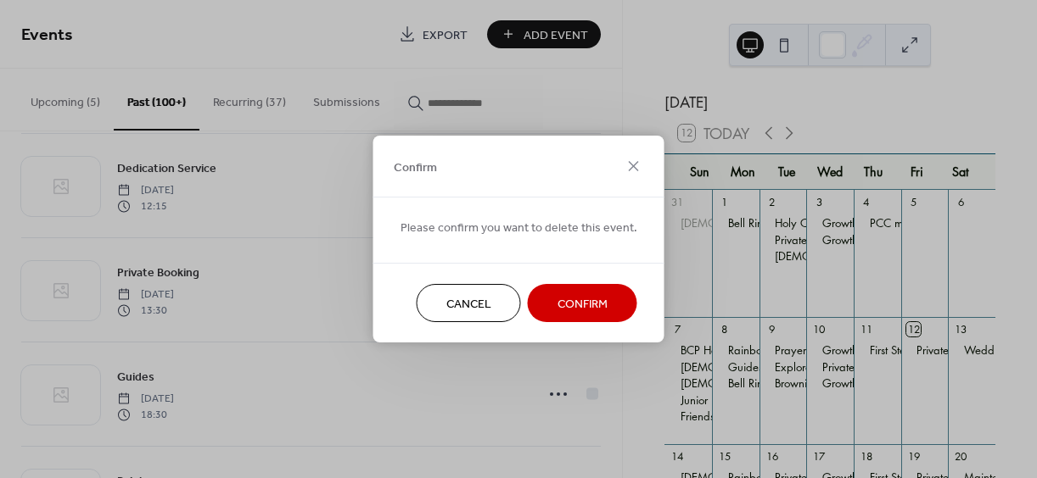
click at [579, 302] on span "Confirm" at bounding box center [582, 305] width 50 height 18
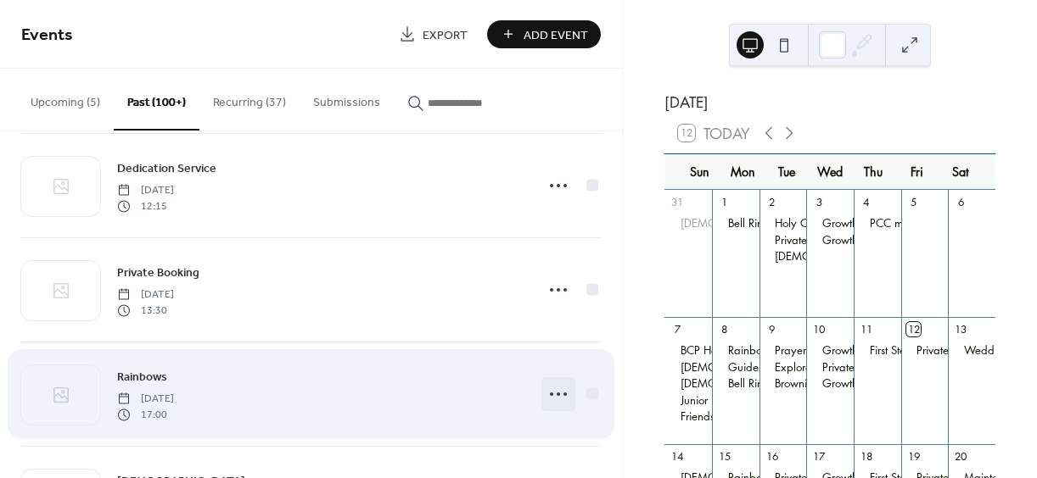
click at [556, 394] on circle at bounding box center [557, 394] width 3 height 3
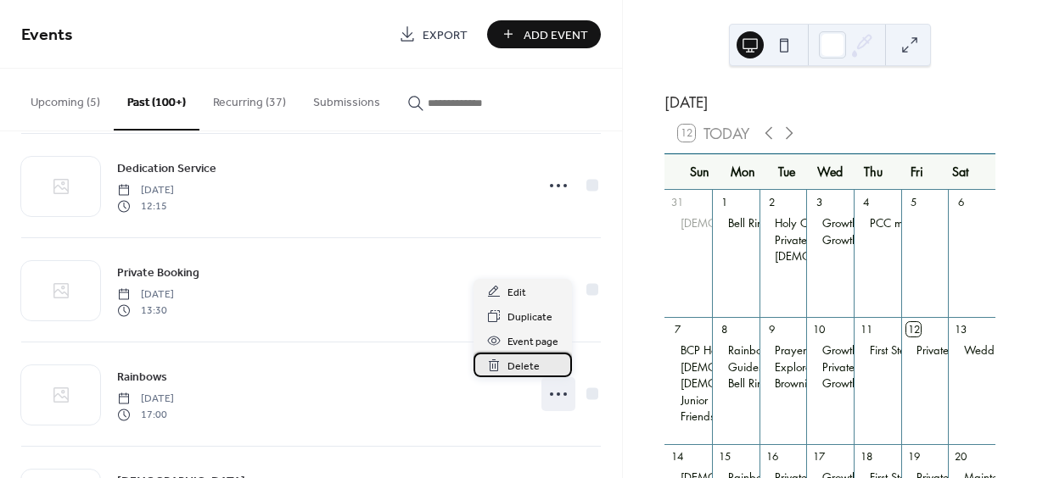
click at [525, 366] on span "Delete" at bounding box center [523, 367] width 32 height 18
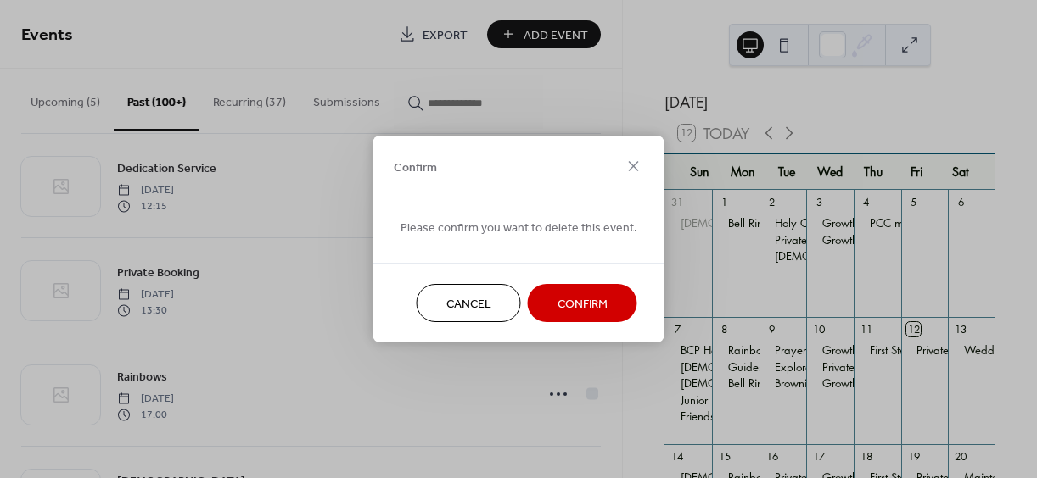
click at [578, 302] on span "Confirm" at bounding box center [582, 305] width 50 height 18
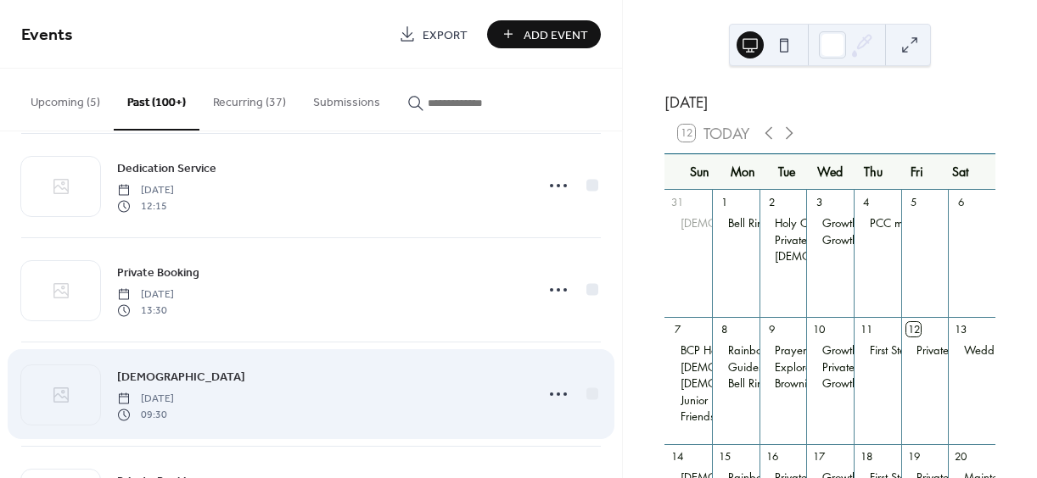
click at [556, 394] on circle at bounding box center [557, 394] width 3 height 3
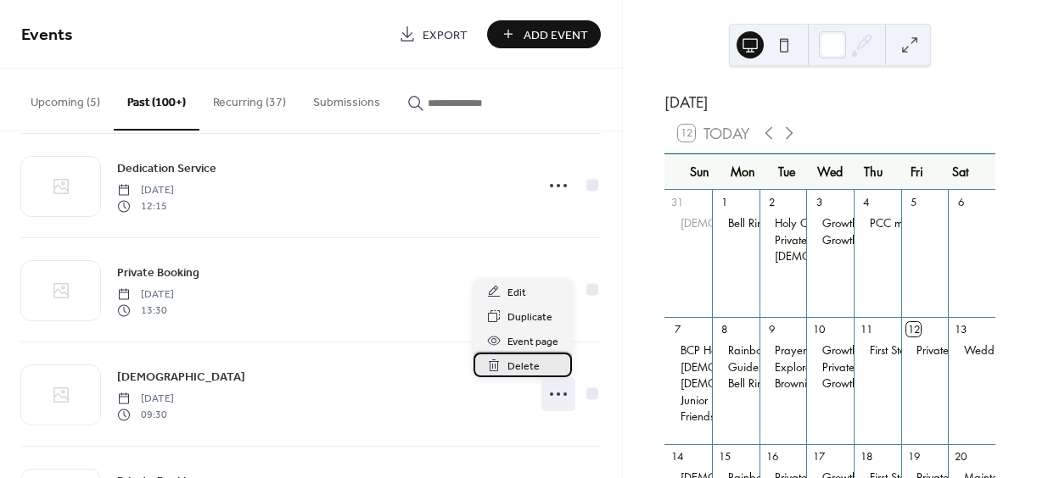
click at [516, 369] on span "Delete" at bounding box center [523, 367] width 32 height 18
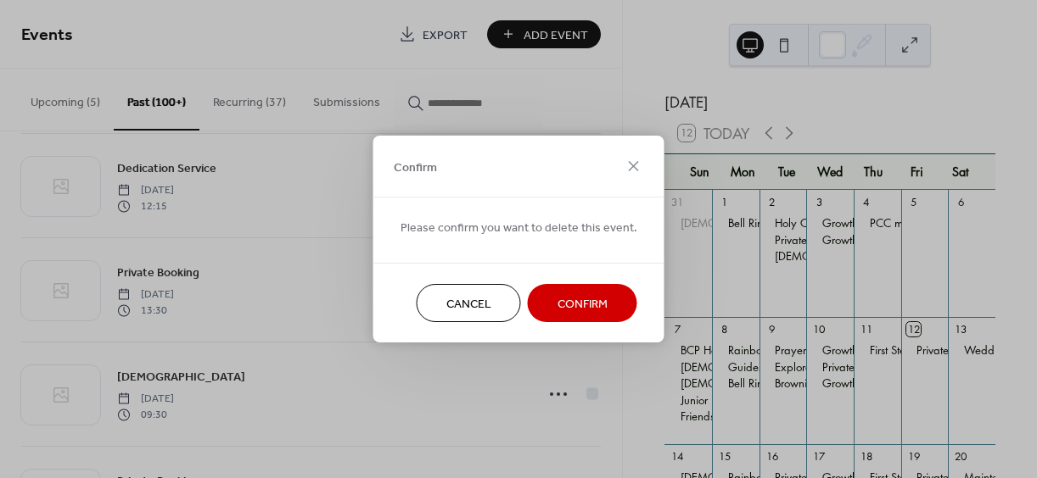
click at [570, 296] on span "Confirm" at bounding box center [582, 305] width 50 height 18
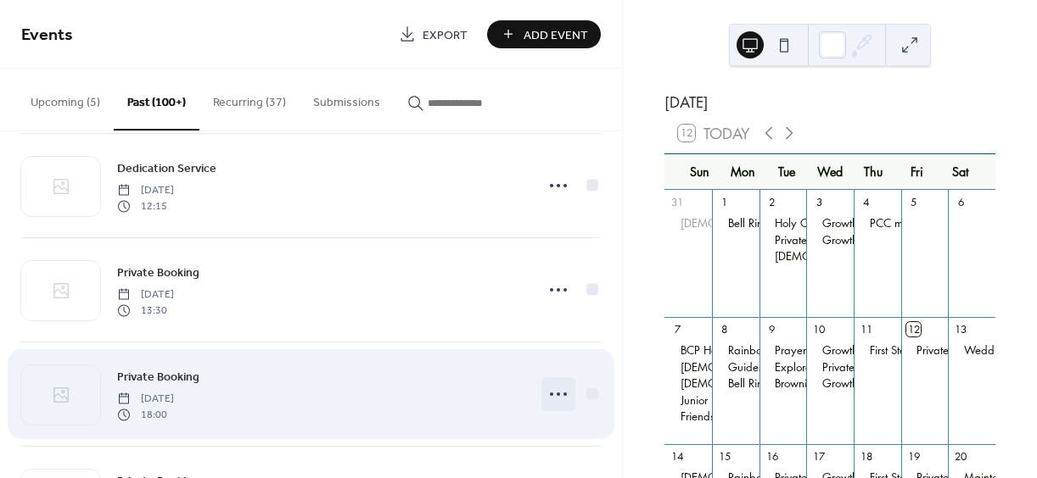
click at [556, 394] on circle at bounding box center [557, 394] width 3 height 3
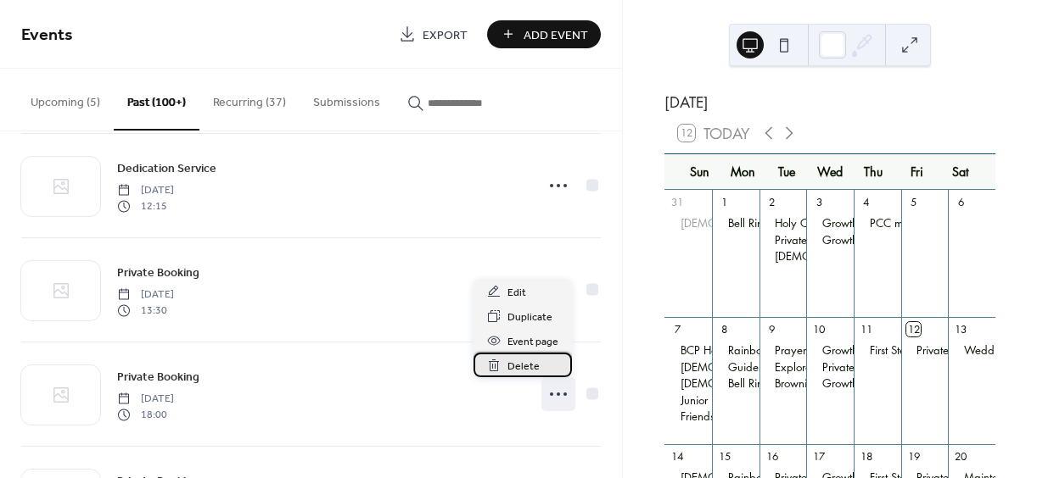
click at [525, 367] on span "Delete" at bounding box center [523, 367] width 32 height 18
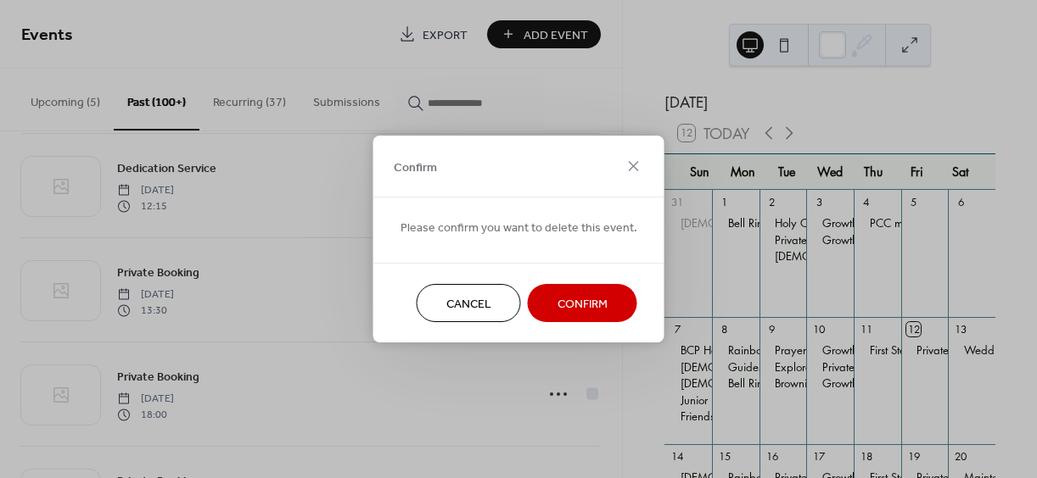
click at [565, 299] on span "Confirm" at bounding box center [582, 305] width 50 height 18
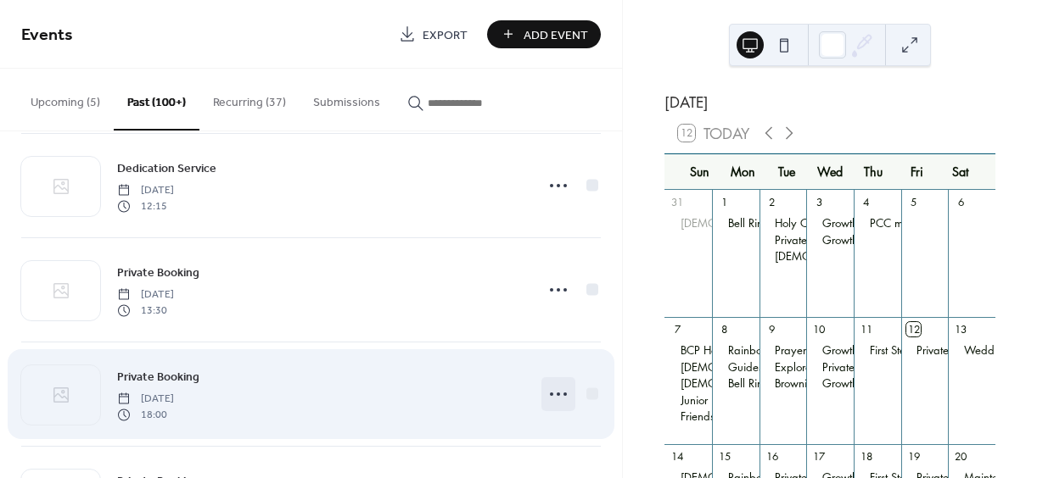
click at [551, 394] on icon at bounding box center [558, 394] width 27 height 27
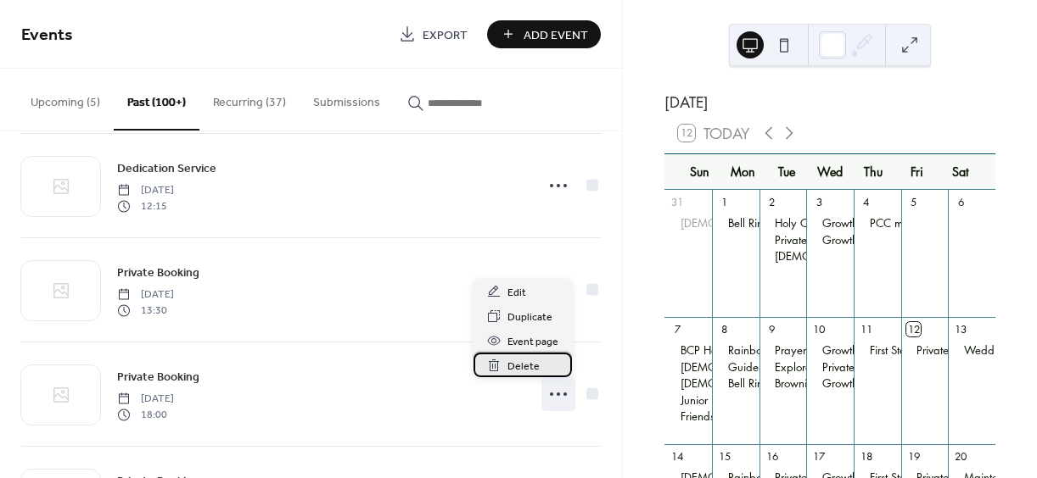
click at [518, 361] on span "Delete" at bounding box center [523, 367] width 32 height 18
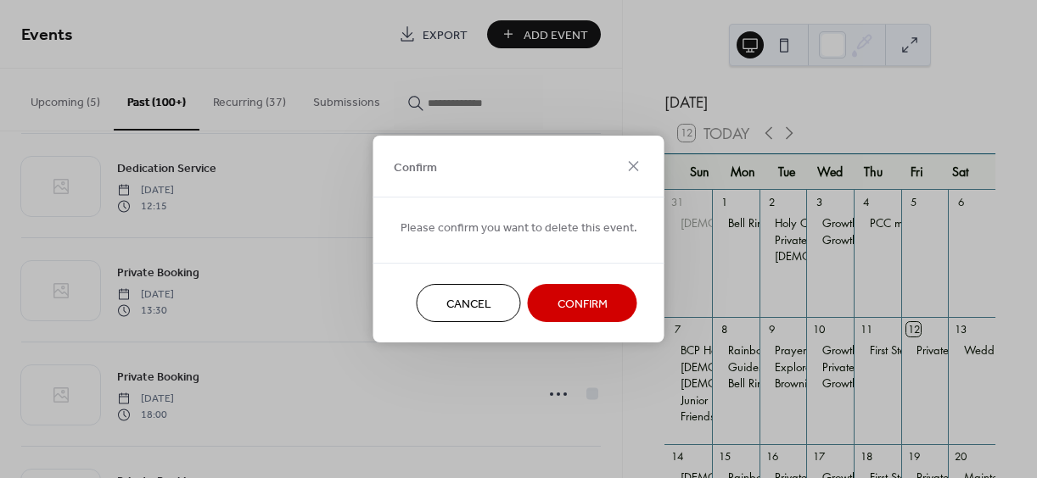
click at [569, 302] on span "Confirm" at bounding box center [582, 305] width 50 height 18
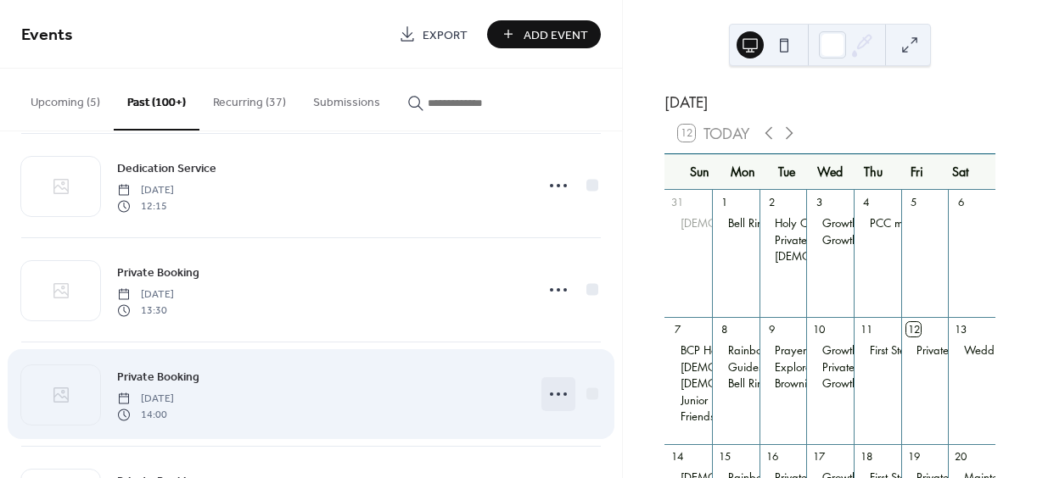
click at [553, 392] on icon at bounding box center [558, 394] width 27 height 27
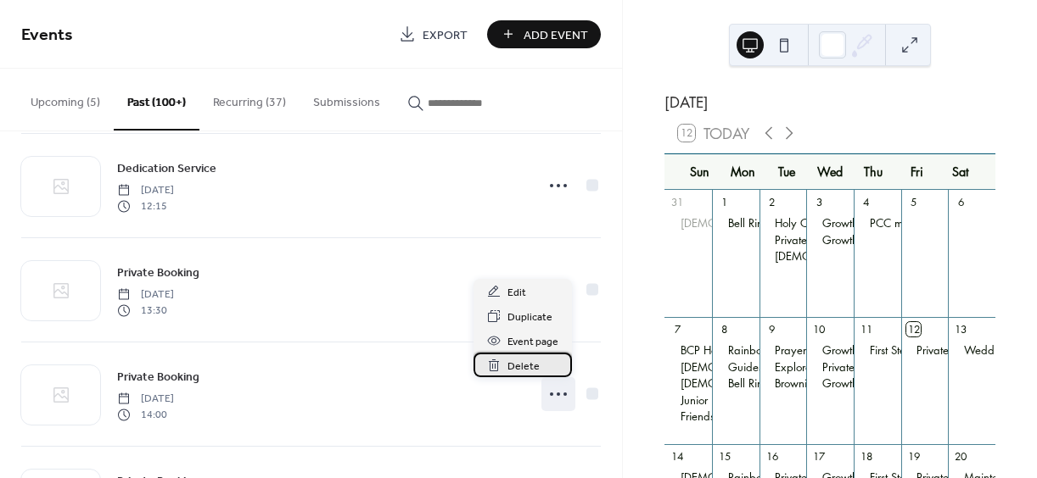
click at [521, 367] on span "Delete" at bounding box center [523, 367] width 32 height 18
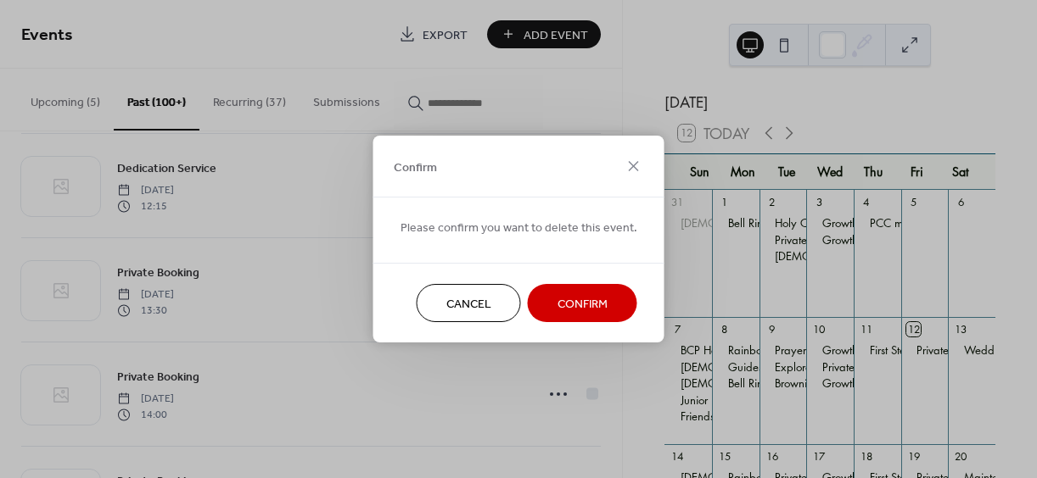
click at [573, 298] on span "Confirm" at bounding box center [582, 305] width 50 height 18
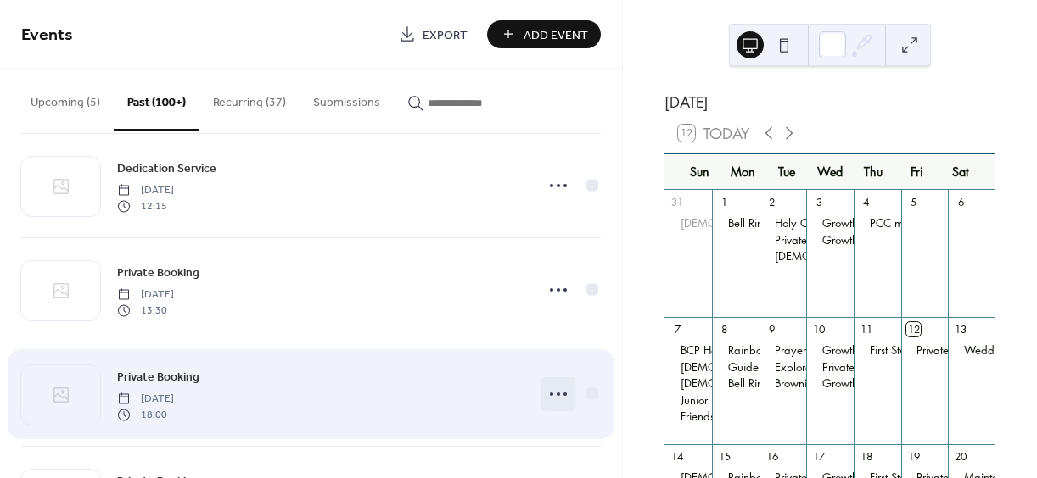
click at [557, 396] on icon at bounding box center [558, 394] width 27 height 27
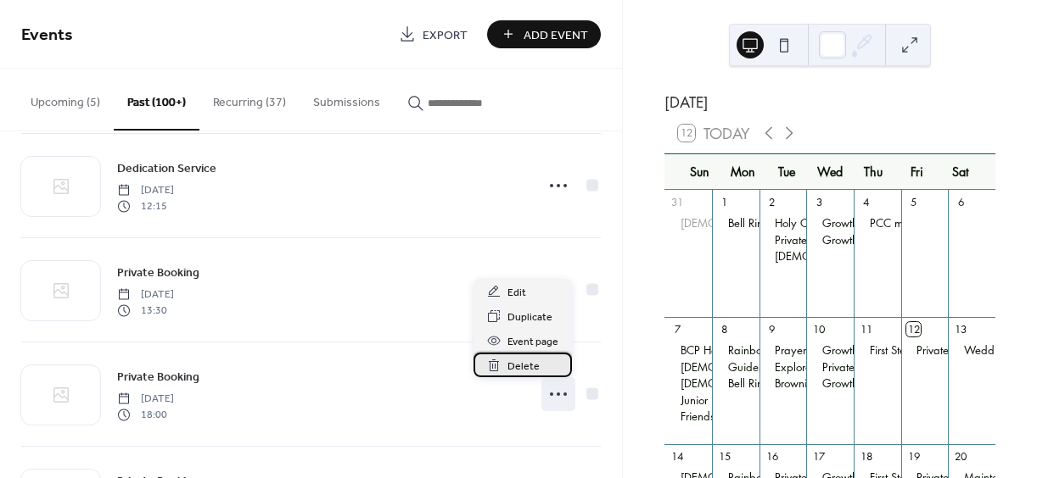
click at [522, 365] on span "Delete" at bounding box center [523, 367] width 32 height 18
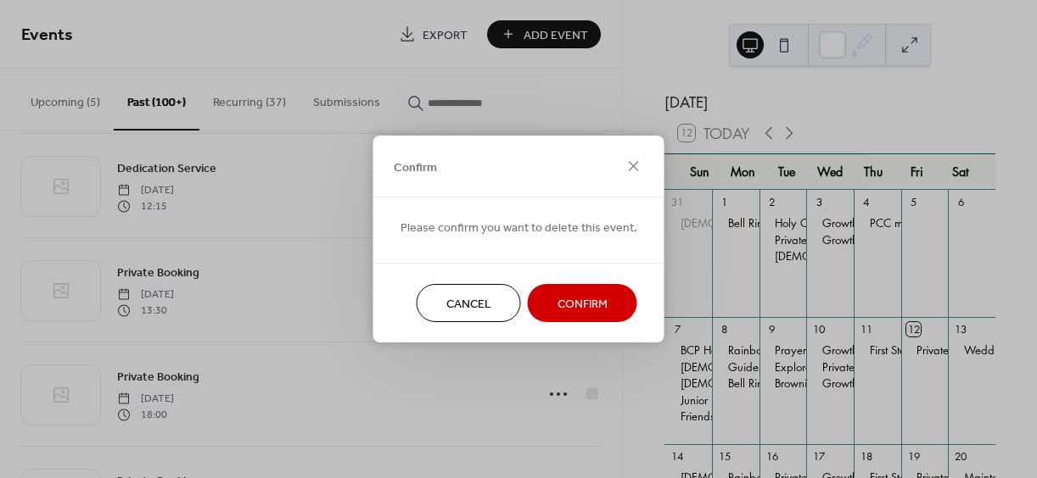
click at [584, 298] on span "Confirm" at bounding box center [582, 305] width 50 height 18
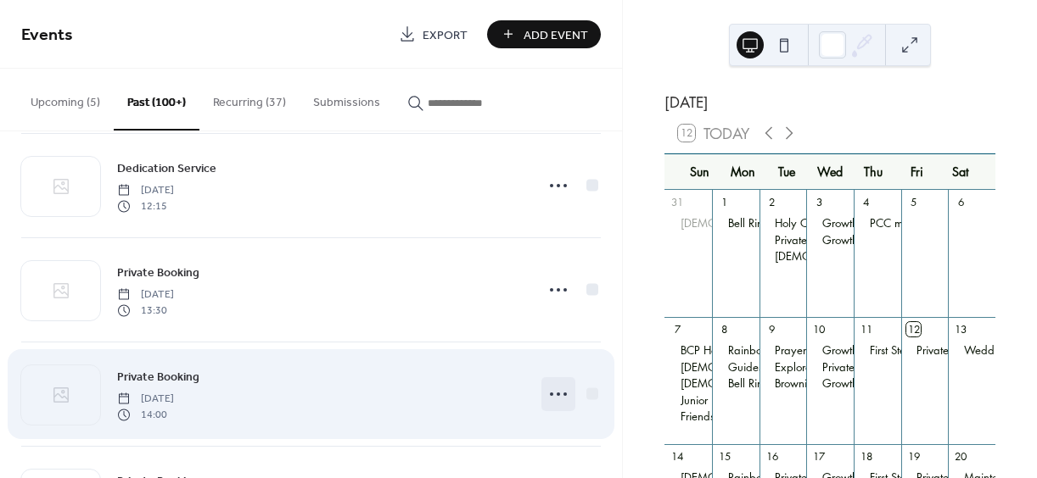
click at [548, 390] on icon at bounding box center [558, 394] width 27 height 27
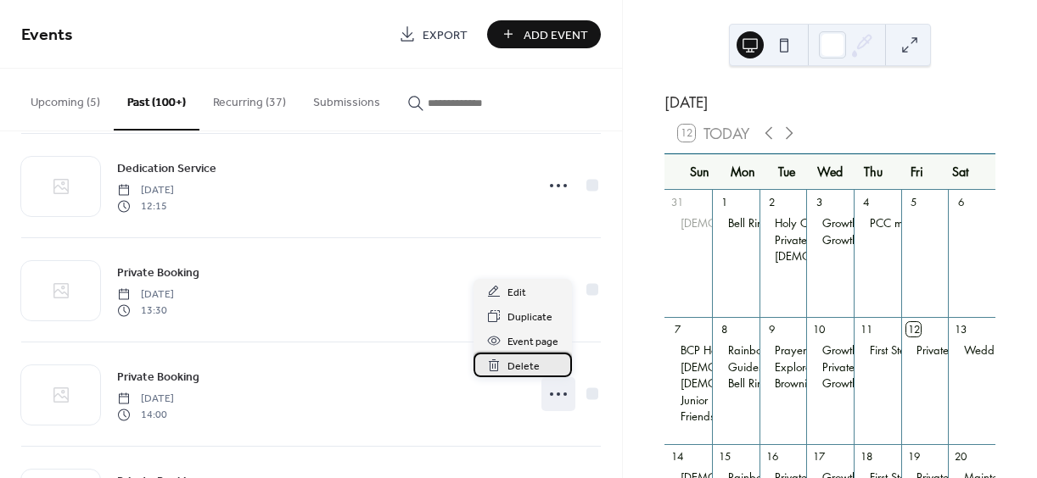
click at [525, 365] on span "Delete" at bounding box center [523, 367] width 32 height 18
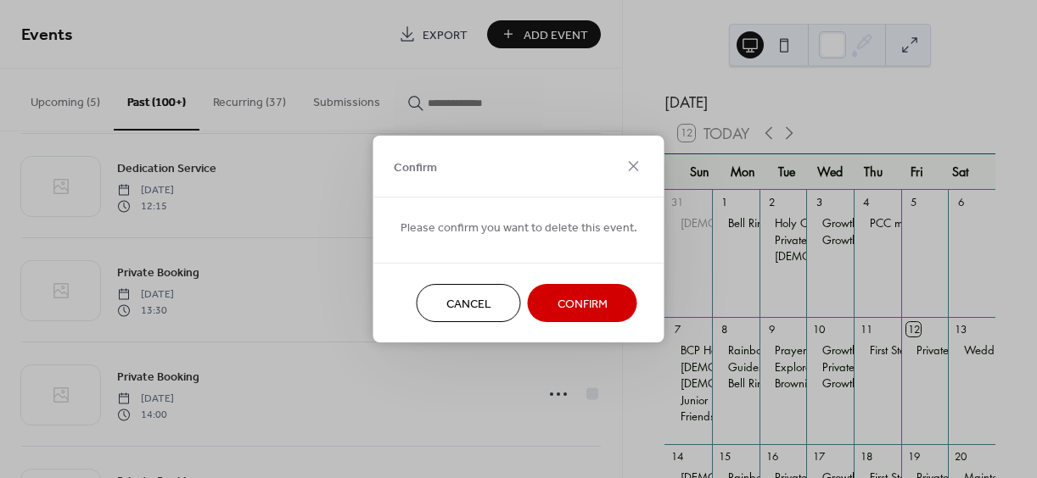
click at [575, 297] on span "Confirm" at bounding box center [582, 305] width 50 height 18
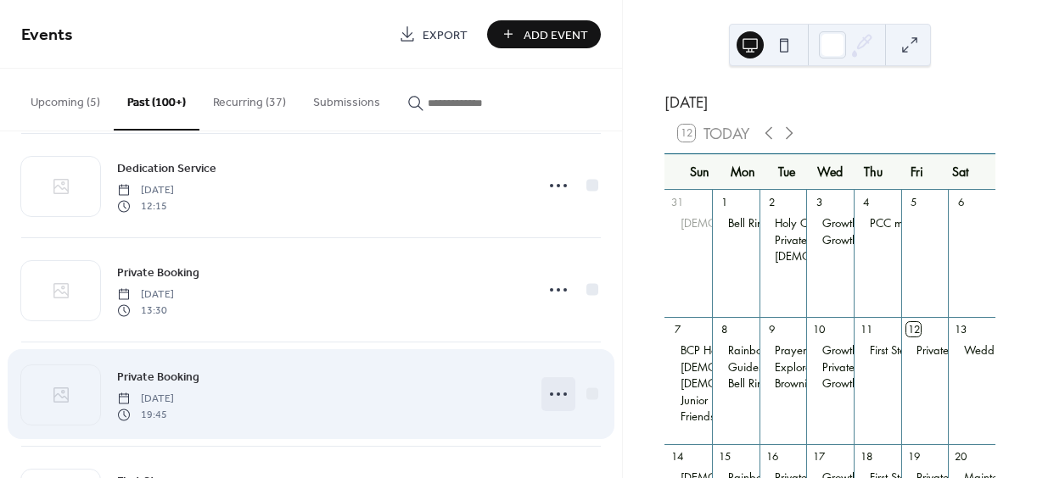
click at [556, 394] on icon at bounding box center [558, 394] width 27 height 27
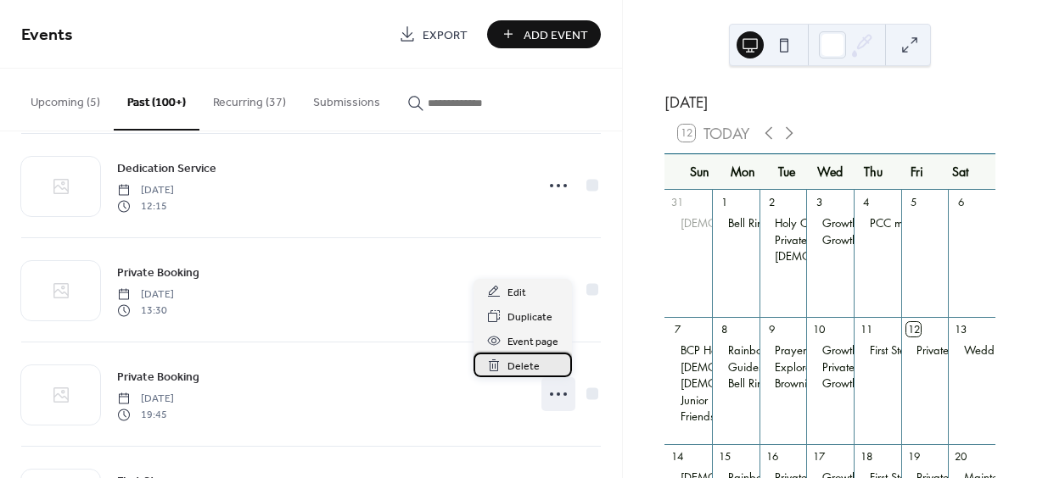
click at [526, 366] on span "Delete" at bounding box center [523, 367] width 32 height 18
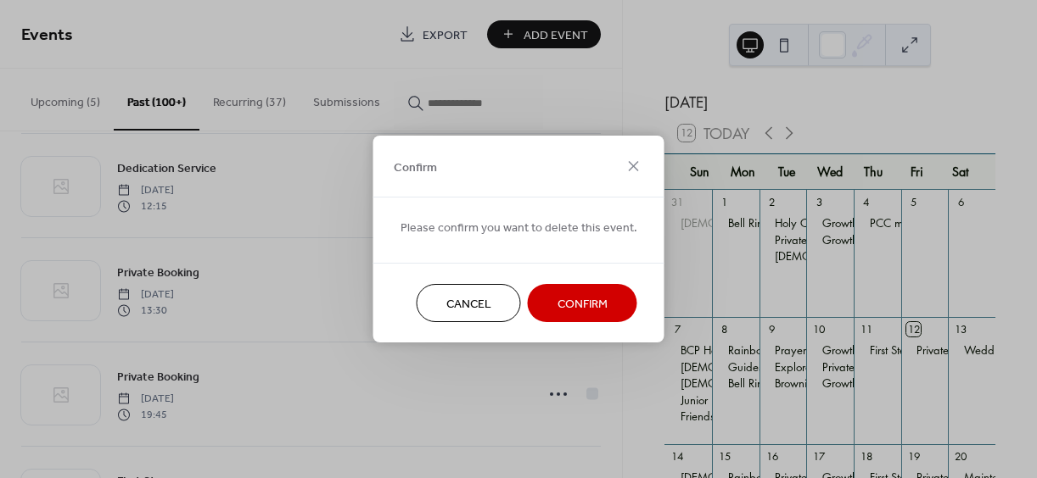
click at [575, 300] on span "Confirm" at bounding box center [582, 305] width 50 height 18
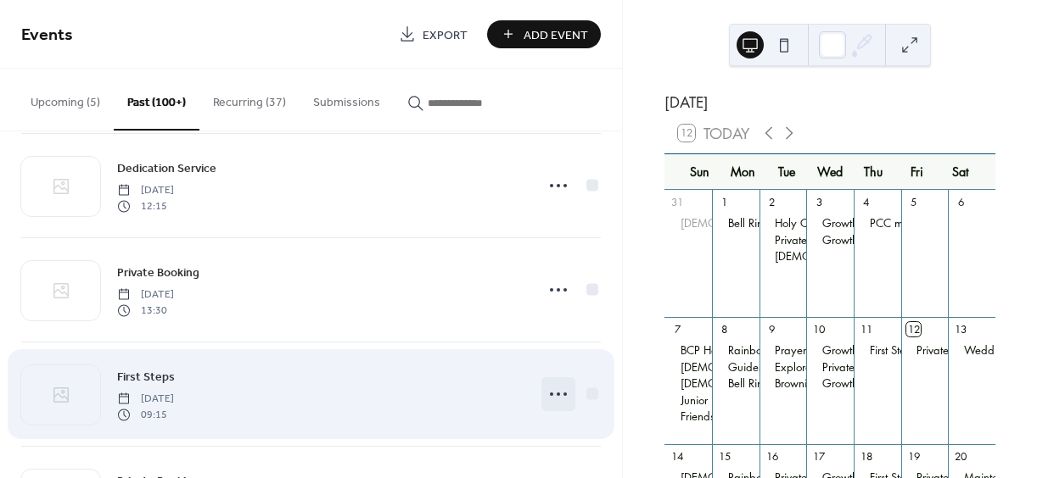
click at [557, 393] on icon at bounding box center [558, 394] width 27 height 27
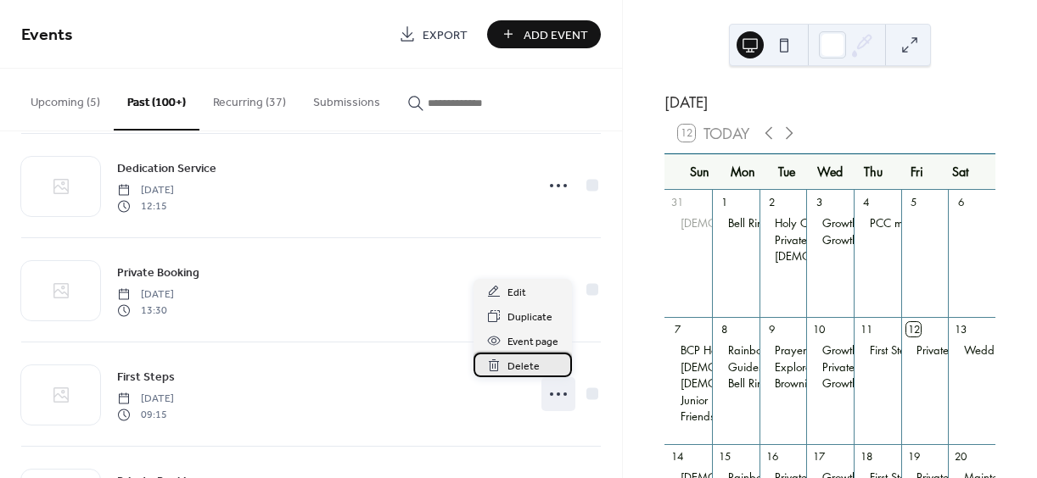
click at [517, 365] on span "Delete" at bounding box center [523, 367] width 32 height 18
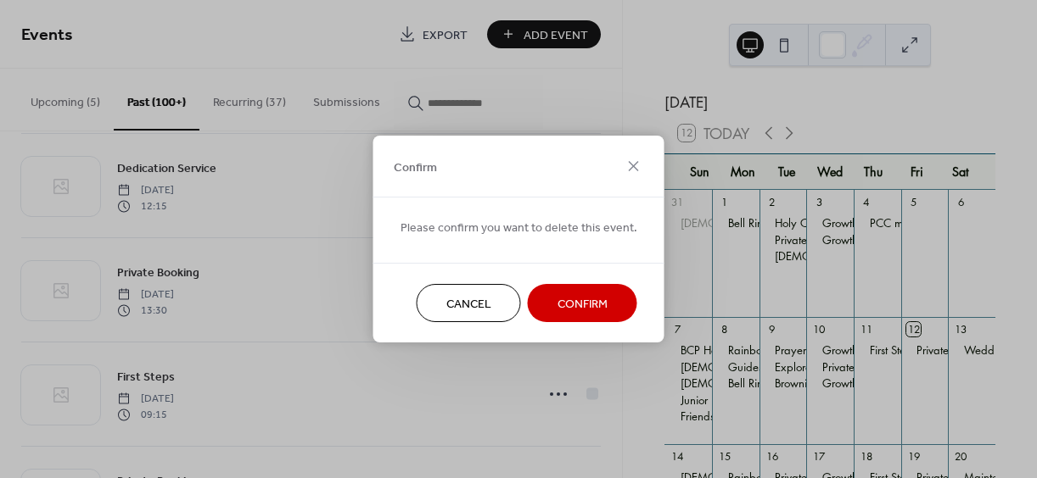
click at [582, 306] on span "Confirm" at bounding box center [582, 305] width 50 height 18
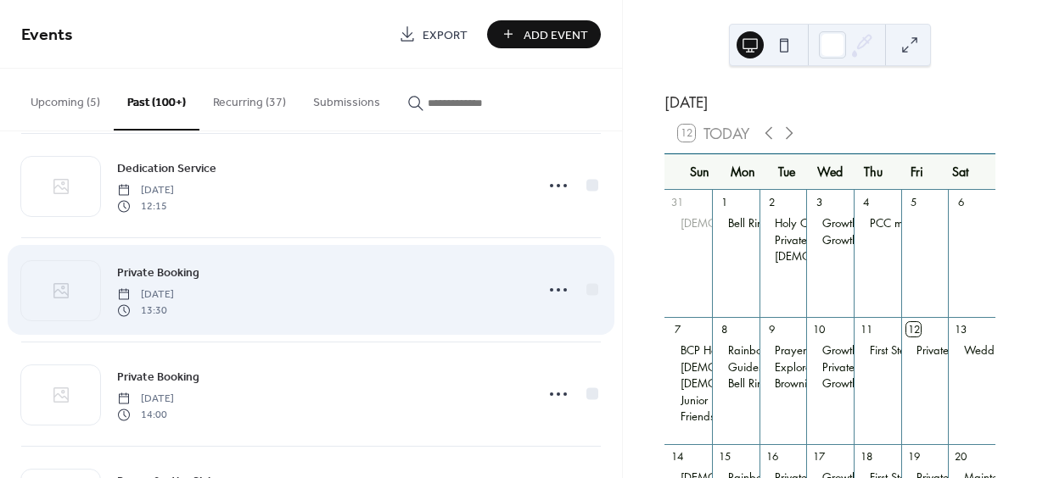
click at [555, 392] on icon at bounding box center [558, 394] width 27 height 27
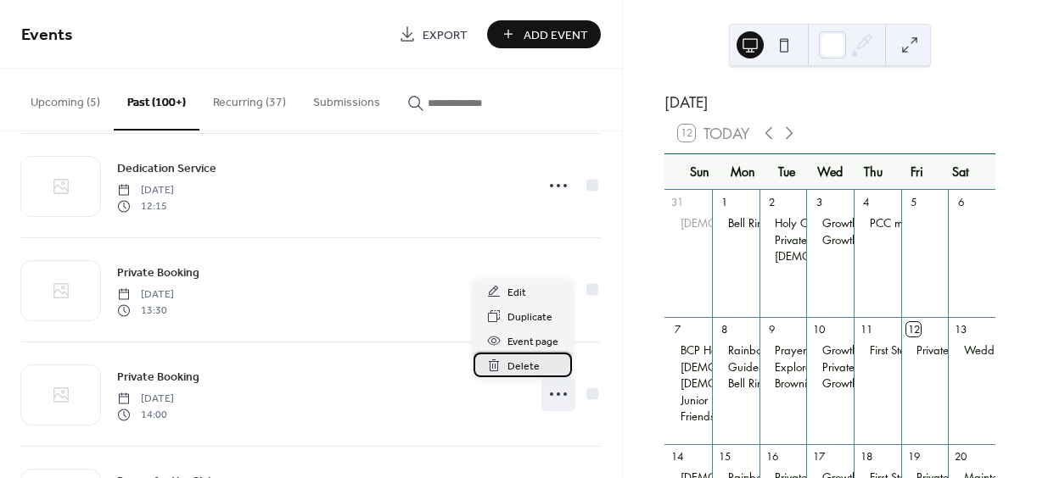
click at [517, 367] on span "Delete" at bounding box center [523, 367] width 32 height 18
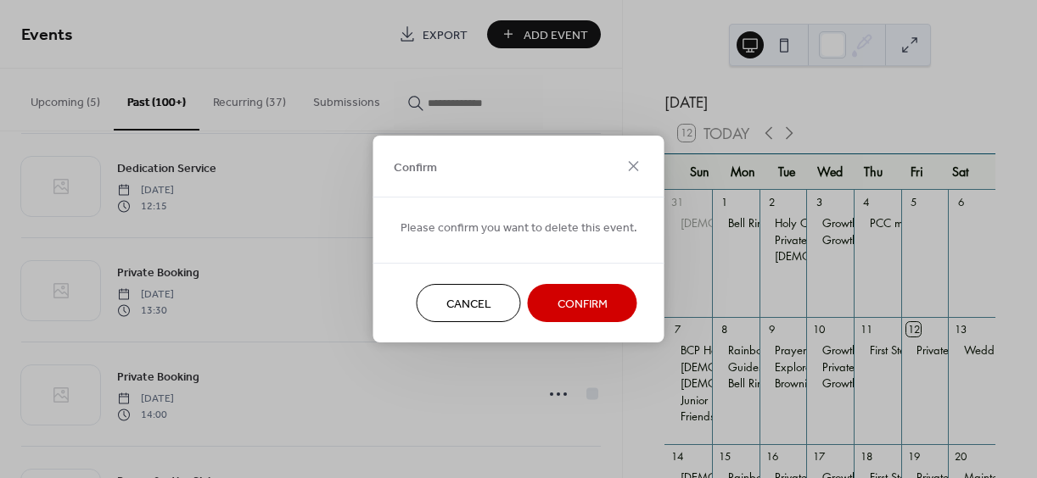
click at [583, 303] on span "Confirm" at bounding box center [582, 305] width 50 height 18
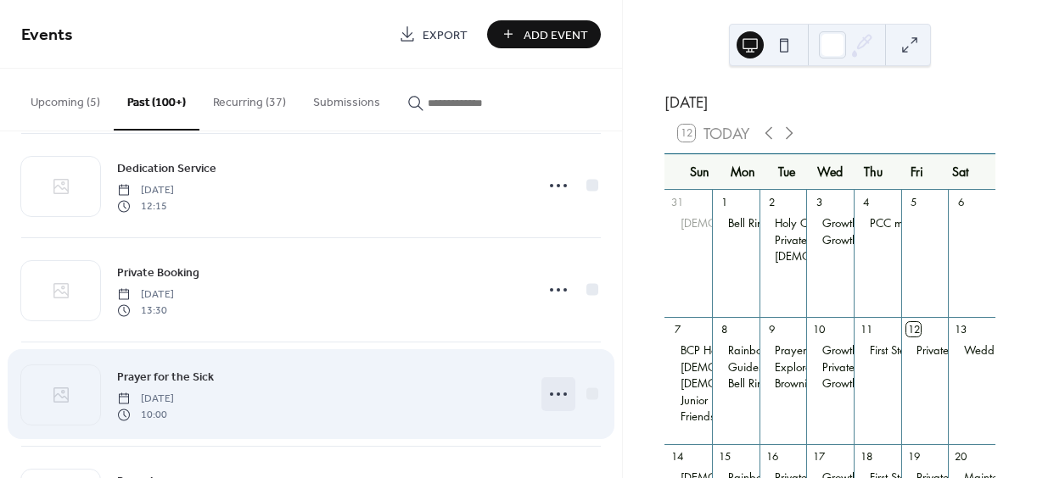
click at [551, 390] on icon at bounding box center [558, 394] width 27 height 27
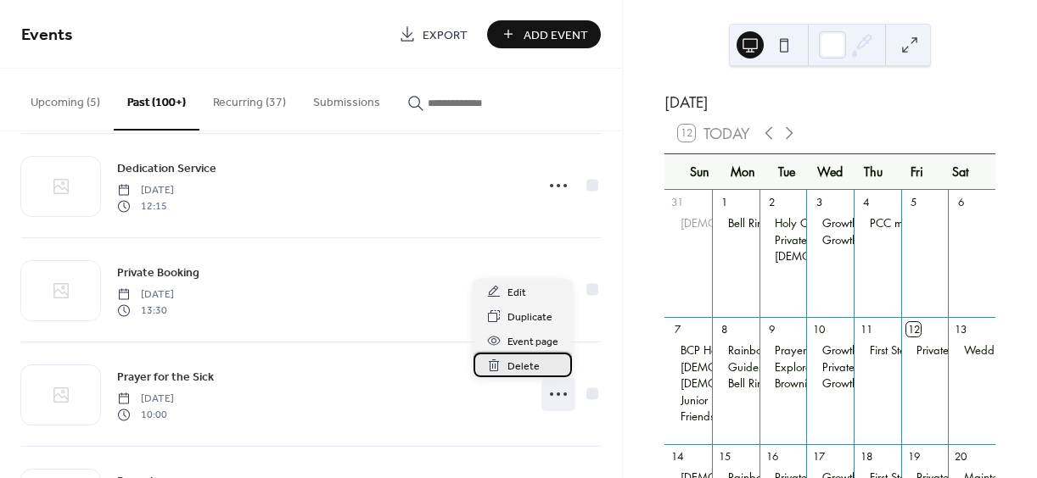
click at [518, 363] on span "Delete" at bounding box center [523, 367] width 32 height 18
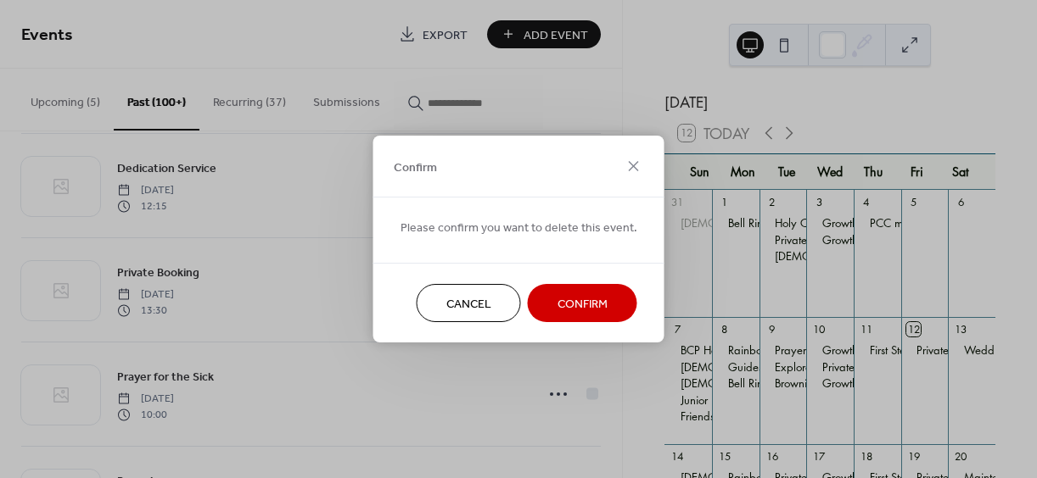
click at [579, 297] on span "Confirm" at bounding box center [582, 305] width 50 height 18
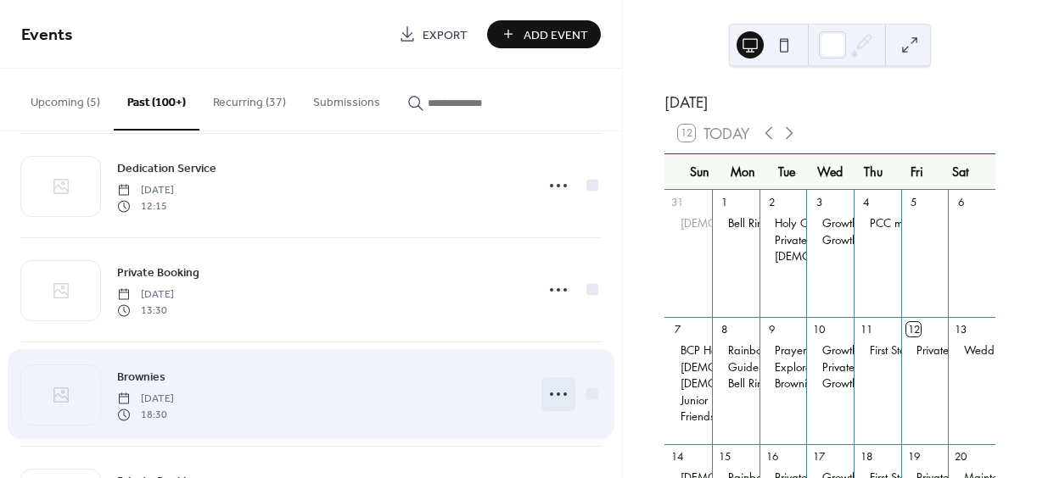
click at [551, 393] on icon at bounding box center [558, 394] width 27 height 27
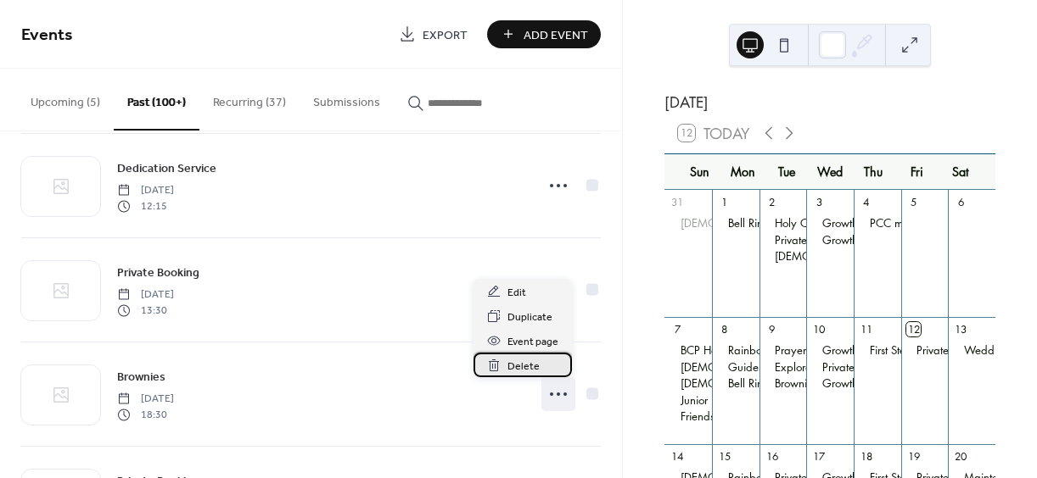
click at [517, 363] on span "Delete" at bounding box center [523, 367] width 32 height 18
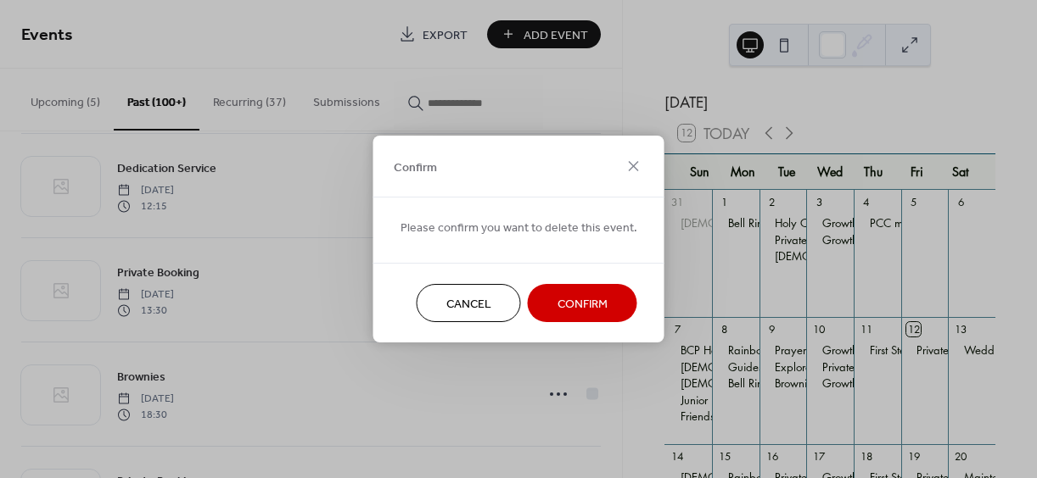
click at [573, 300] on span "Confirm" at bounding box center [582, 305] width 50 height 18
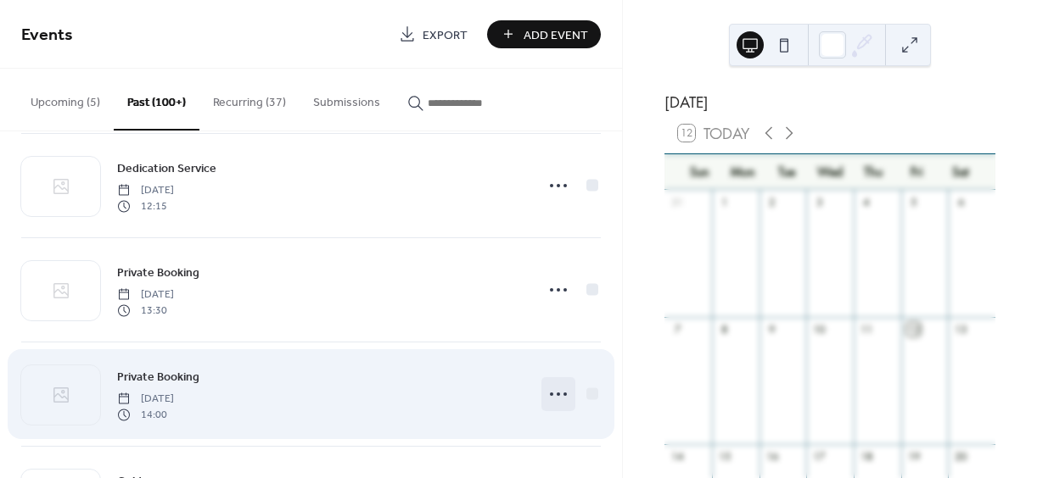
click at [556, 393] on circle at bounding box center [557, 394] width 3 height 3
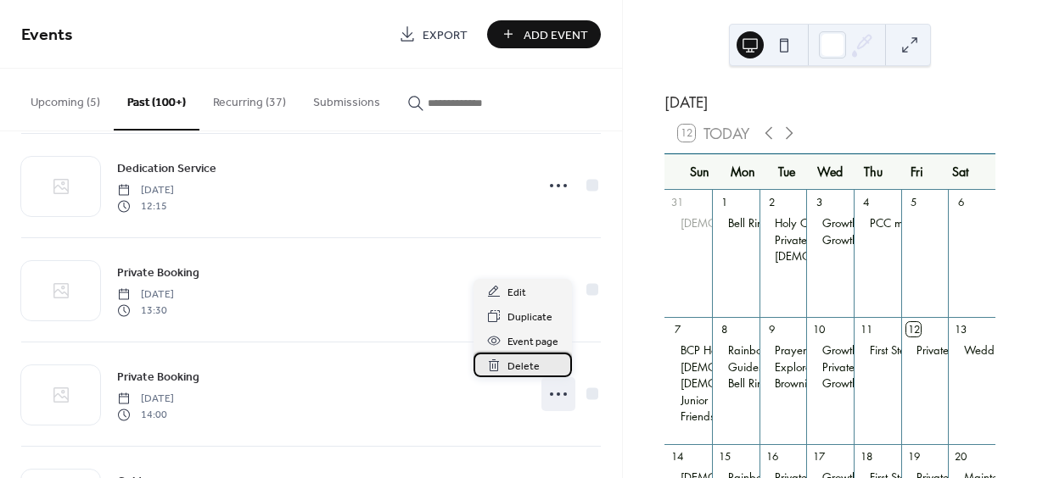
click at [521, 366] on span "Delete" at bounding box center [523, 367] width 32 height 18
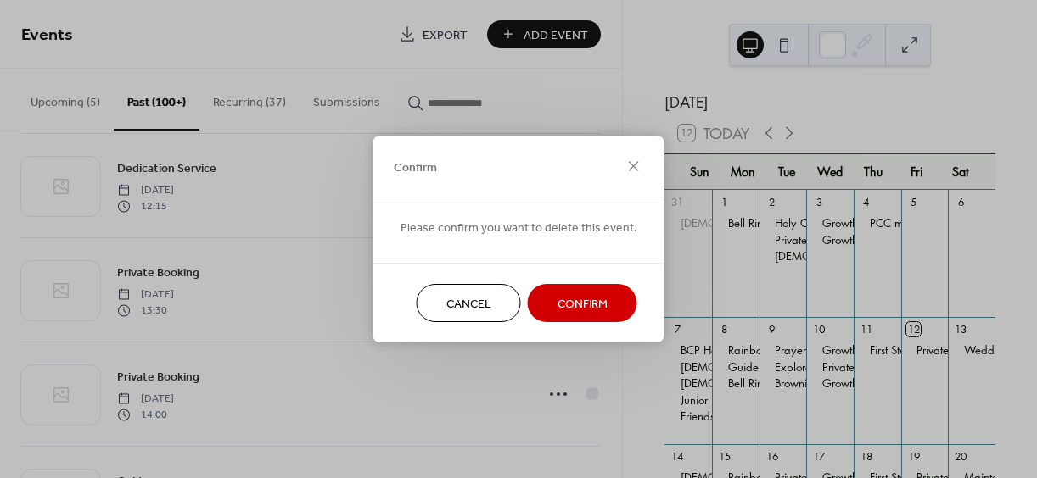
click at [564, 296] on span "Confirm" at bounding box center [582, 305] width 50 height 18
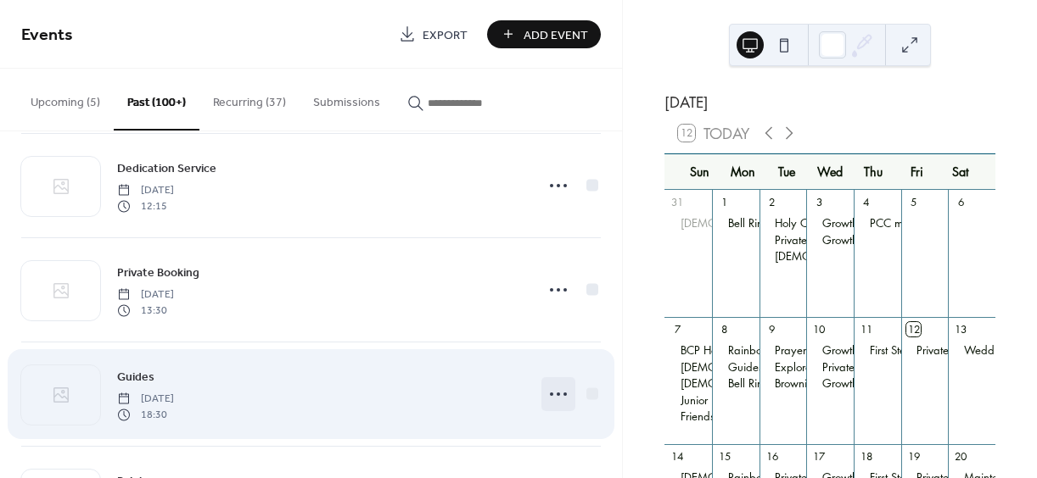
click at [555, 391] on icon at bounding box center [558, 394] width 27 height 27
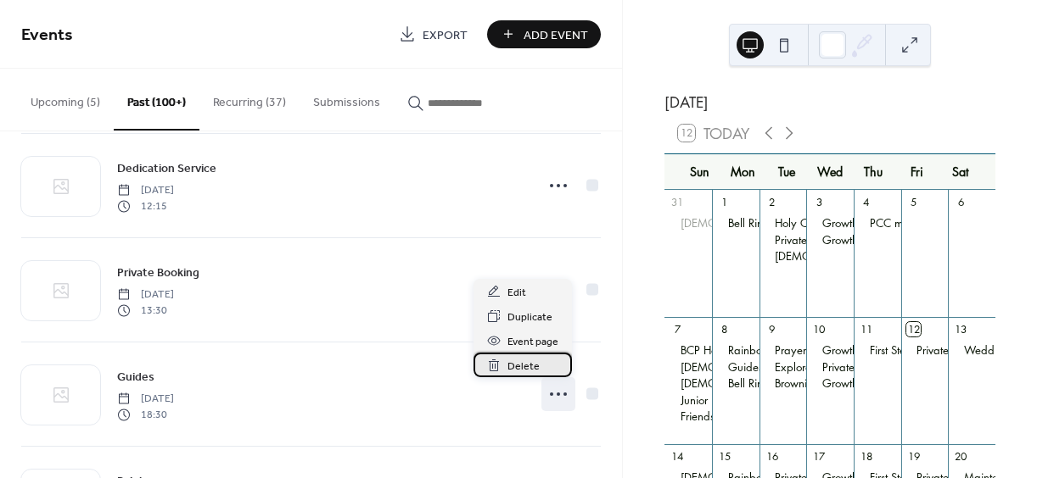
click at [524, 365] on span "Delete" at bounding box center [523, 367] width 32 height 18
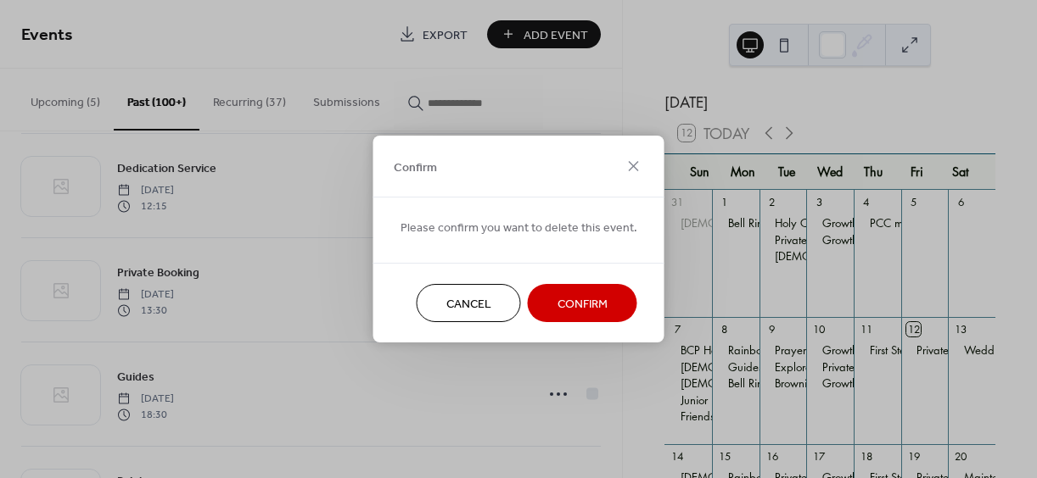
click at [570, 300] on span "Confirm" at bounding box center [582, 305] width 50 height 18
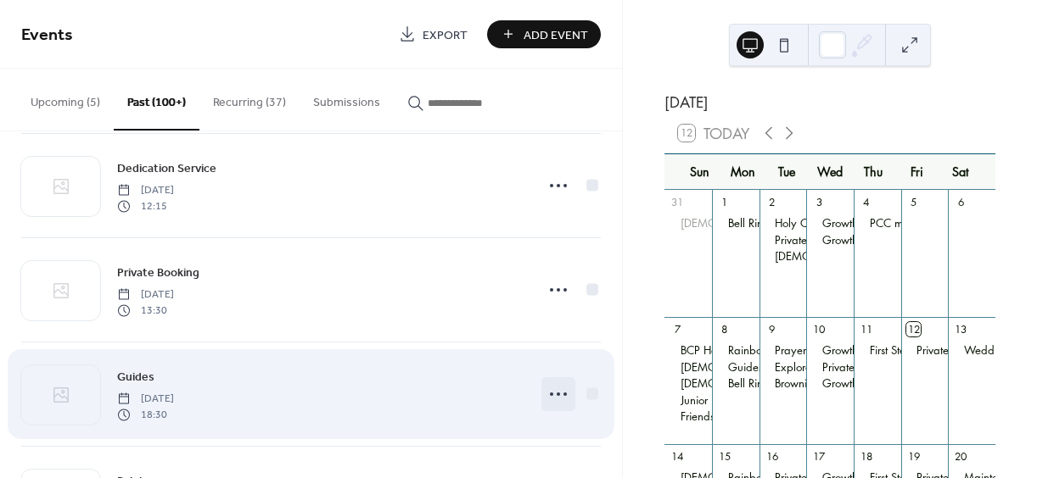
click at [556, 394] on circle at bounding box center [557, 394] width 3 height 3
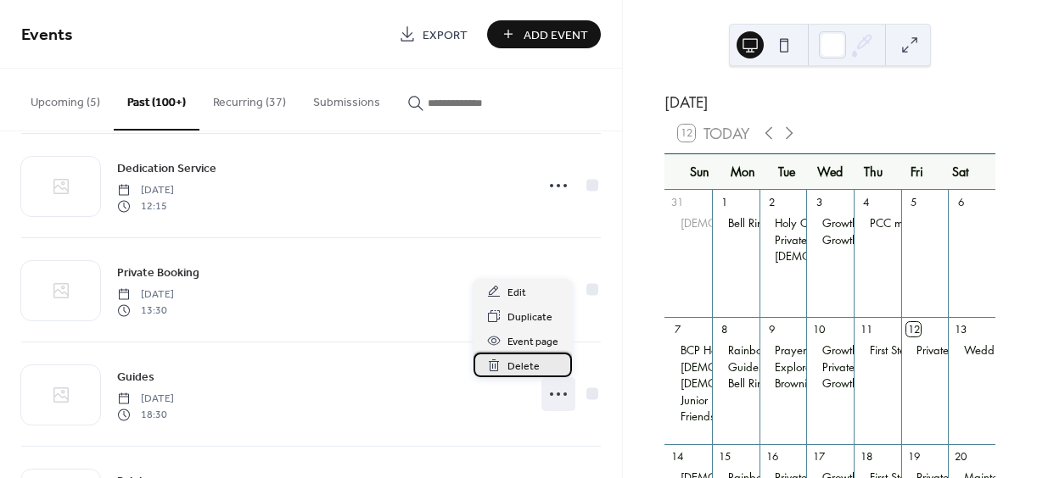
click at [521, 366] on span "Delete" at bounding box center [523, 367] width 32 height 18
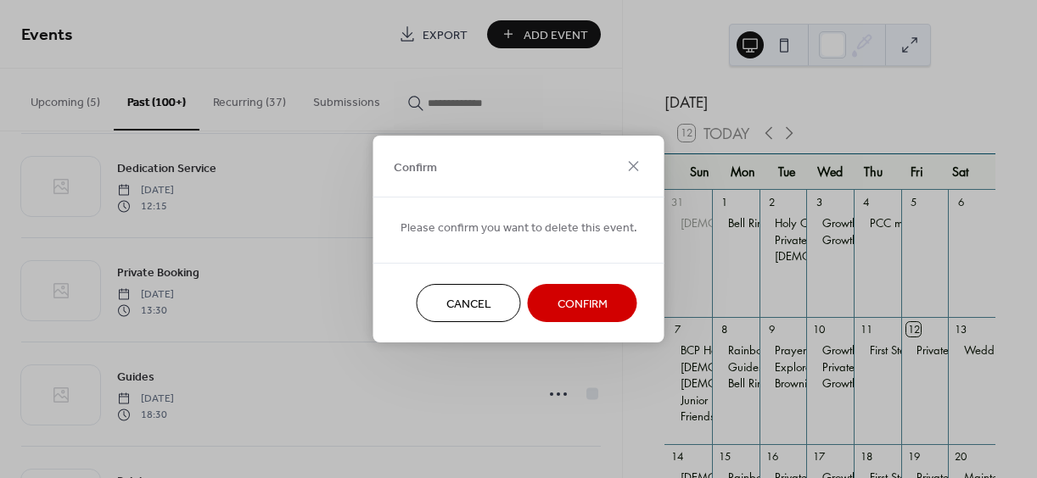
click at [572, 302] on span "Confirm" at bounding box center [582, 305] width 50 height 18
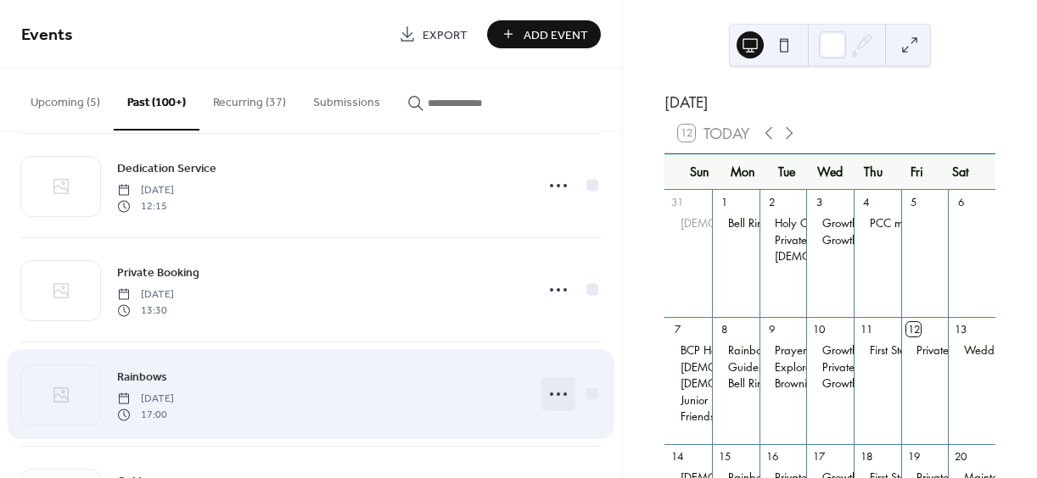
click at [556, 395] on circle at bounding box center [557, 394] width 3 height 3
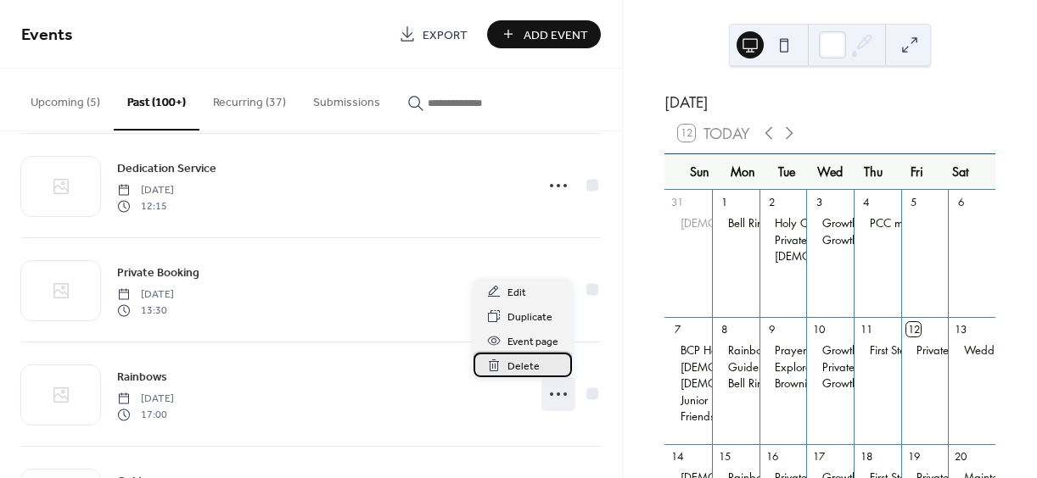
click at [517, 366] on span "Delete" at bounding box center [523, 367] width 32 height 18
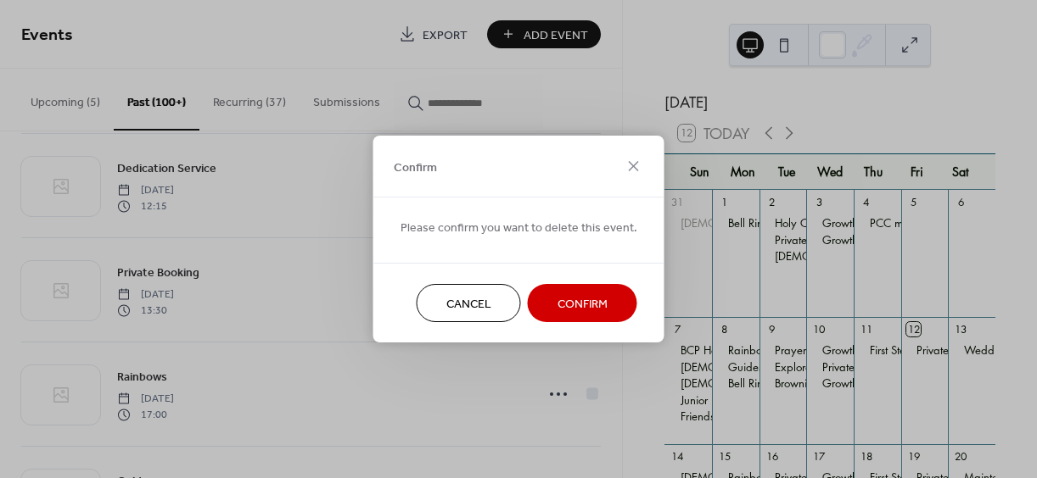
click at [568, 300] on span "Confirm" at bounding box center [582, 305] width 50 height 18
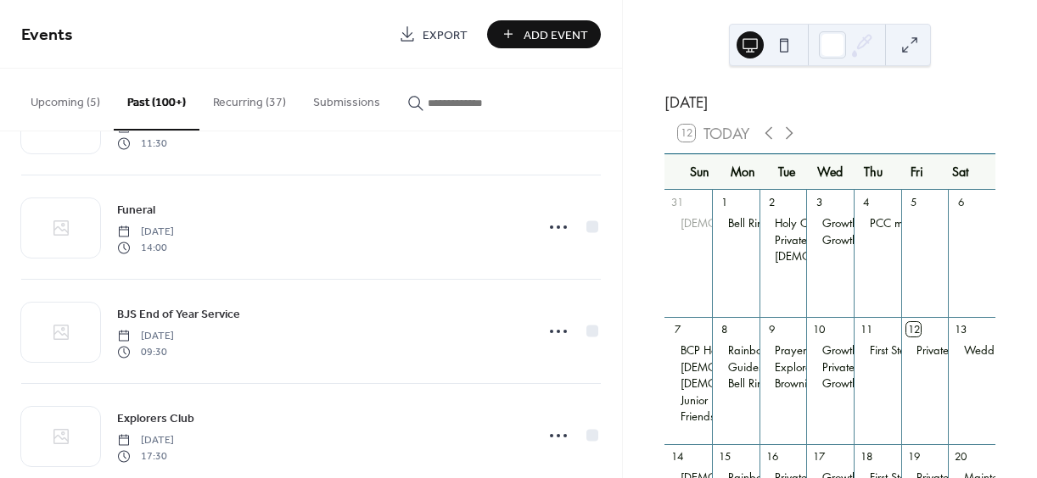
scroll to position [0, 0]
